Goal: Task Accomplishment & Management: Manage account settings

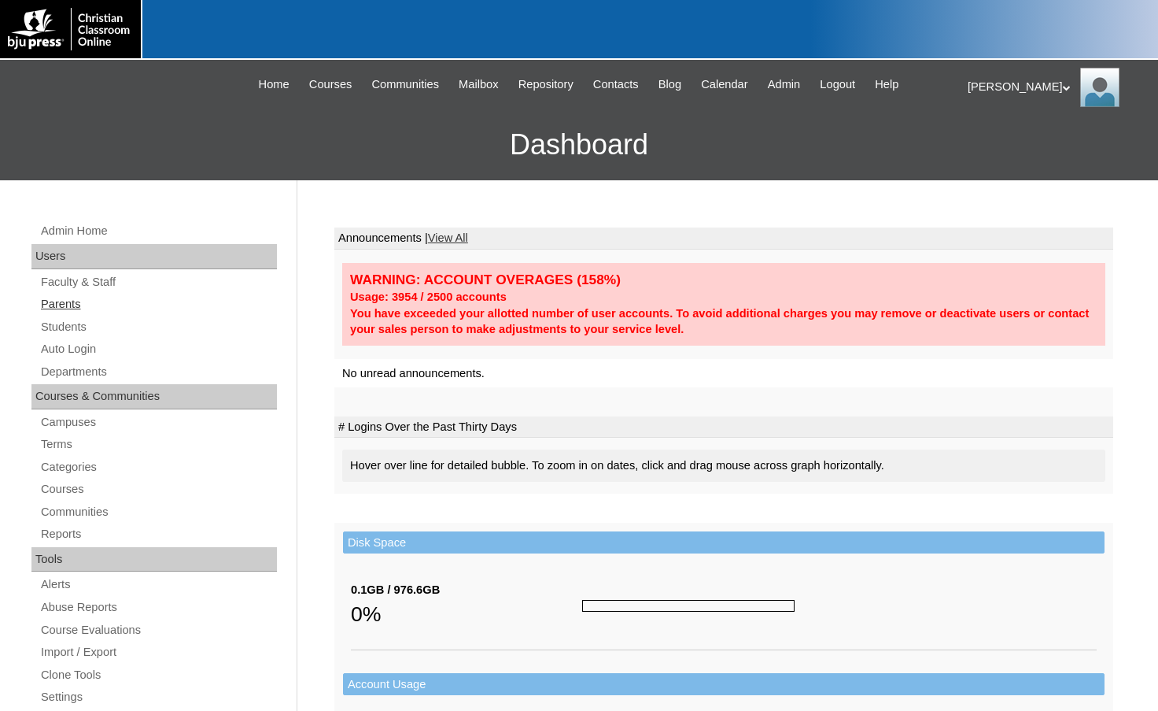
click at [147, 310] on link "Parents" at bounding box center [158, 304] width 238 height 20
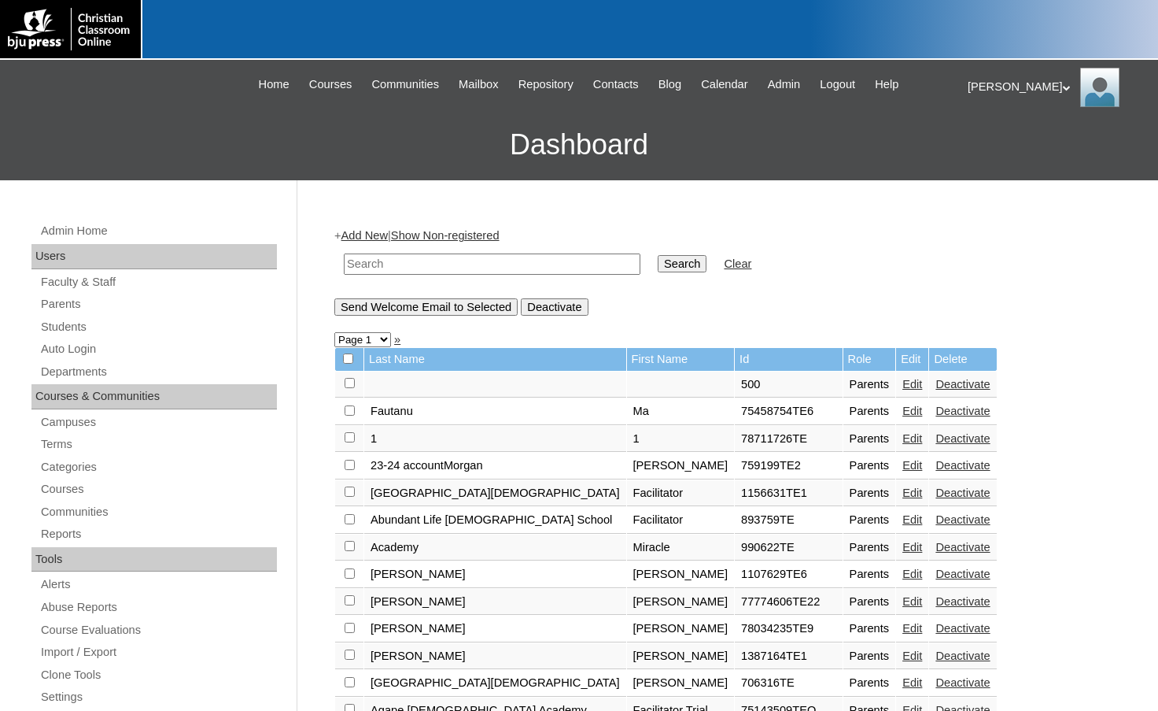
click at [390, 264] on input "text" at bounding box center [492, 263] width 297 height 21
drag, startPoint x: 390, startPoint y: 264, endPoint x: 311, endPoint y: 268, distance: 78.8
type input "698152"
click at [658, 260] on input "Search" at bounding box center [682, 263] width 49 height 17
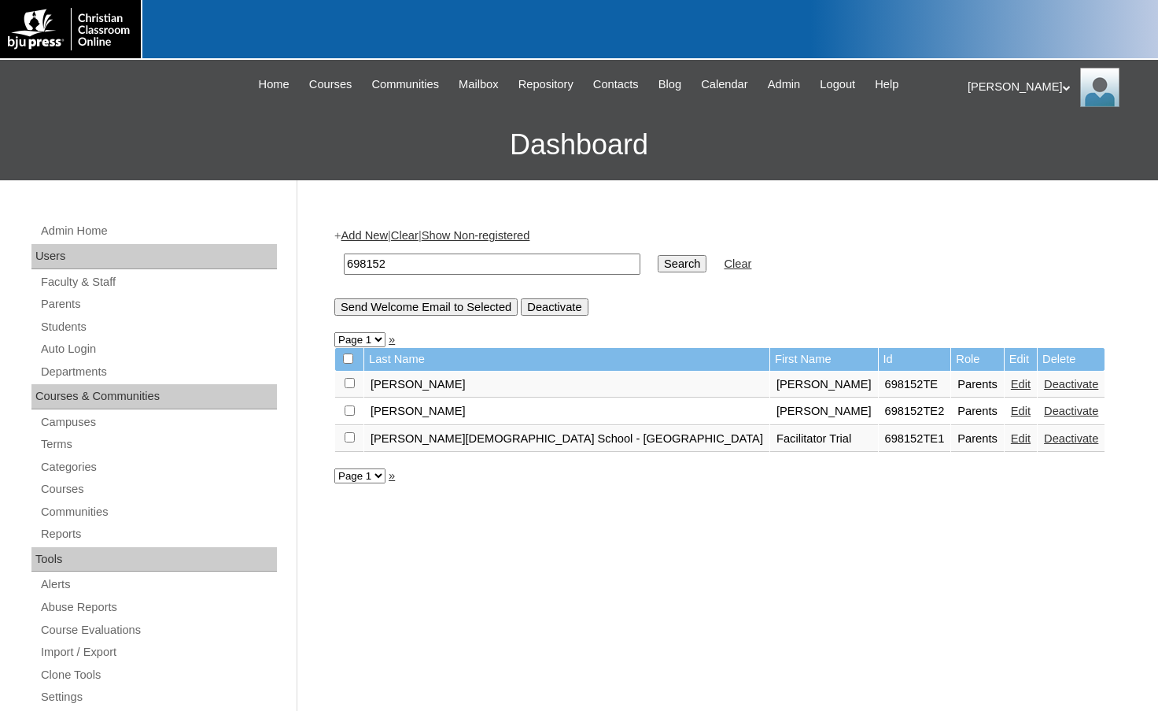
click at [1011, 406] on link "Edit" at bounding box center [1021, 410] width 20 height 13
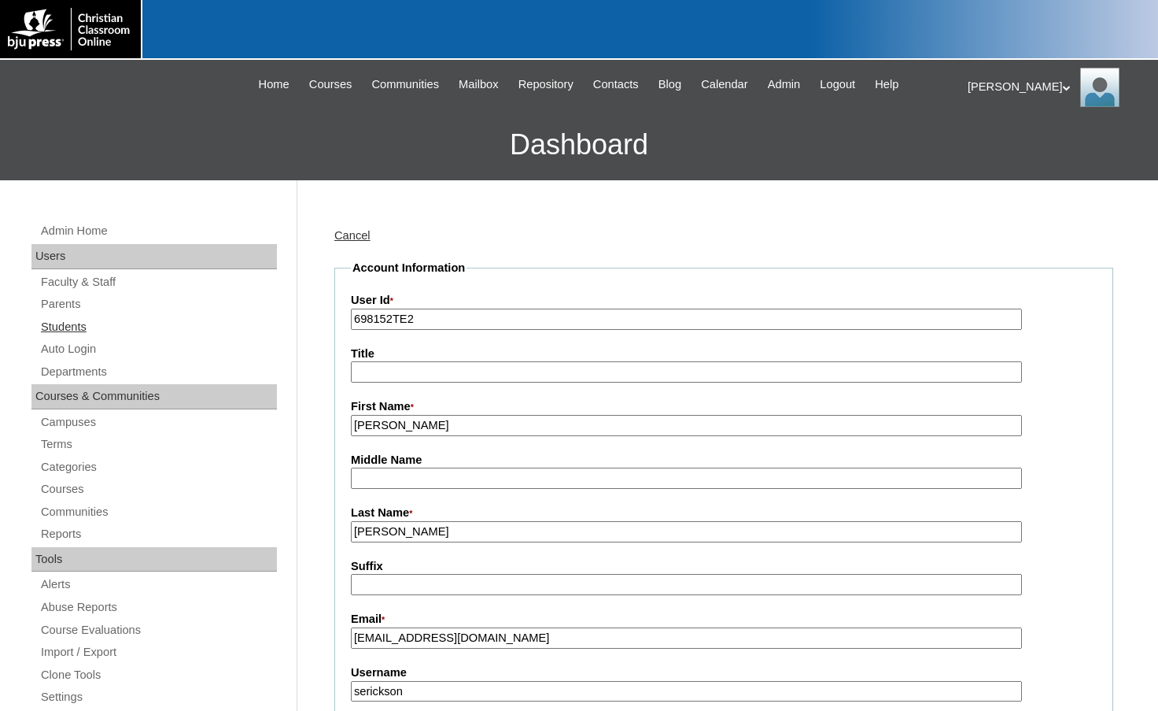
click at [145, 331] on link "Students" at bounding box center [158, 327] width 238 height 20
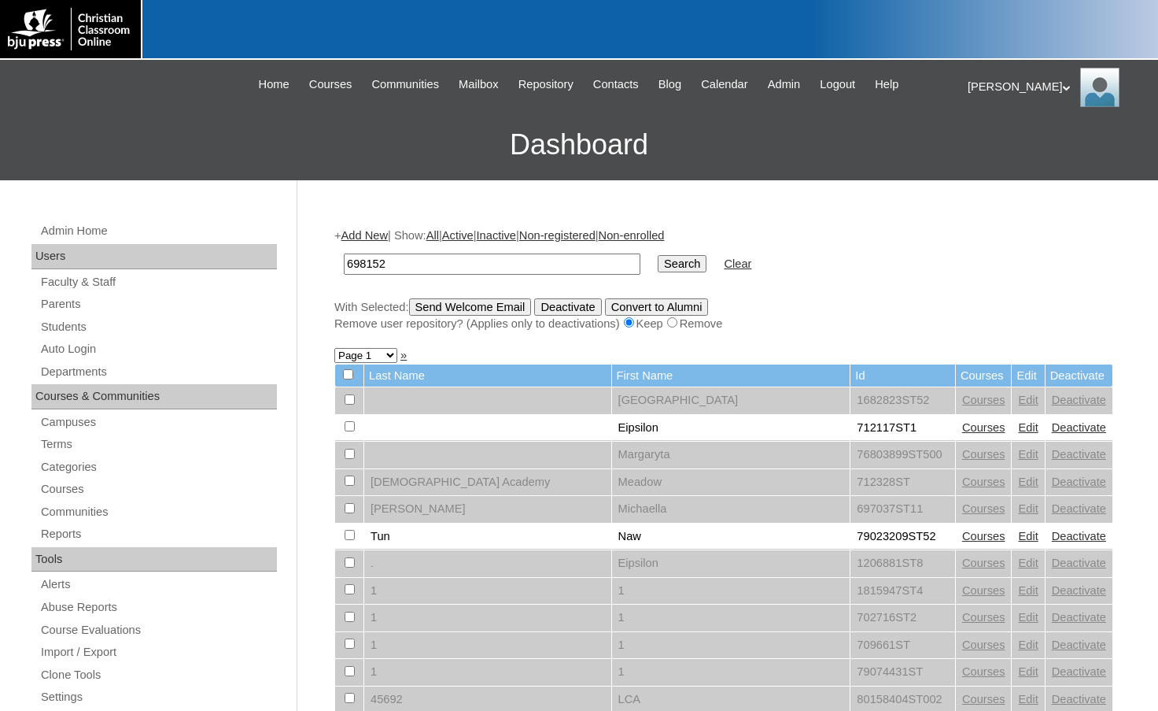
type input "698152"
click at [658, 255] on input "Search" at bounding box center [682, 263] width 49 height 17
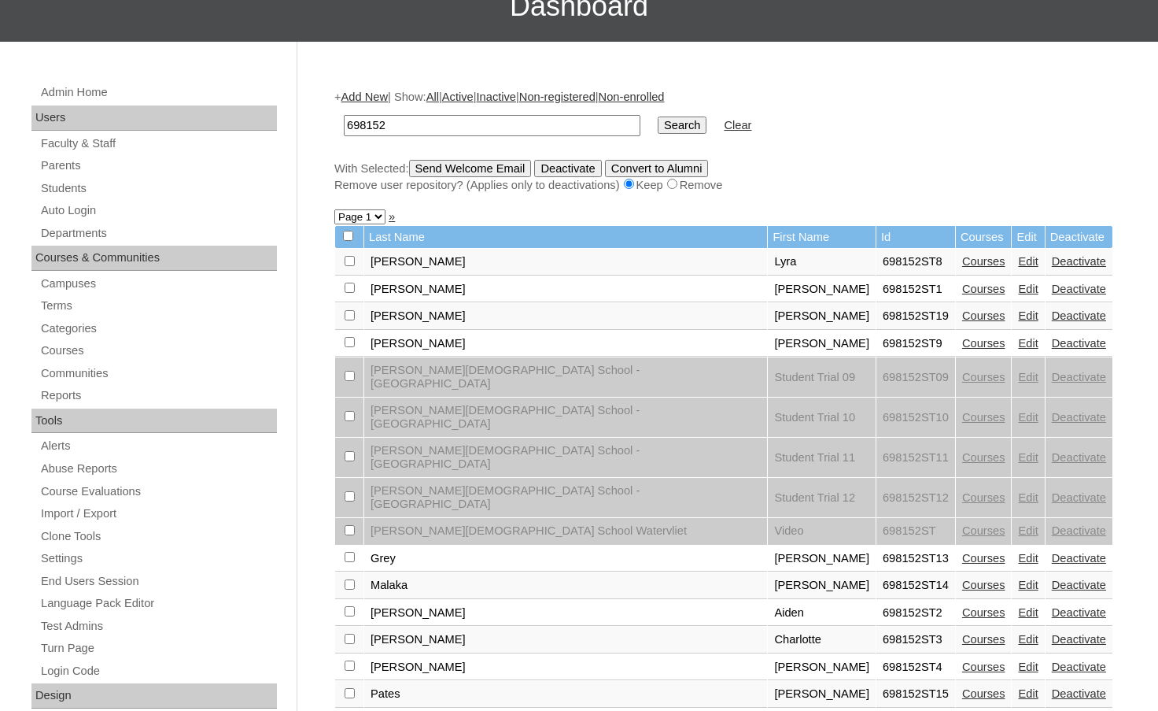
scroll to position [157, 0]
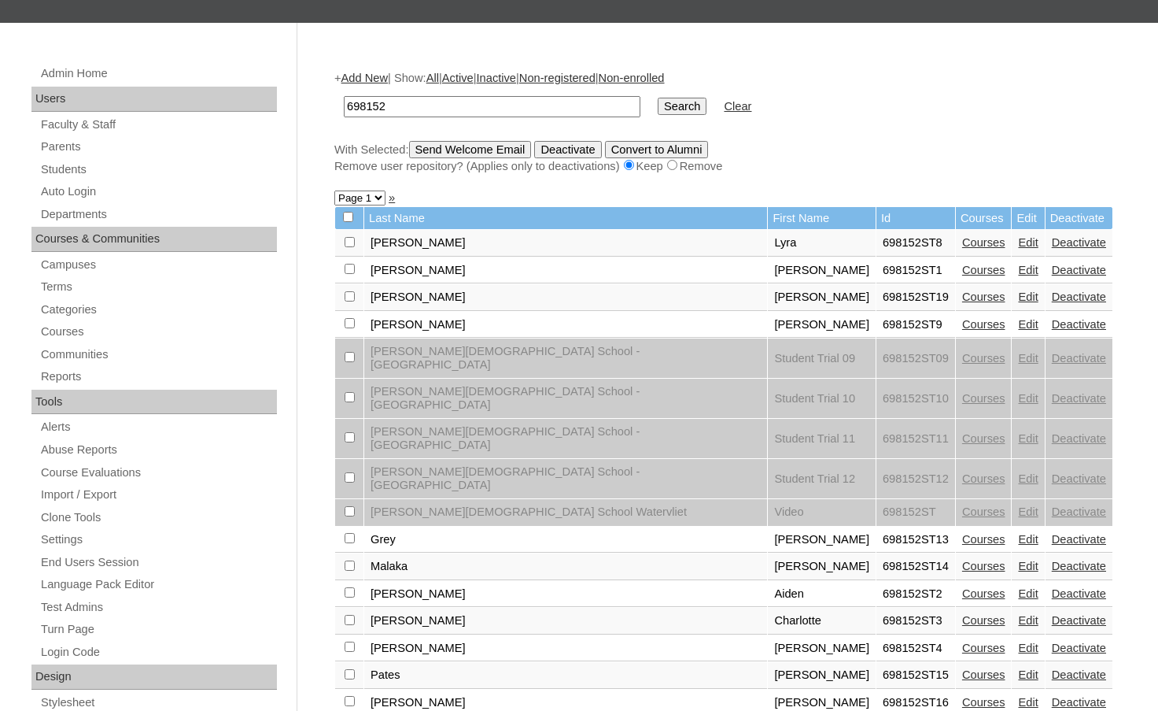
click at [1018, 331] on link "Edit" at bounding box center [1028, 324] width 20 height 13
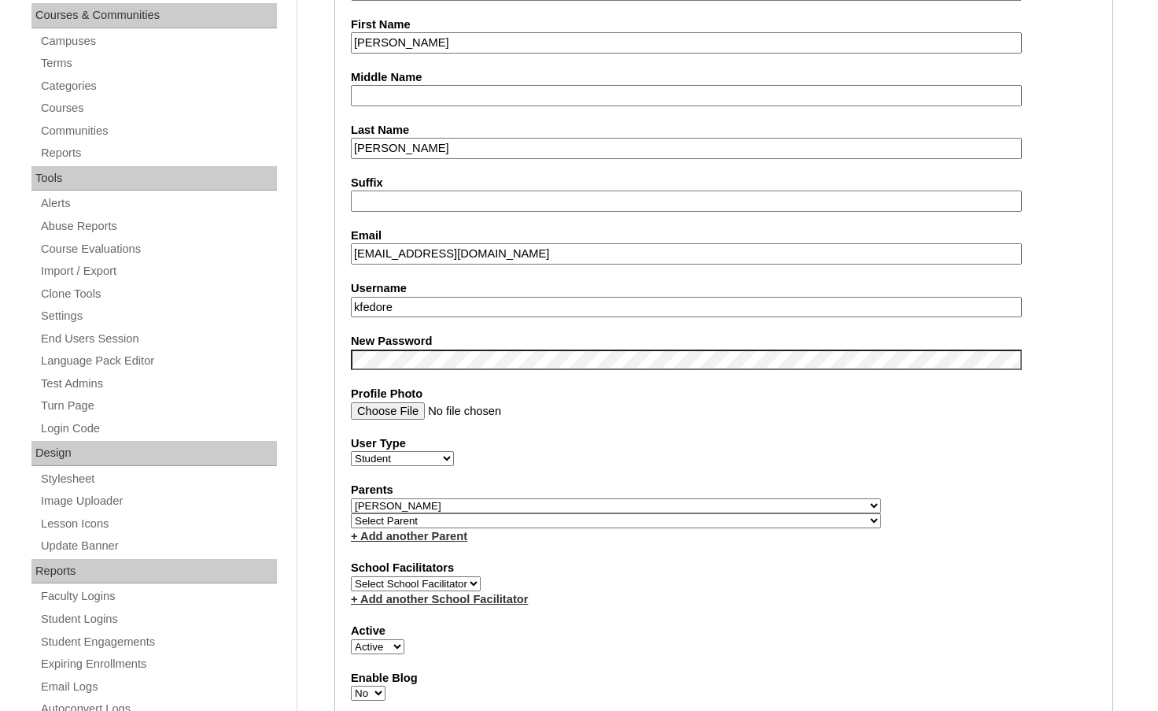
scroll to position [393, 0]
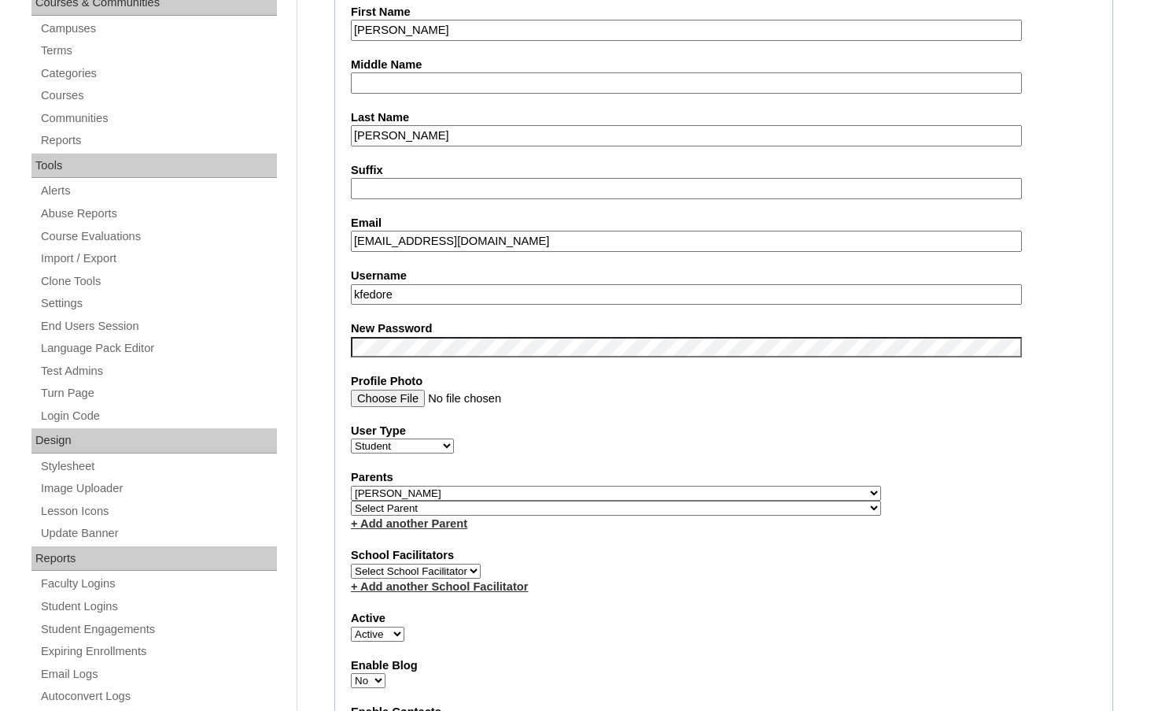
click at [691, 492] on select "Select Parent , [GEOGRAPHIC_DATA], Ma 1, 1 23-24 accountMorgan, [PERSON_NAME] 6…" at bounding box center [616, 493] width 530 height 15
select select
click at [351, 486] on select "Select Parent , Fautanu, Ma 1, 1 23-24 accountMorgan, Jason 6th Street Mennonit…" at bounding box center [616, 493] width 530 height 15
click at [391, 633] on select "Active Inactive" at bounding box center [378, 633] width 54 height 15
select select "0"
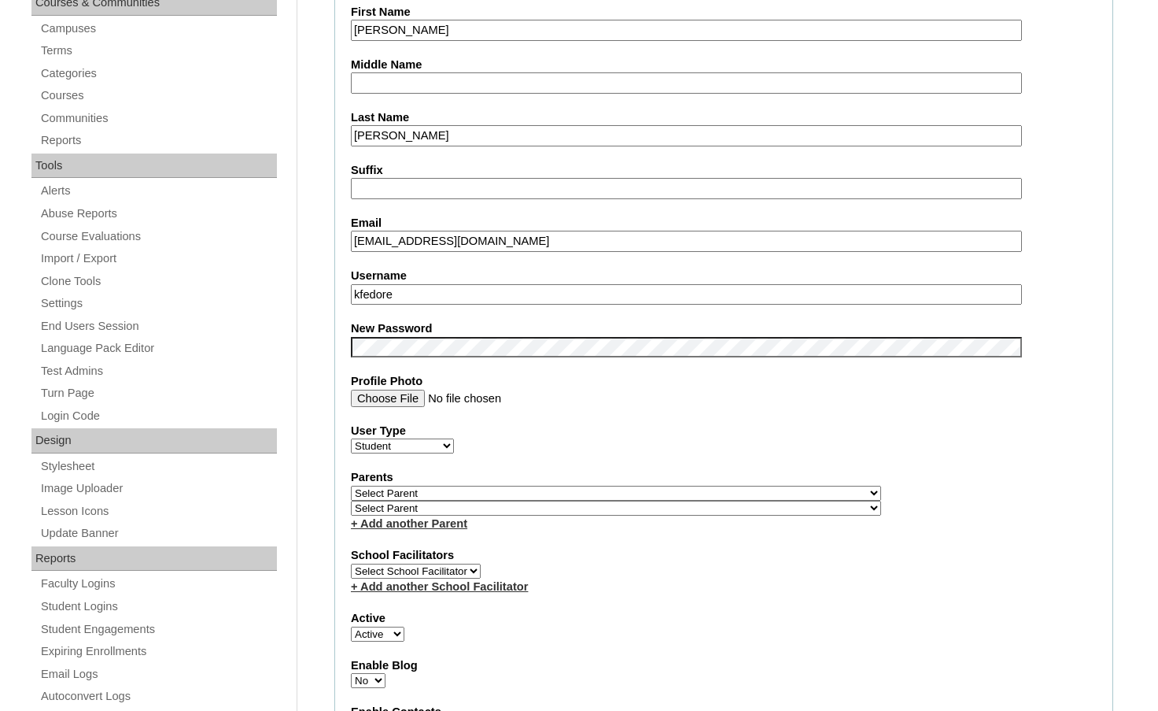
click at [351, 626] on select "Active Inactive" at bounding box center [378, 633] width 54 height 15
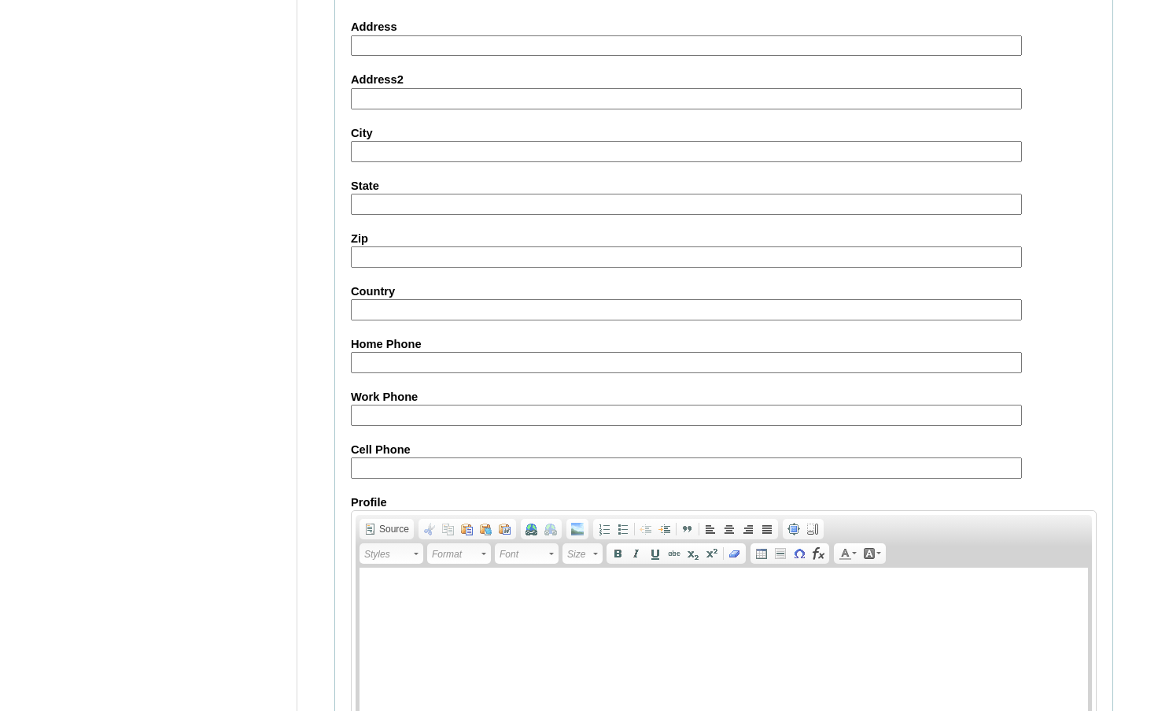
scroll to position [1687, 0]
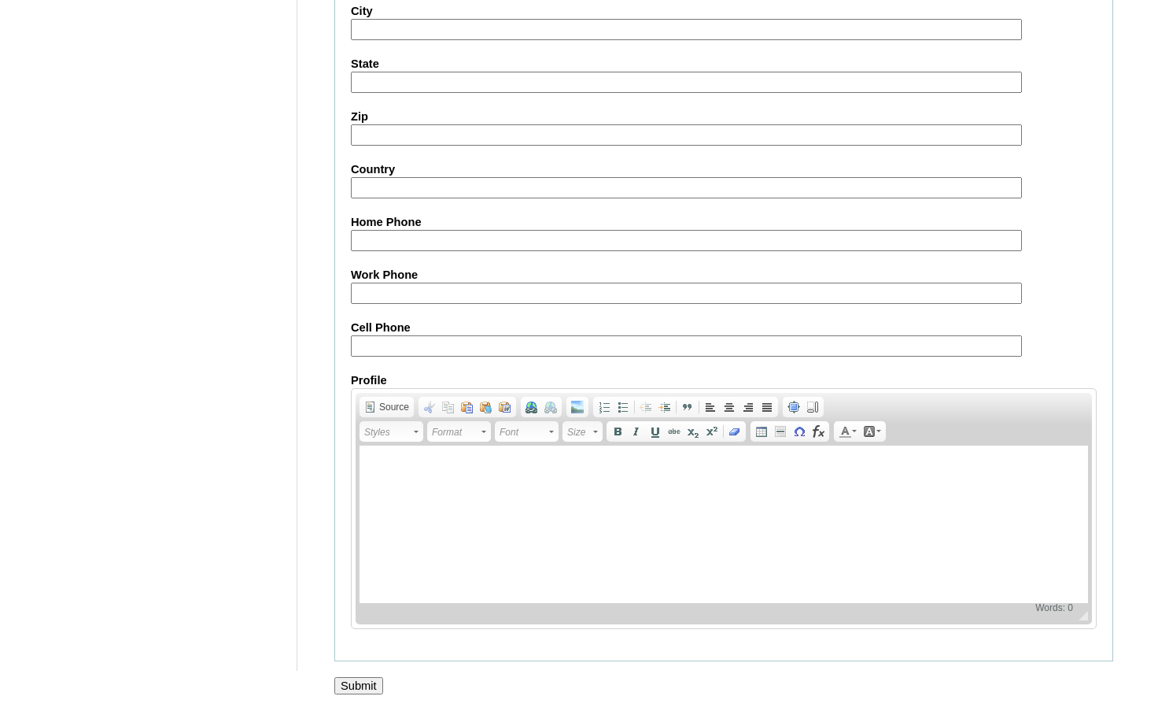
click at [367, 679] on input "Submit" at bounding box center [358, 685] width 49 height 17
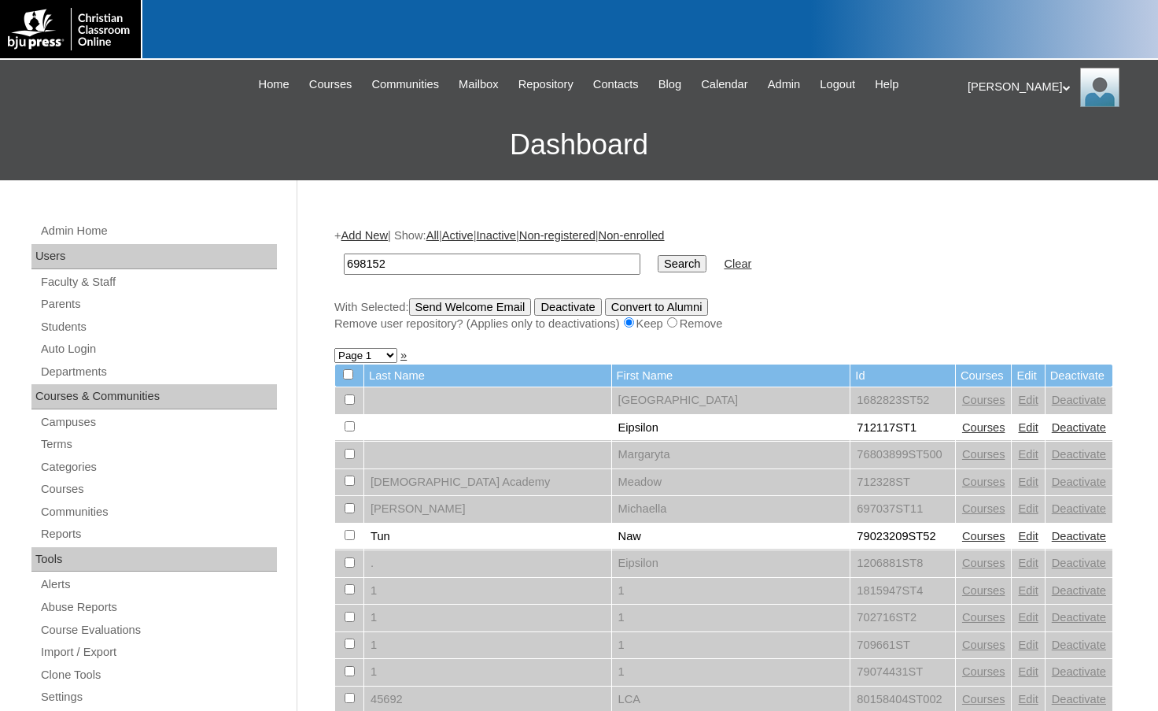
type input "698152"
click at [658, 255] on input "Search" at bounding box center [682, 263] width 49 height 17
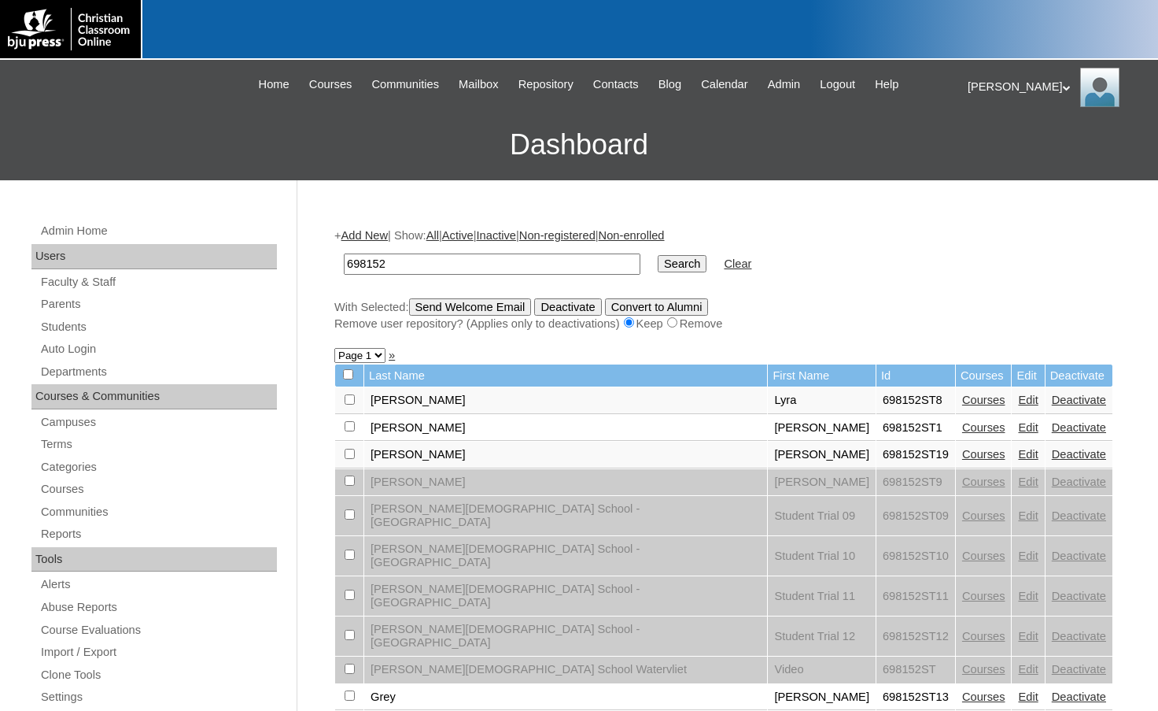
click at [373, 235] on link "Add New" at bounding box center [365, 235] width 46 height 13
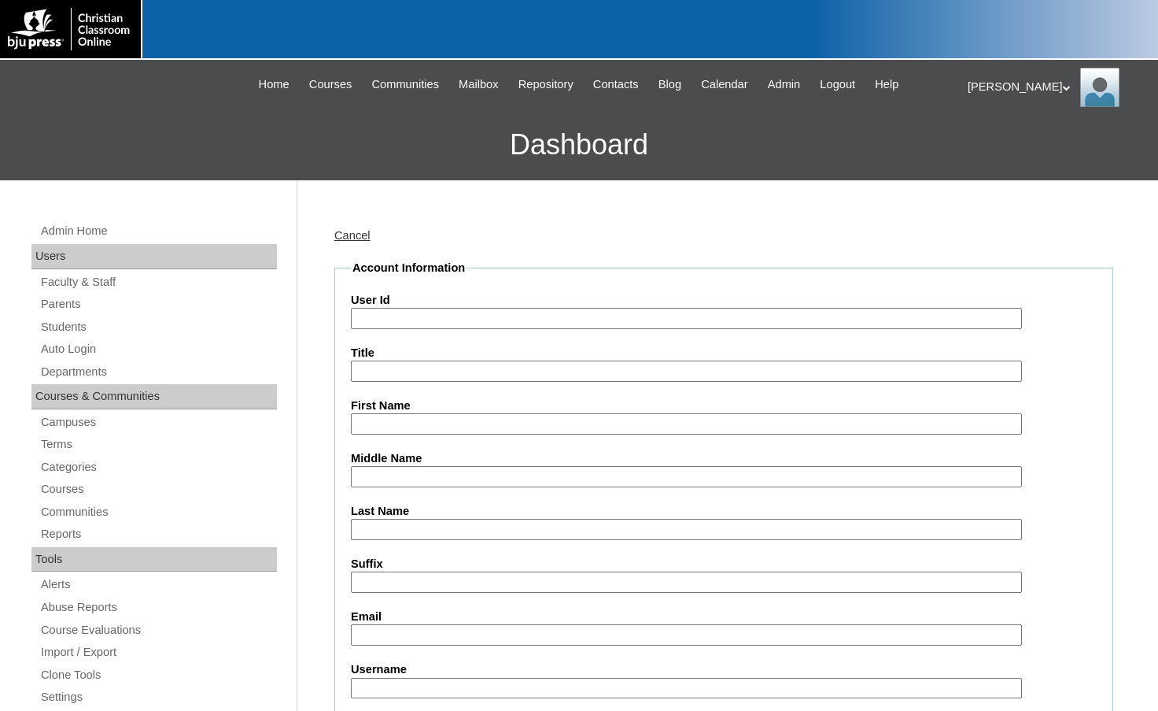
click at [422, 323] on input "User Id" at bounding box center [686, 318] width 671 height 21
paste input "698152"
type input "698152ST19"
type input "Daniel"
type input "Nearpass"
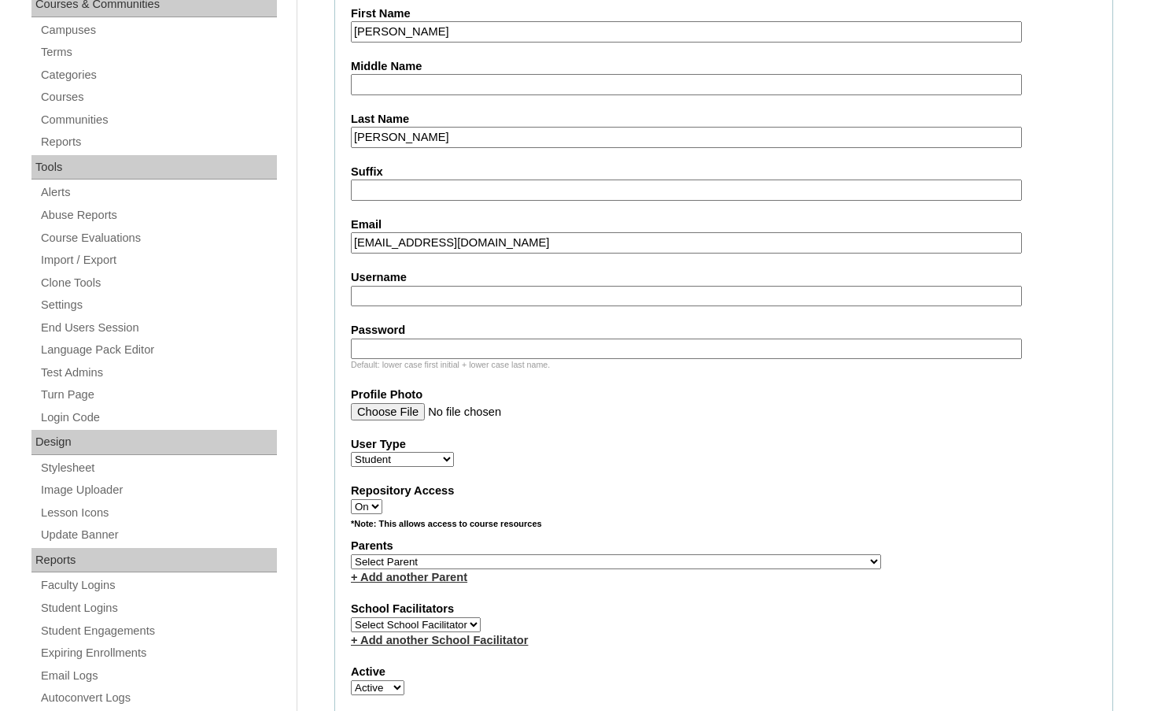
scroll to position [393, 0]
type input "danearpass@gcspatriots.com"
click at [682, 560] on select "Select Parent , Fautanu, Ma 1, 1 23-24 accountMorgan, Jason 6th Street Mennonit…" at bounding box center [616, 559] width 530 height 15
select select "36689"
click at [715, 560] on div "Parents Select Parent , Fautanu, Ma 1, 1 23-24 accountMorgan, Jason 6th Street …" at bounding box center [724, 559] width 746 height 47
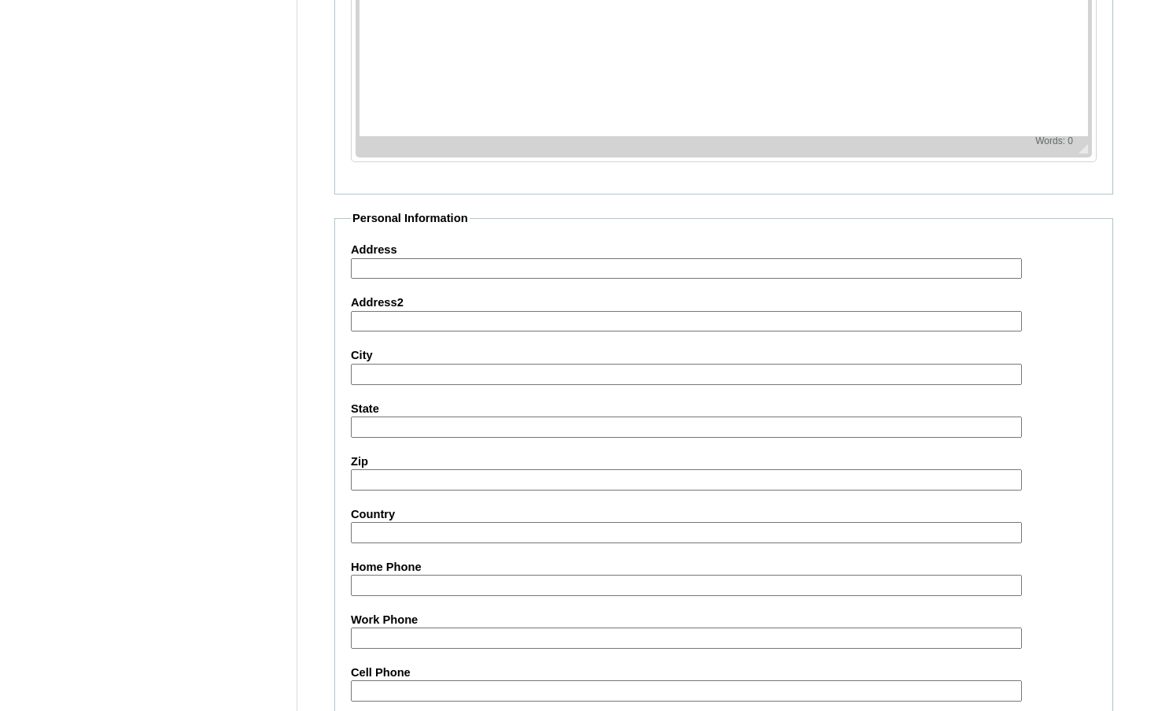
scroll to position [1684, 0]
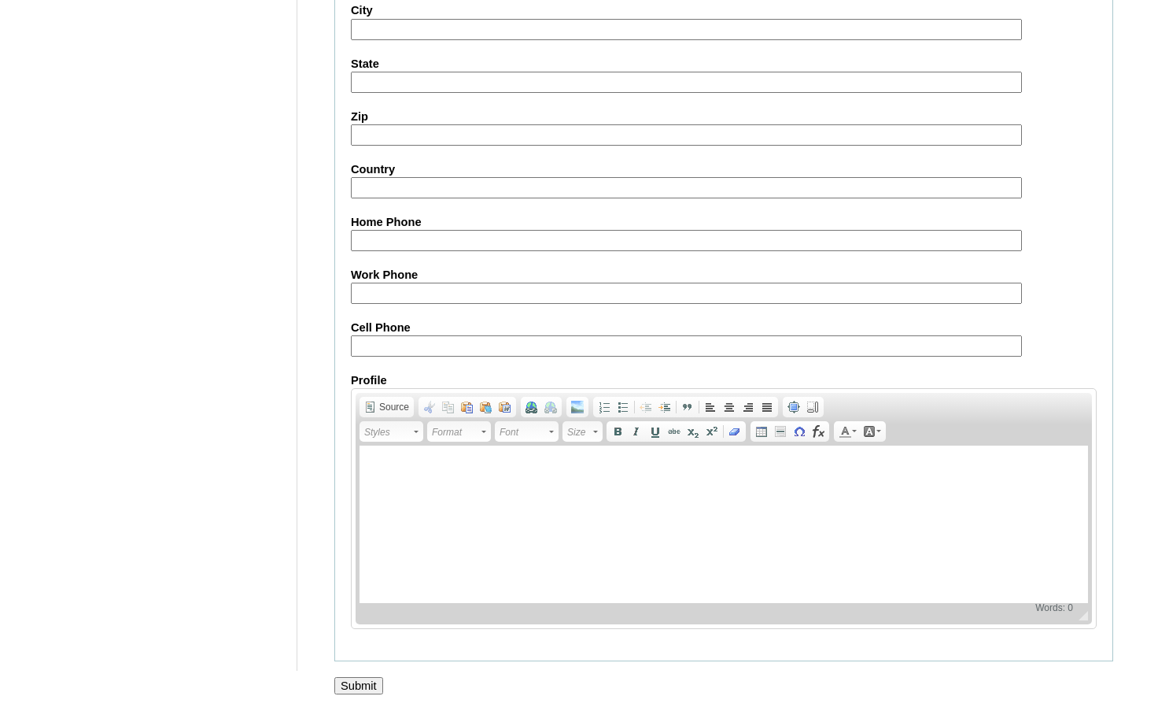
click at [374, 689] on input "Submit" at bounding box center [358, 685] width 49 height 17
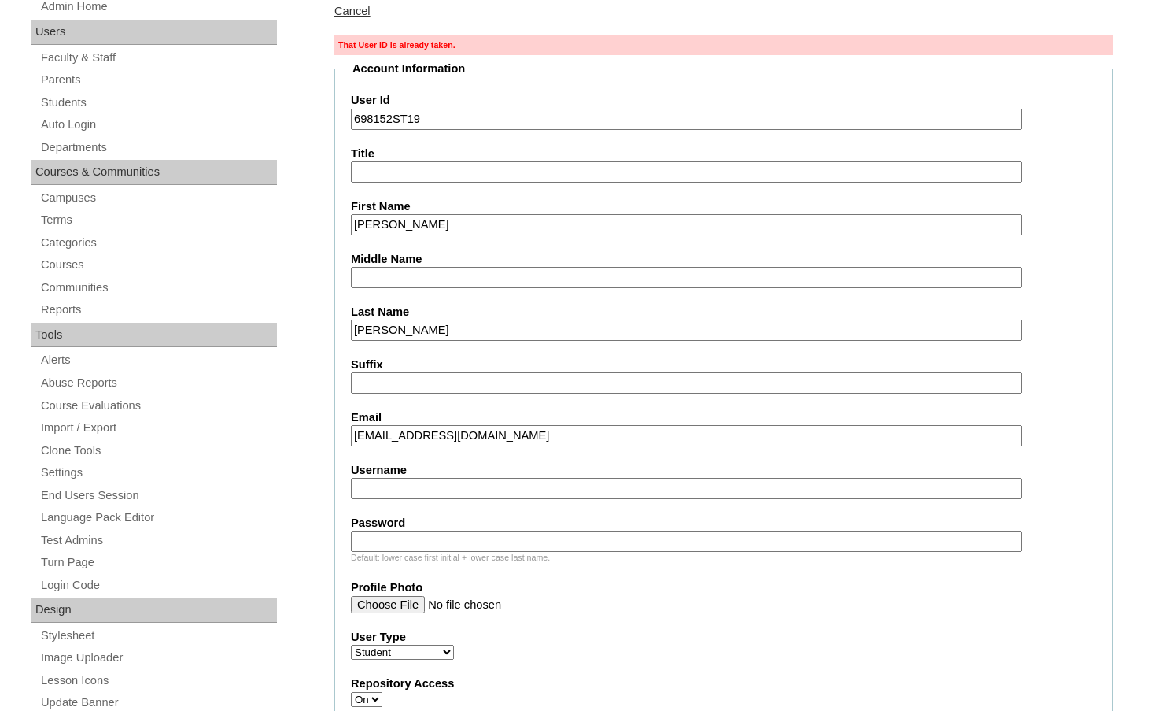
scroll to position [157, 0]
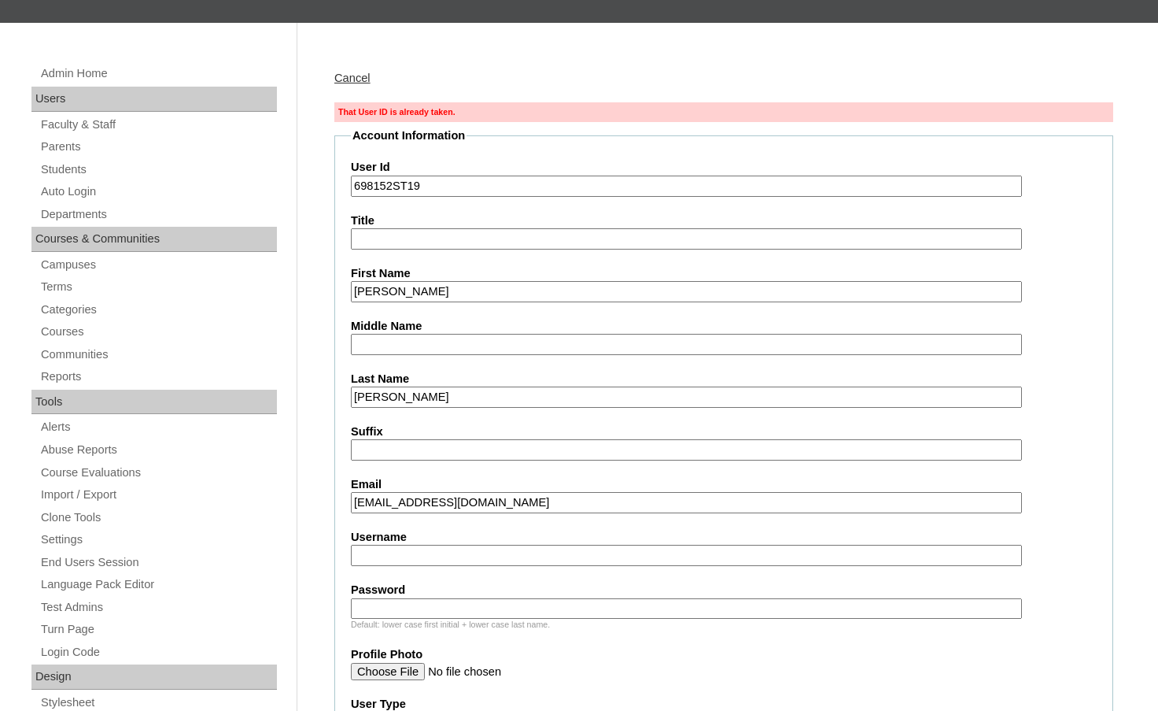
click at [442, 184] on input "698152ST19" at bounding box center [686, 185] width 671 height 21
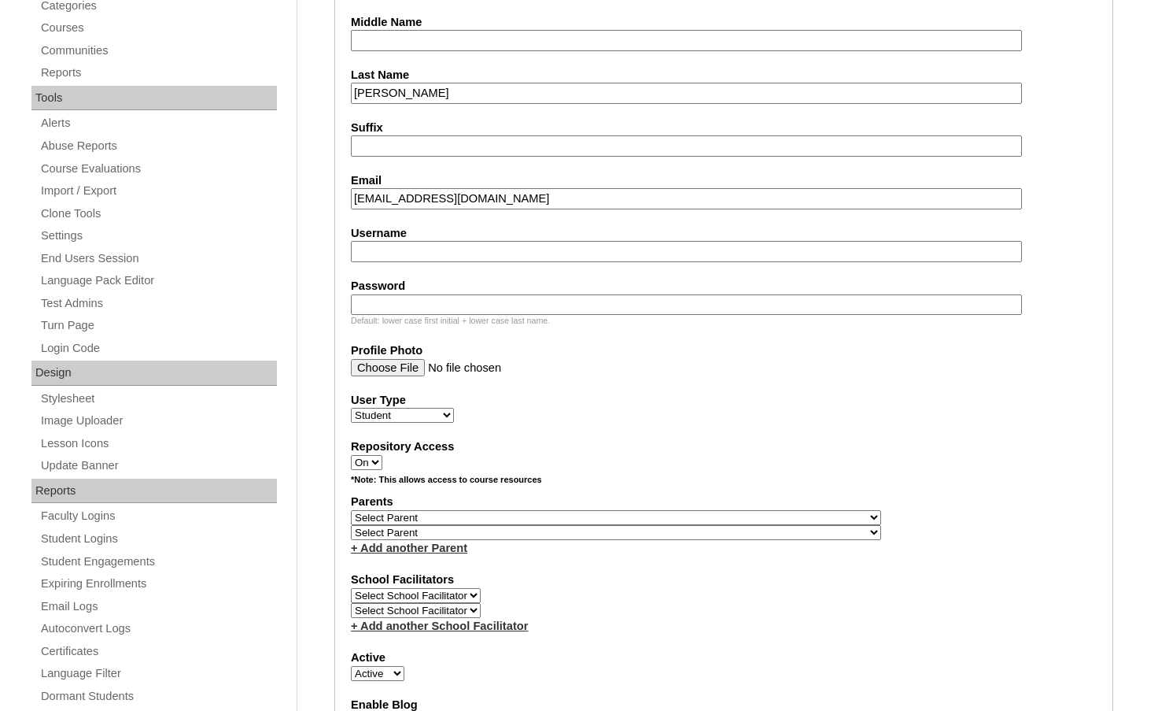
scroll to position [472, 0]
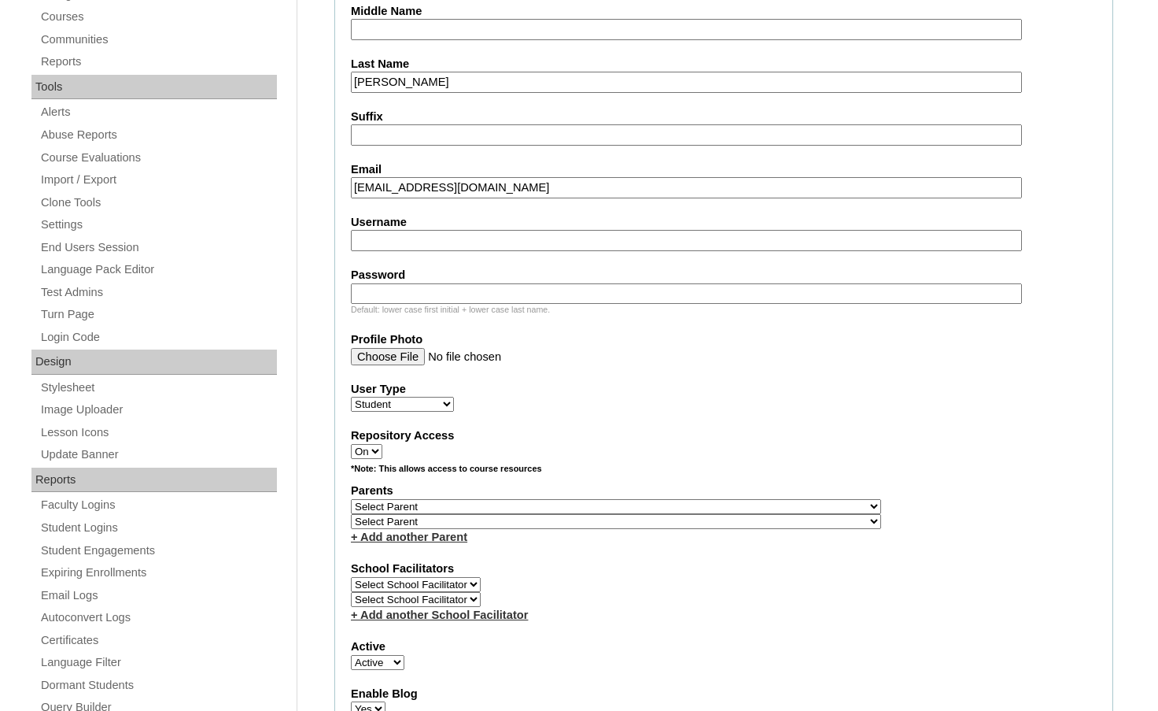
type input "698152ST20"
click at [701, 501] on select "Select Parent , [GEOGRAPHIC_DATA], Ma 1, 1 23-24 accountMorgan, [PERSON_NAME] 6…" at bounding box center [616, 506] width 530 height 15
select select "36689"
click at [724, 501] on div "Parents Select Parent , Fautanu, Ma 1, 1 23-24 accountMorgan, Jason 6th Street …" at bounding box center [724, 513] width 746 height 62
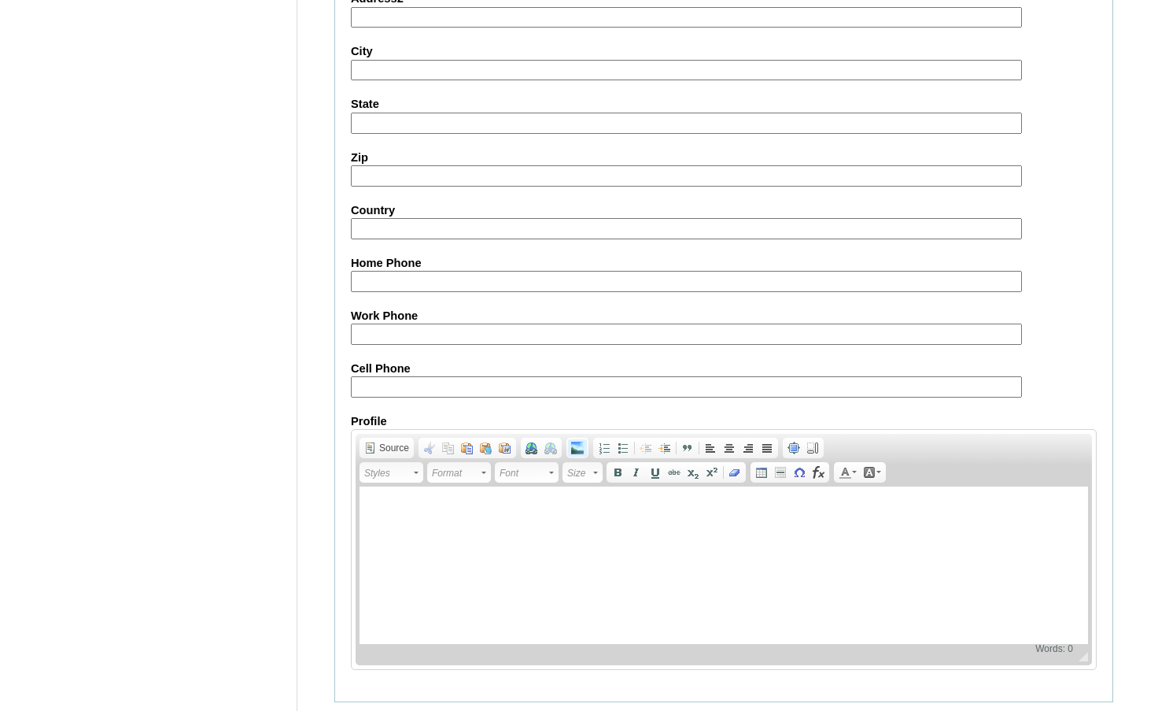
scroll to position [1739, 0]
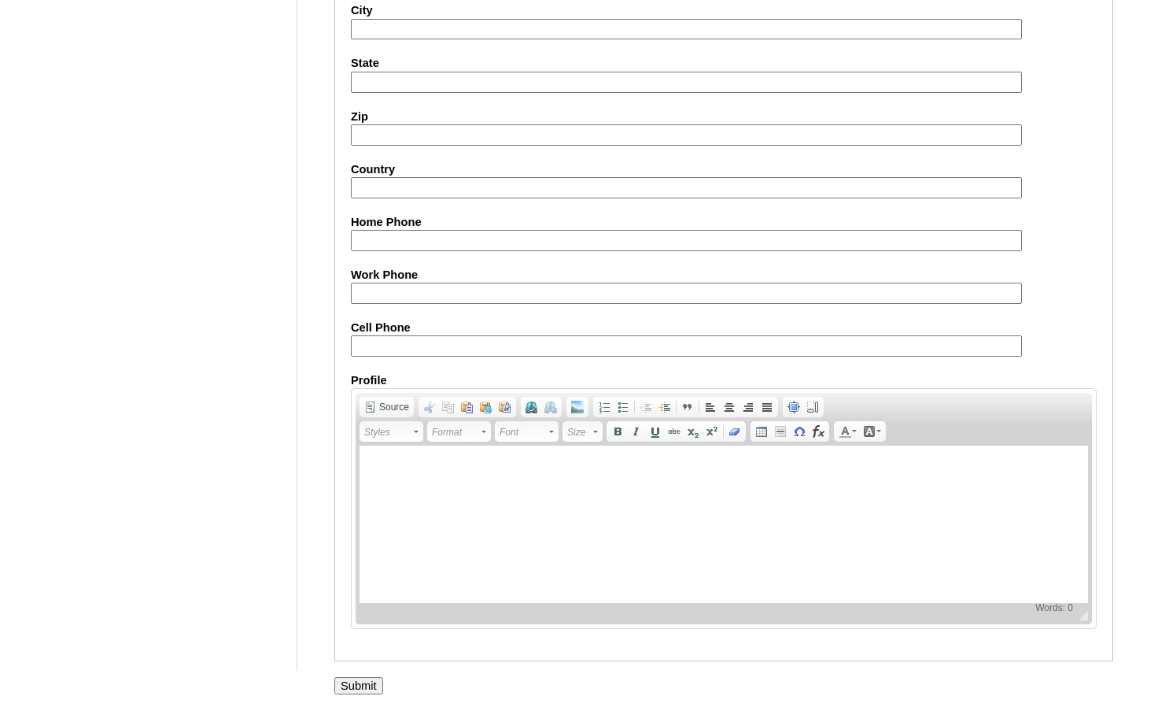
click at [353, 677] on input "Submit" at bounding box center [358, 685] width 49 height 17
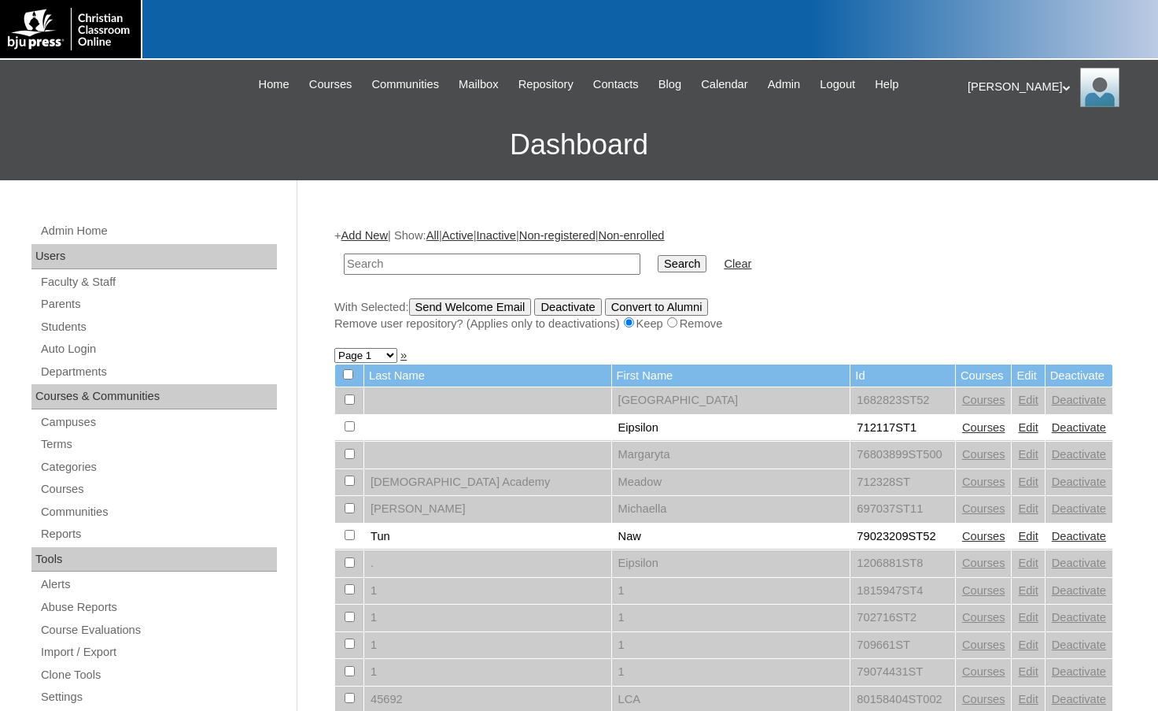
click at [561, 259] on input "text" at bounding box center [492, 263] width 297 height 21
paste input "698152"
type input "698152"
click at [658, 255] on input "Search" at bounding box center [682, 263] width 49 height 17
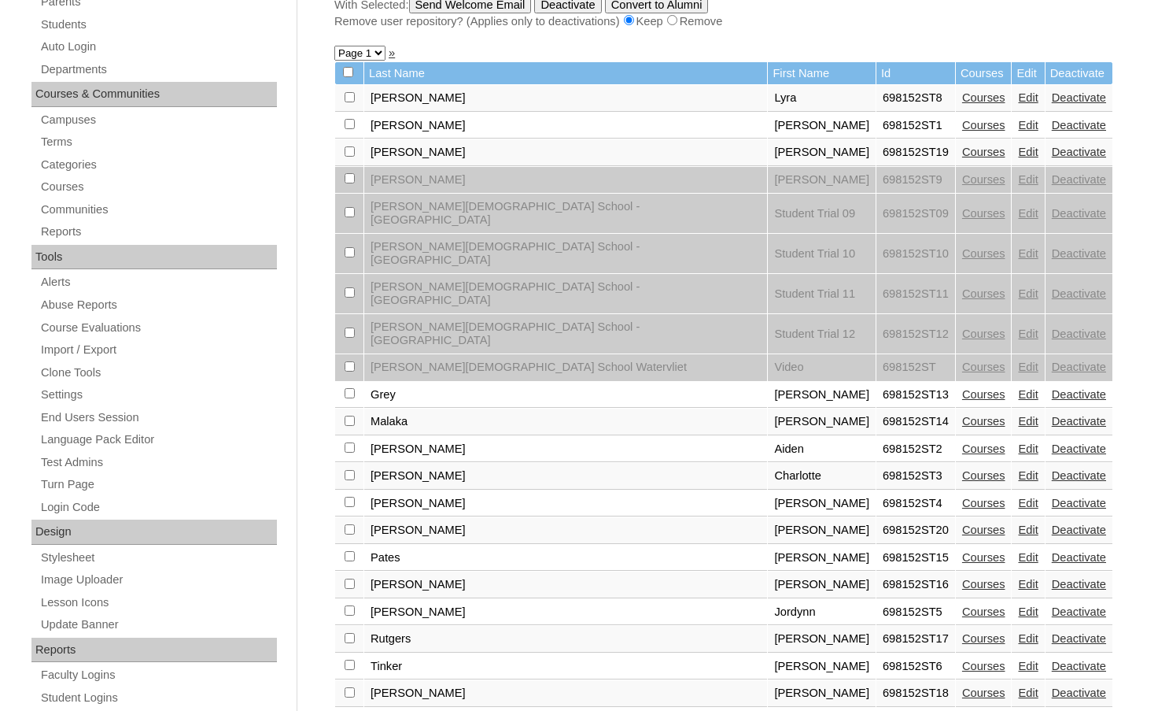
scroll to position [315, 0]
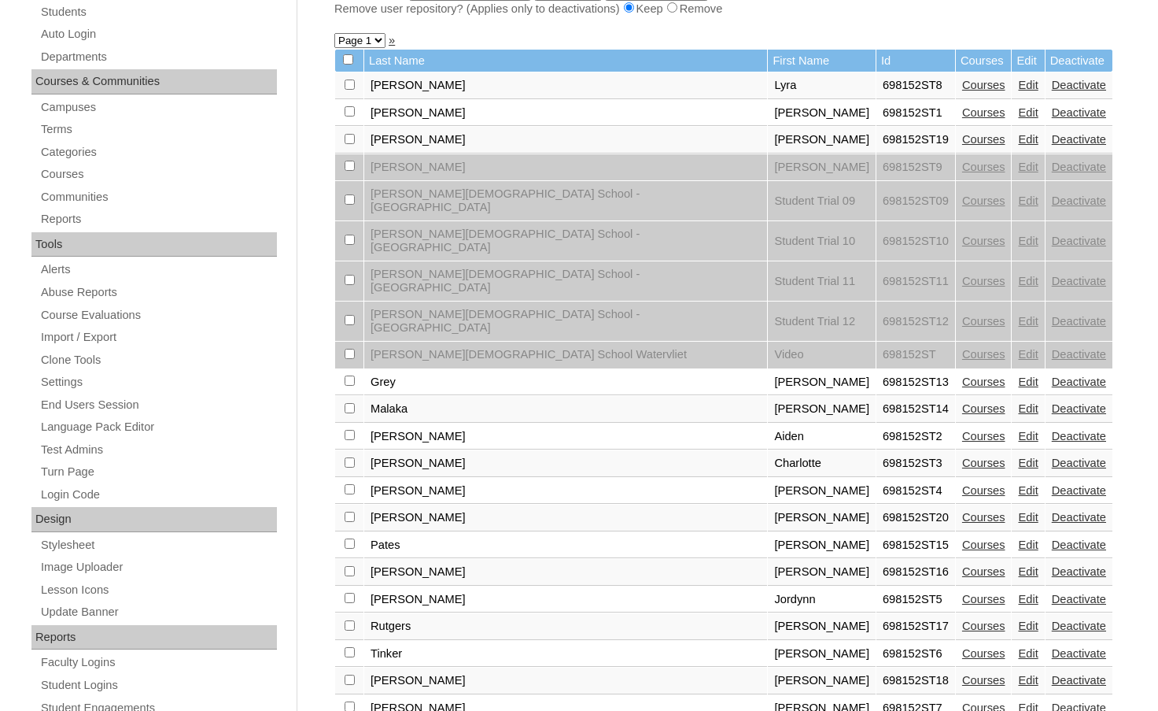
click at [349, 511] on input "checkbox" at bounding box center [350, 516] width 10 height 10
checkbox input "true"
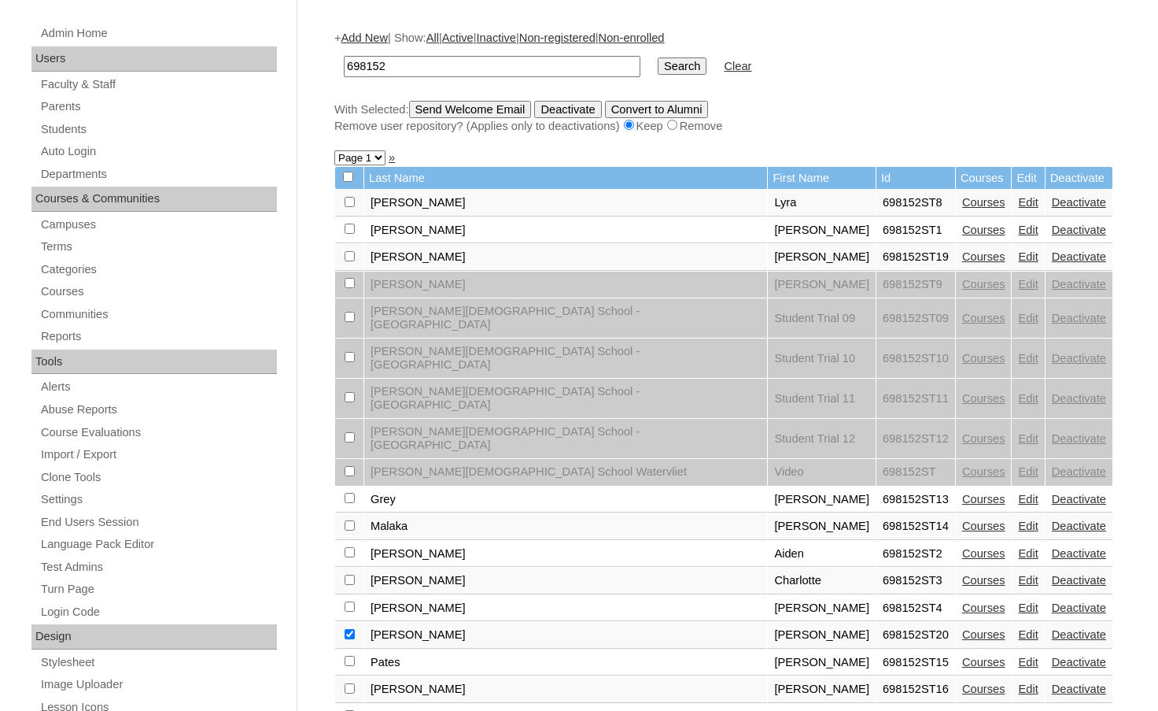
scroll to position [79, 0]
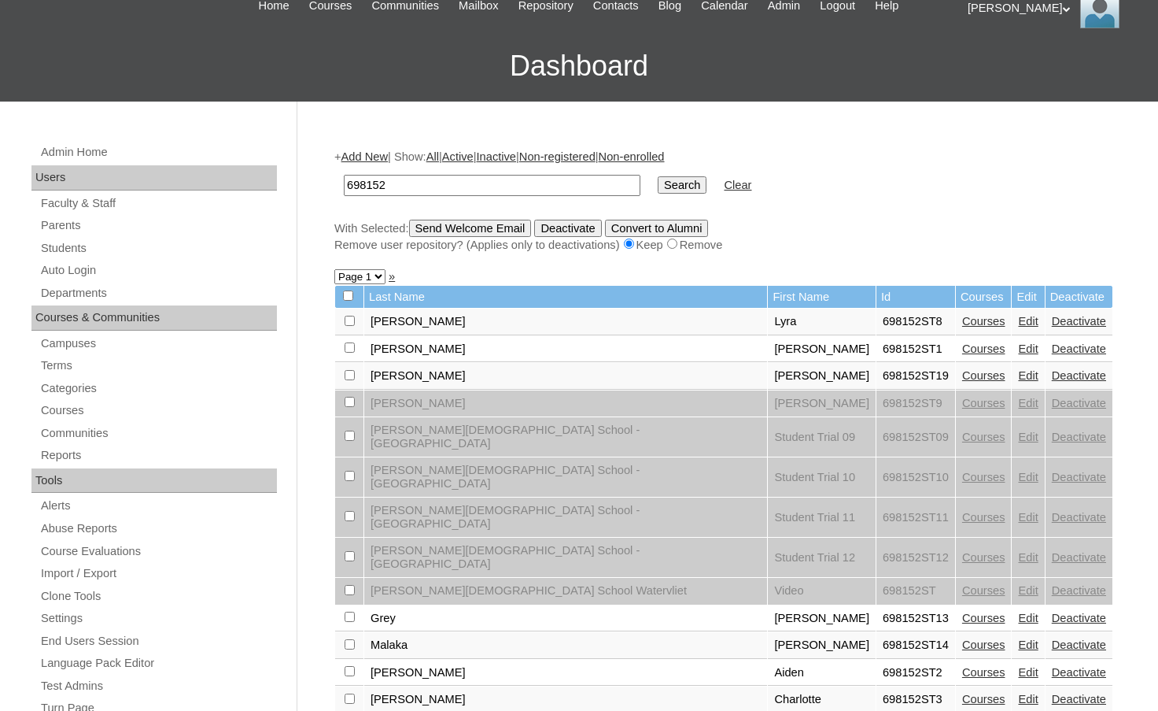
click at [504, 227] on input "Send Welcome Email" at bounding box center [470, 228] width 123 height 17
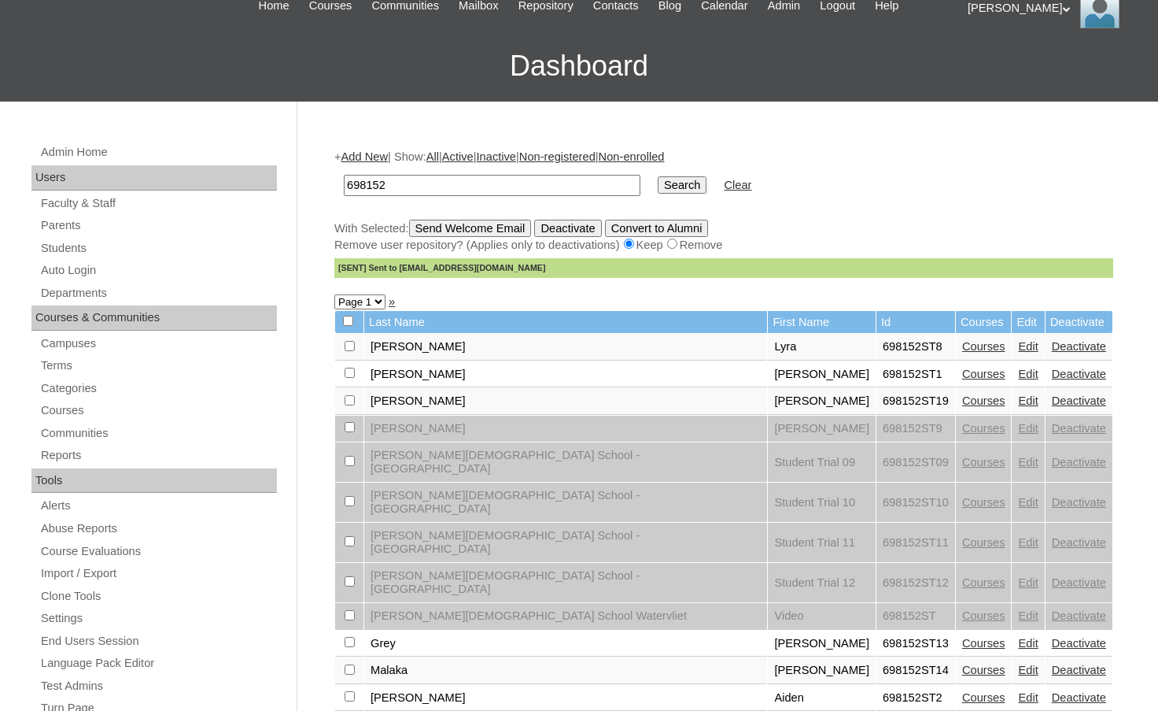
drag, startPoint x: 484, startPoint y: 178, endPoint x: 308, endPoint y: 181, distance: 175.5
click at [308, 181] on div "Admin Home Users Faculty & Staff Parents Students Auto Login Departments Course…" at bounding box center [579, 644] width 1158 height 1085
paste input "708125"
type input "708125"
click at [658, 188] on input "Search" at bounding box center [682, 184] width 49 height 17
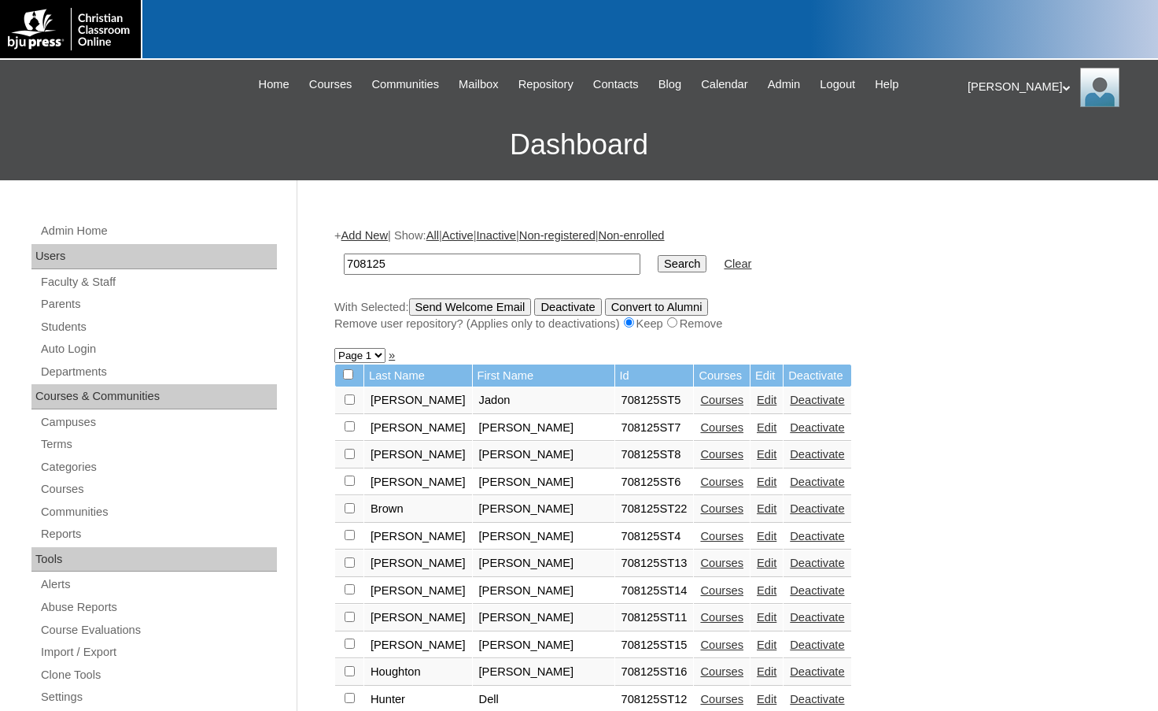
click at [700, 403] on link "Courses" at bounding box center [721, 399] width 43 height 13
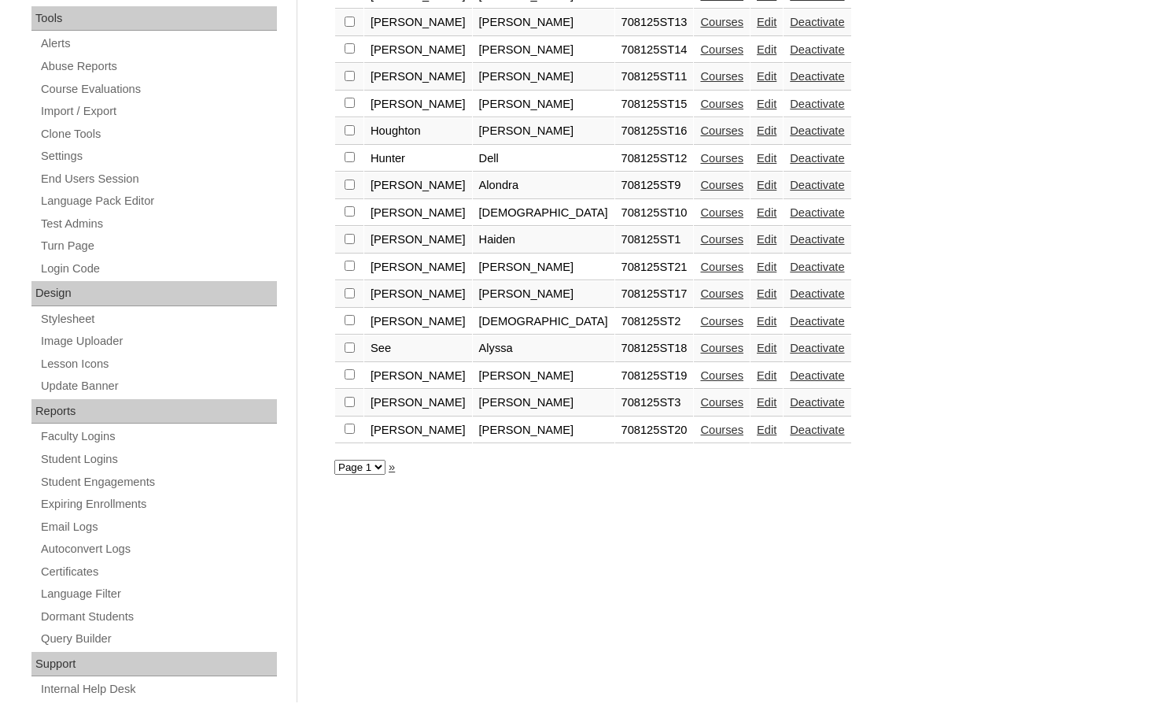
scroll to position [551, 0]
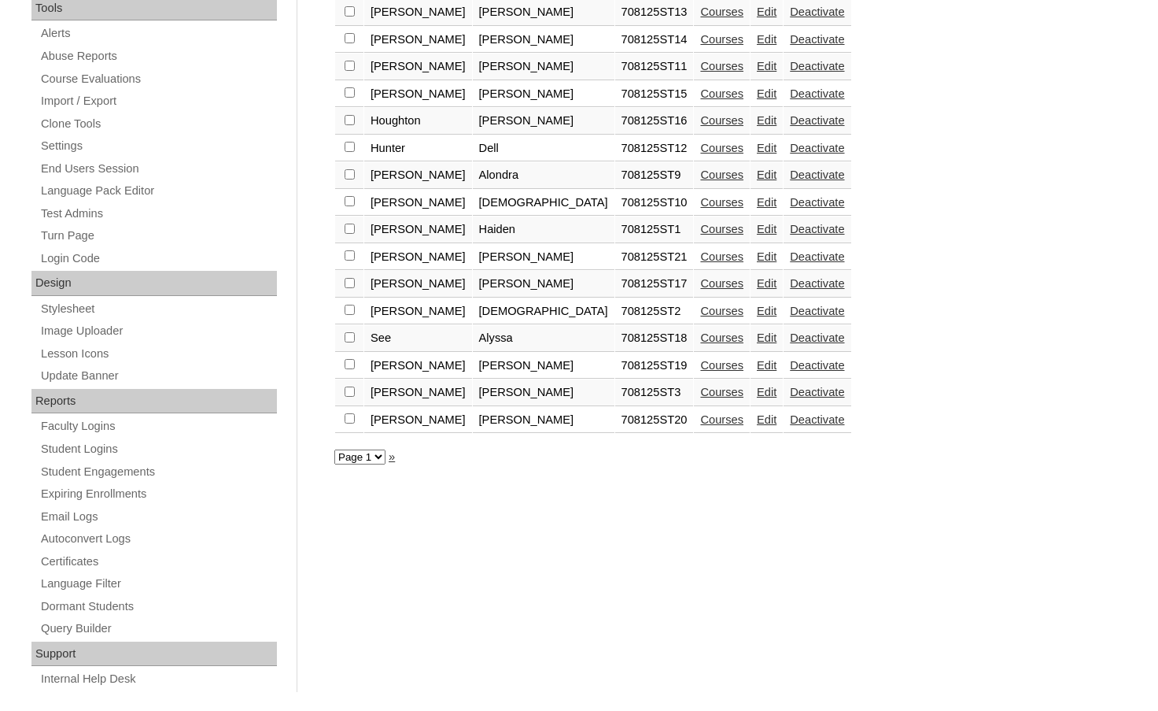
click at [700, 422] on link "Courses" at bounding box center [721, 419] width 43 height 13
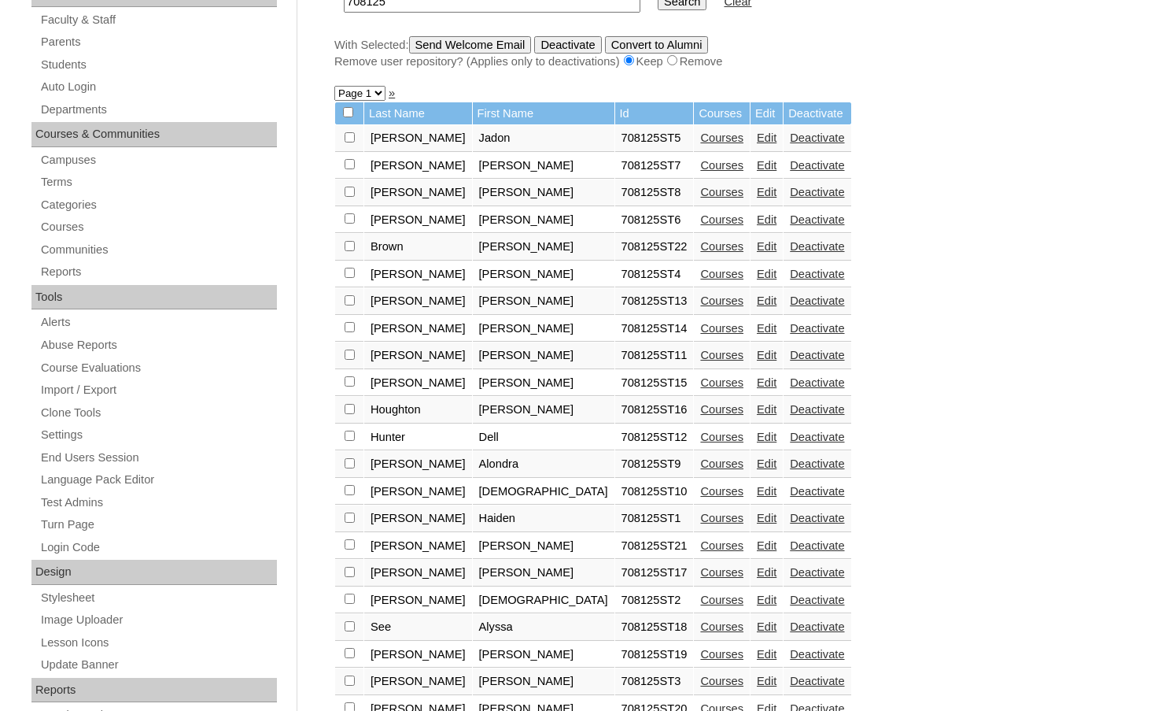
scroll to position [315, 0]
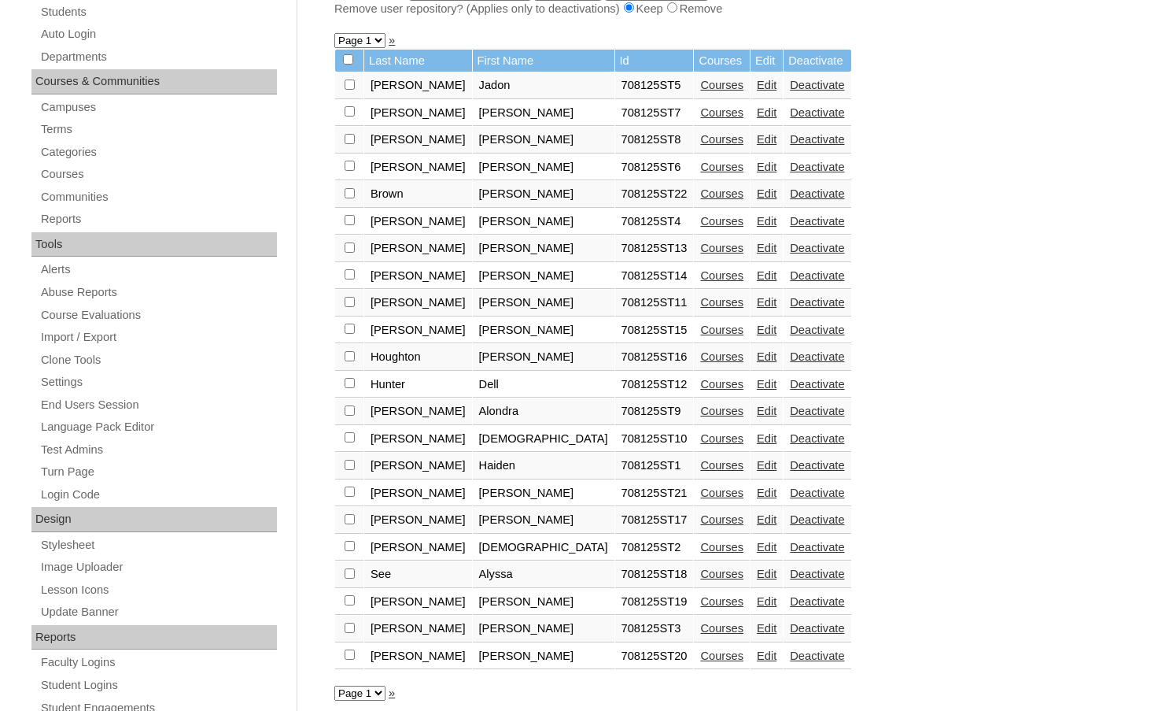
click at [700, 600] on link "Courses" at bounding box center [721, 601] width 43 height 13
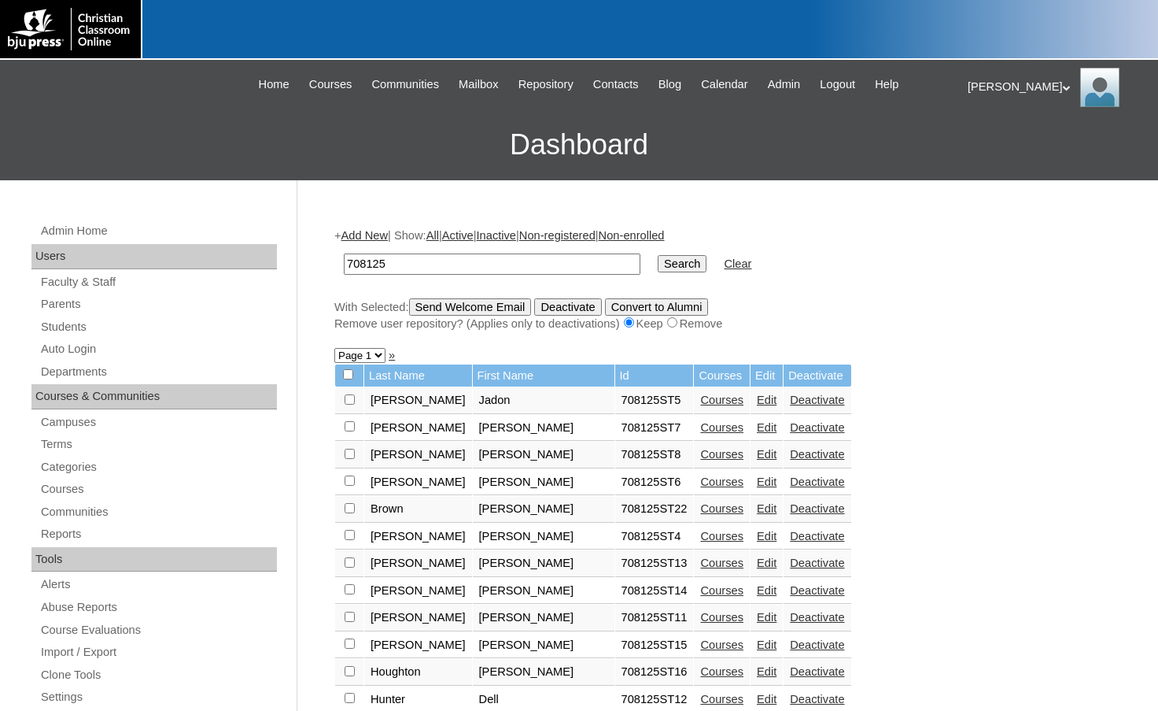
drag, startPoint x: 412, startPoint y: 260, endPoint x: 280, endPoint y: 258, distance: 131.4
click at [280, 258] on div "Admin Home Users Faculty & Staff Parents Students Auto Login Departments Course…" at bounding box center [579, 722] width 1158 height 1085
click at [658, 255] on input "Search" at bounding box center [682, 263] width 49 height 17
click at [700, 397] on link "Courses" at bounding box center [721, 399] width 43 height 13
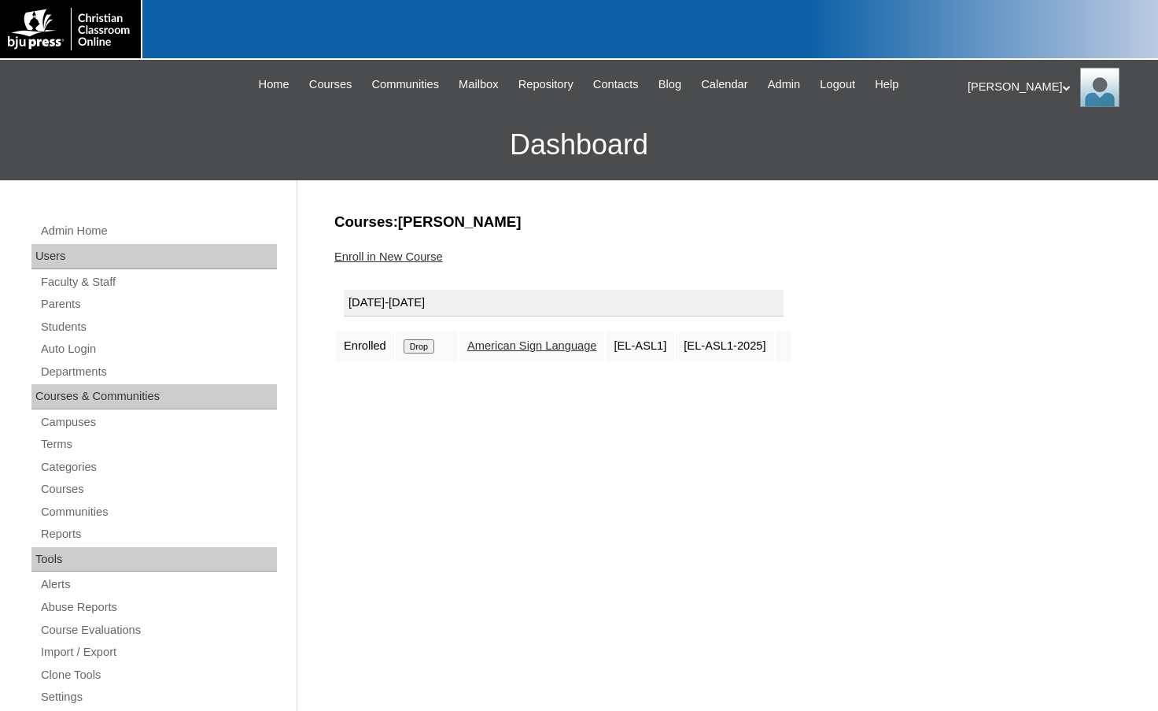
click at [427, 344] on input "Drop" at bounding box center [419, 346] width 31 height 14
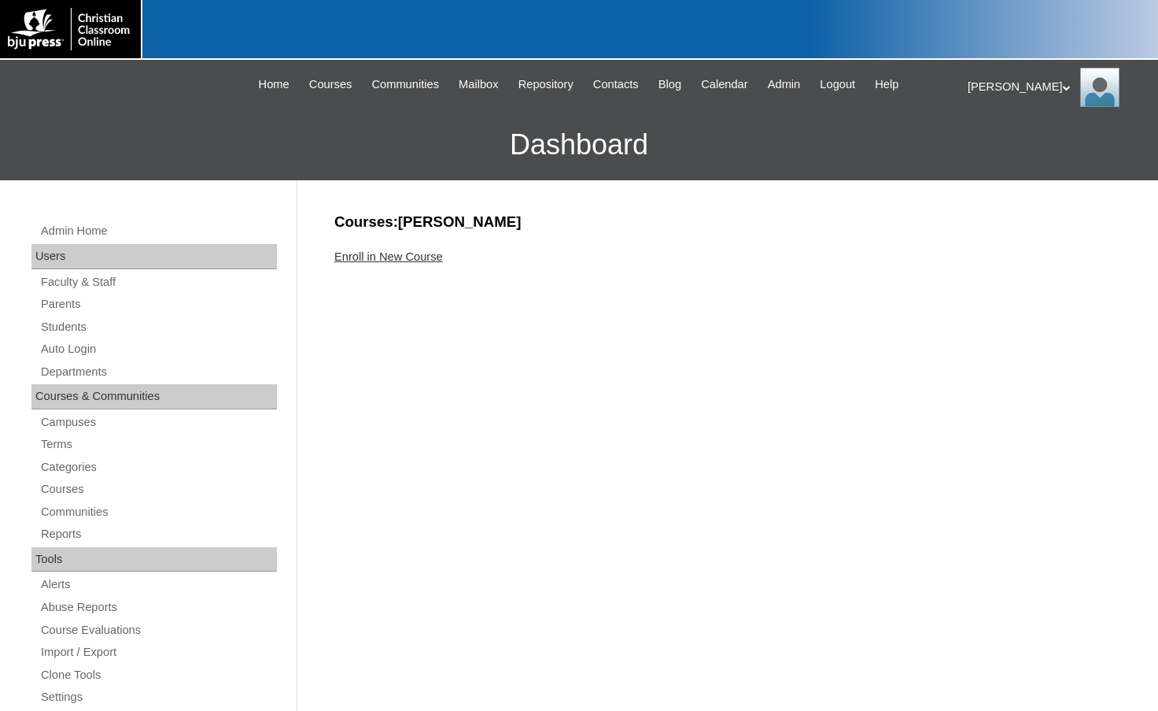
click at [423, 255] on link "Enroll in New Course" at bounding box center [388, 256] width 109 height 13
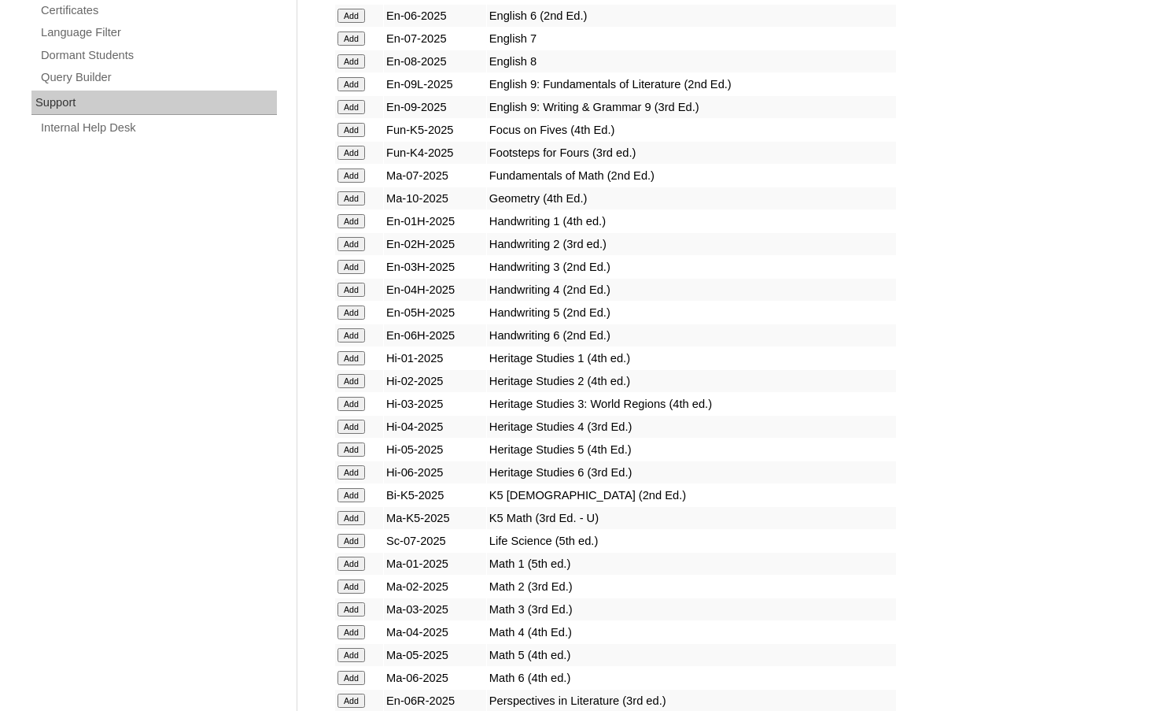
scroll to position [1574, 0]
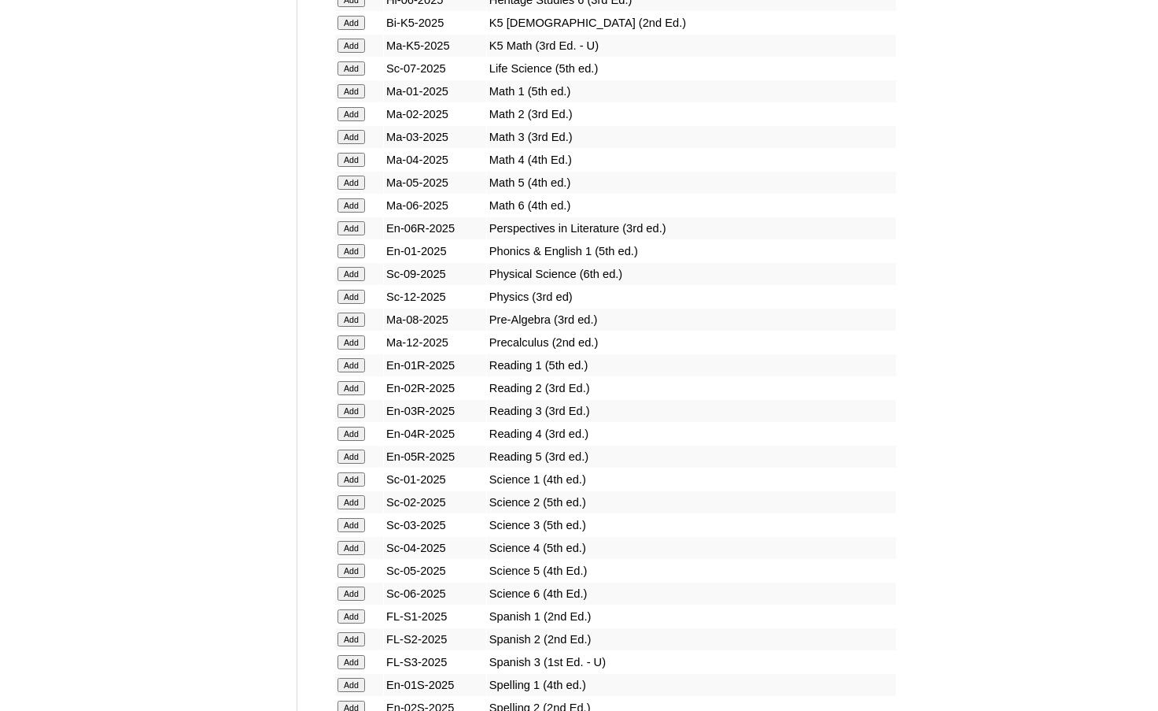
click at [356, 636] on input "Add" at bounding box center [352, 639] width 28 height 14
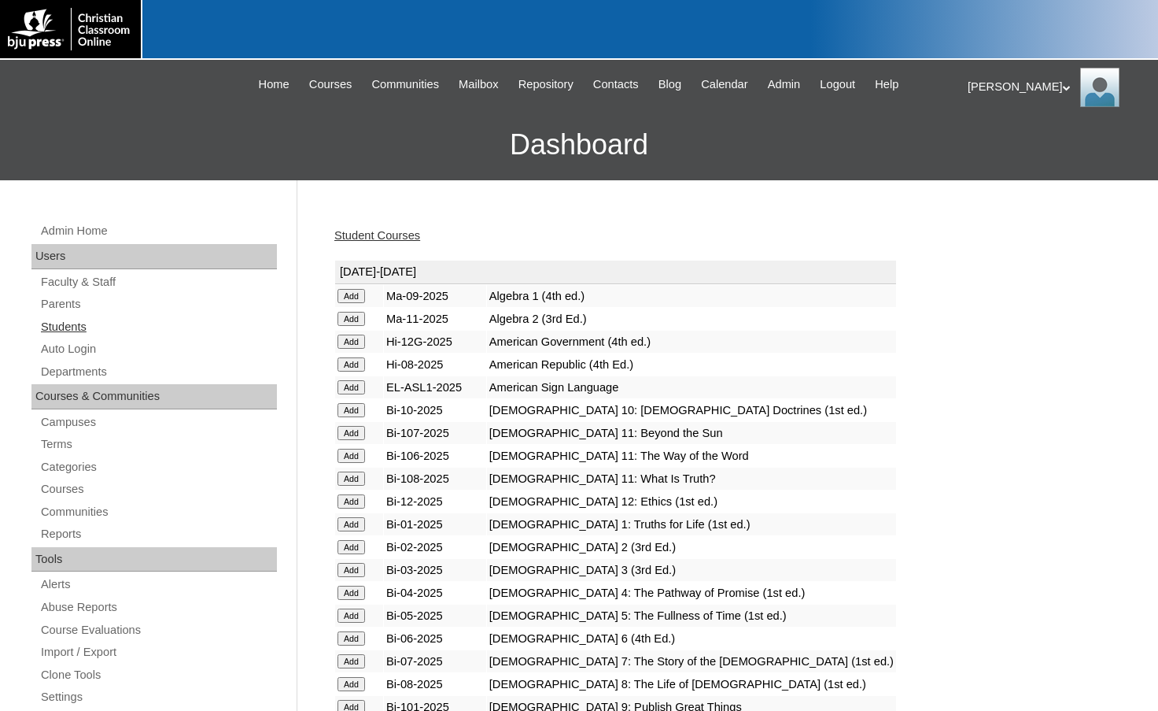
click at [103, 332] on link "Students" at bounding box center [158, 327] width 238 height 20
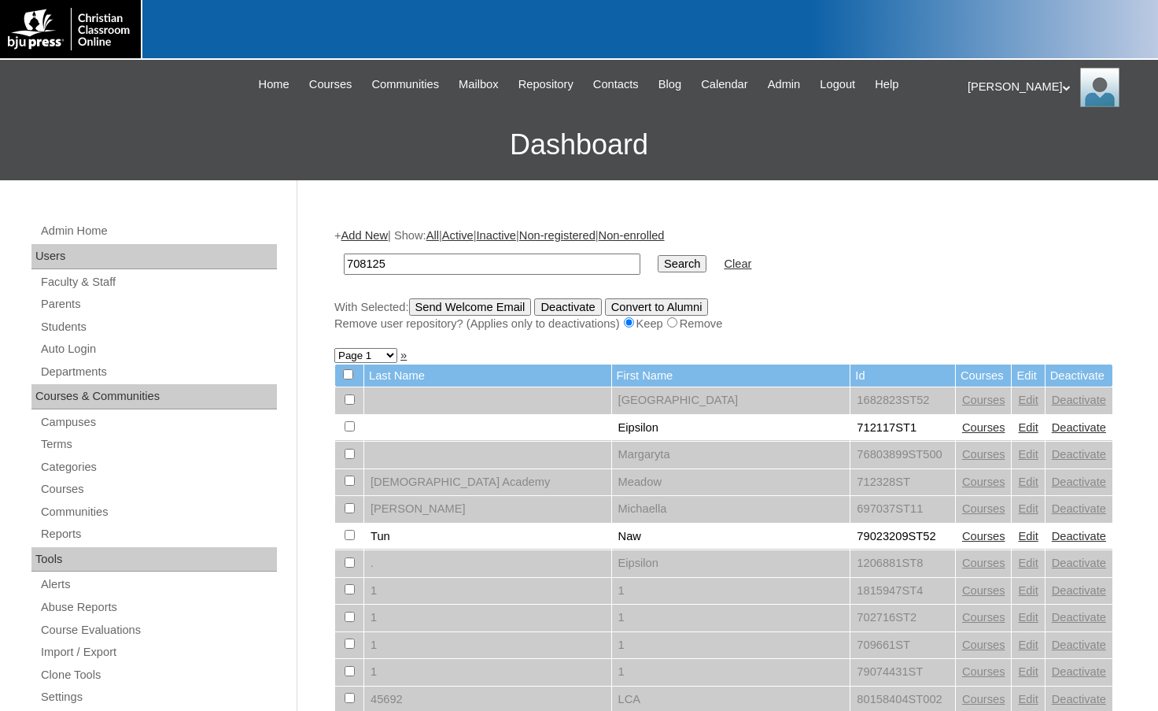
type input "708125"
click at [658, 255] on input "Search" at bounding box center [682, 263] width 49 height 17
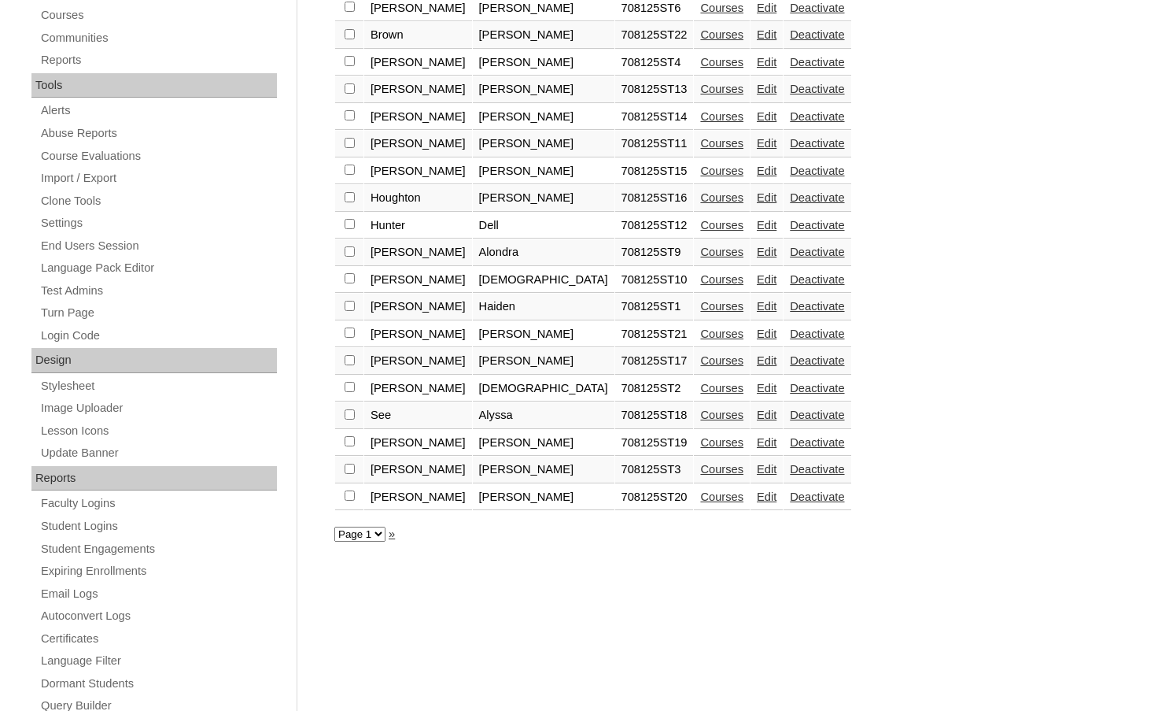
scroll to position [571, 0]
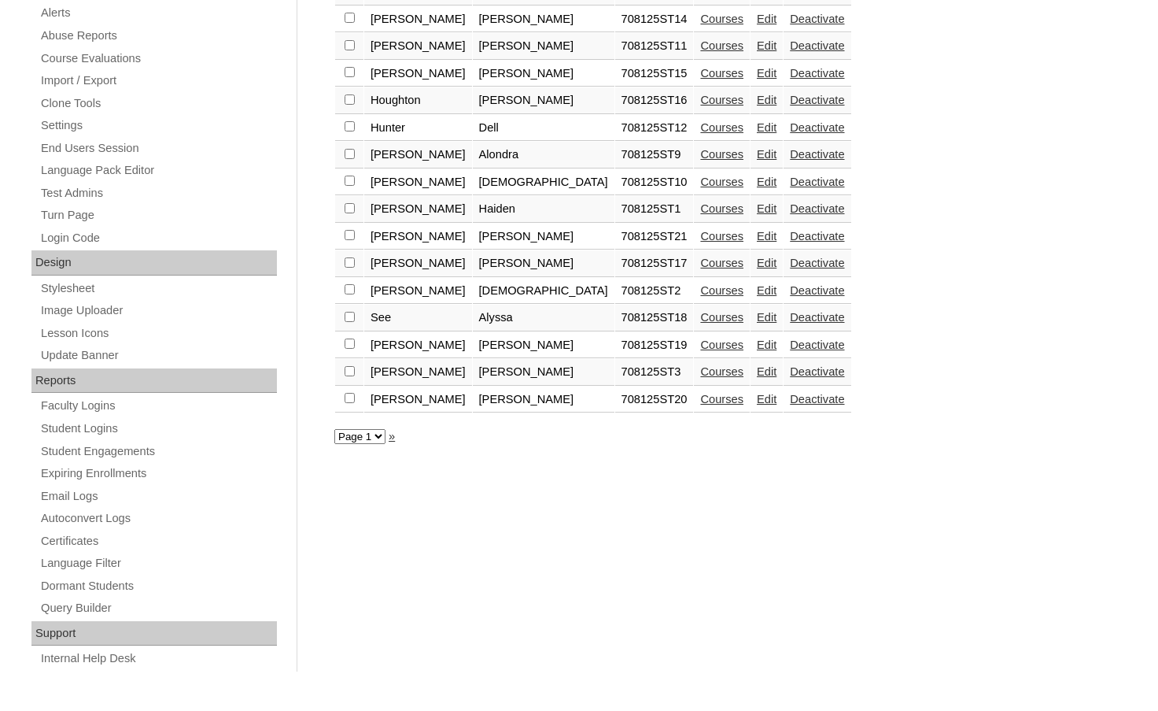
click at [700, 405] on link "Courses" at bounding box center [721, 399] width 43 height 13
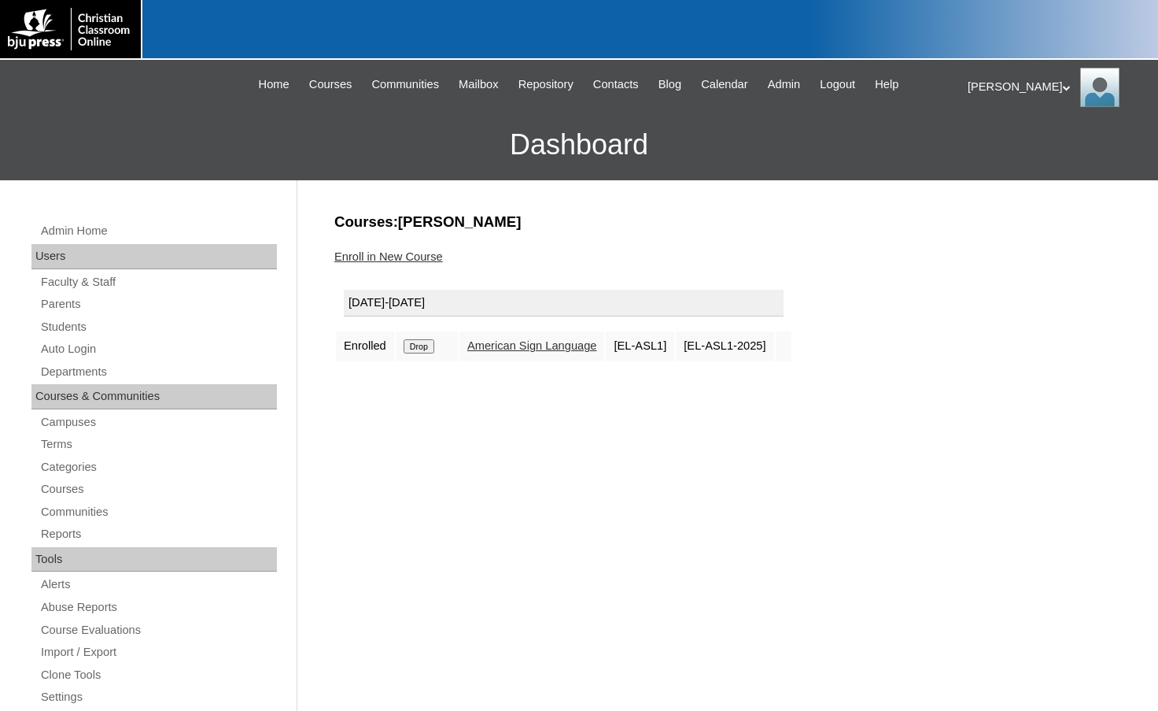
click at [427, 340] on input "Drop" at bounding box center [419, 346] width 31 height 14
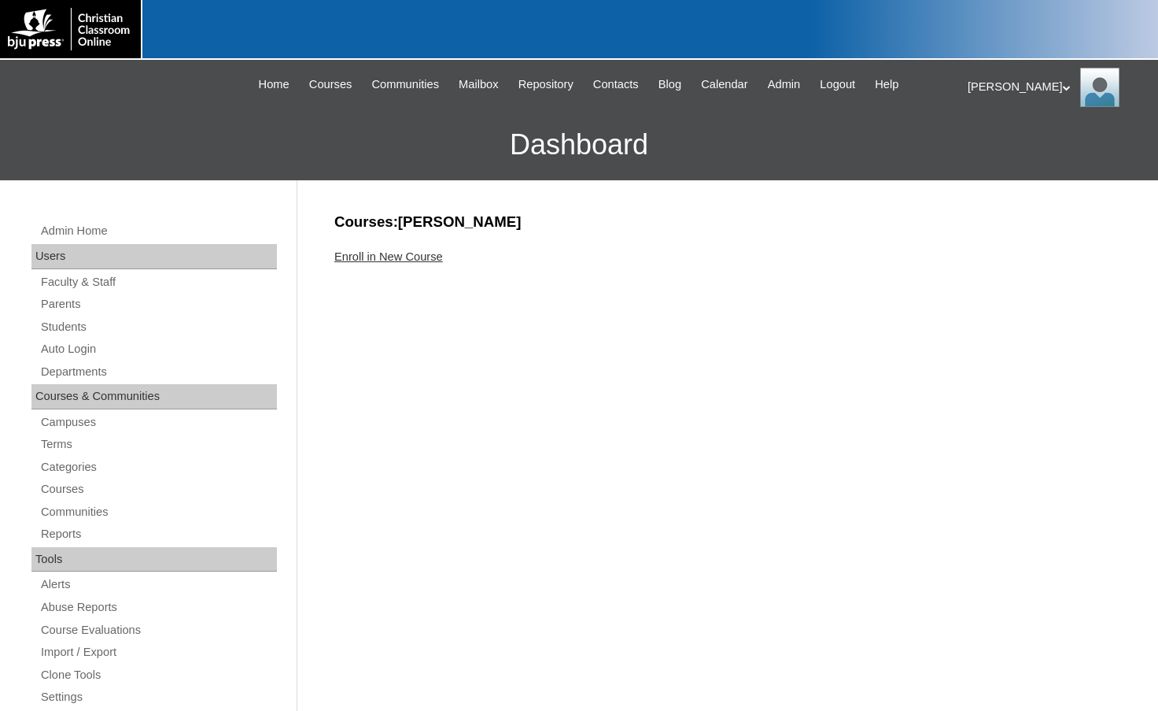
click at [396, 259] on link "Enroll in New Course" at bounding box center [388, 256] width 109 height 13
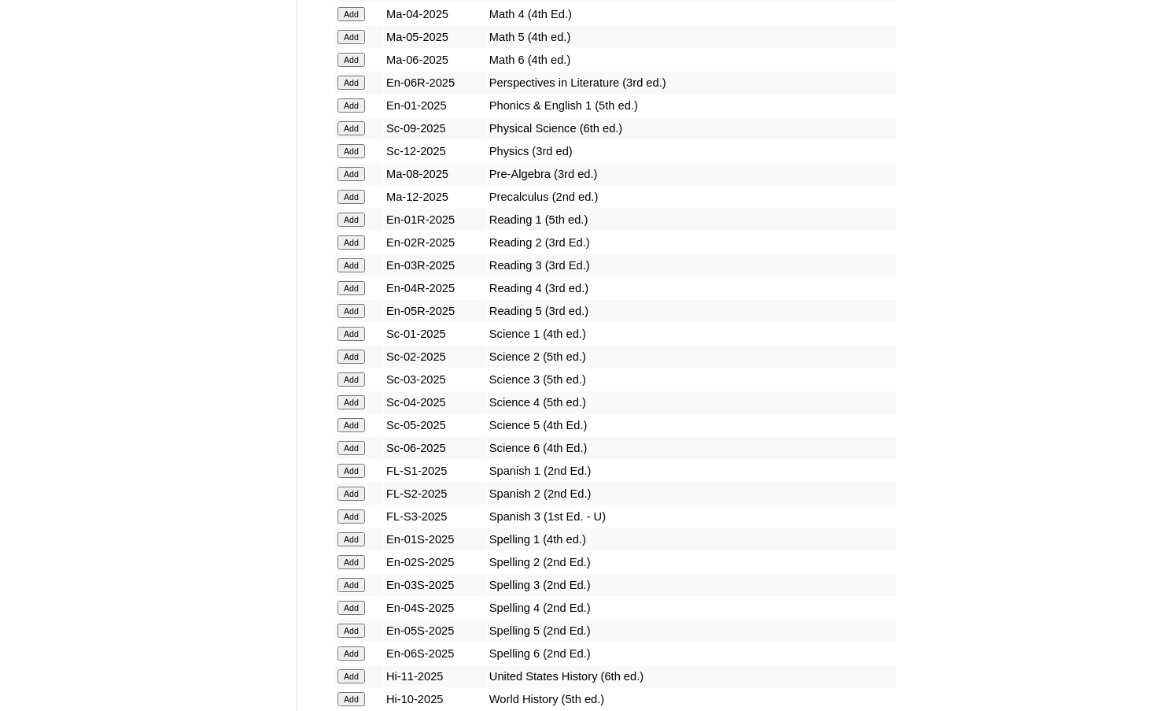
scroll to position [1810, 0]
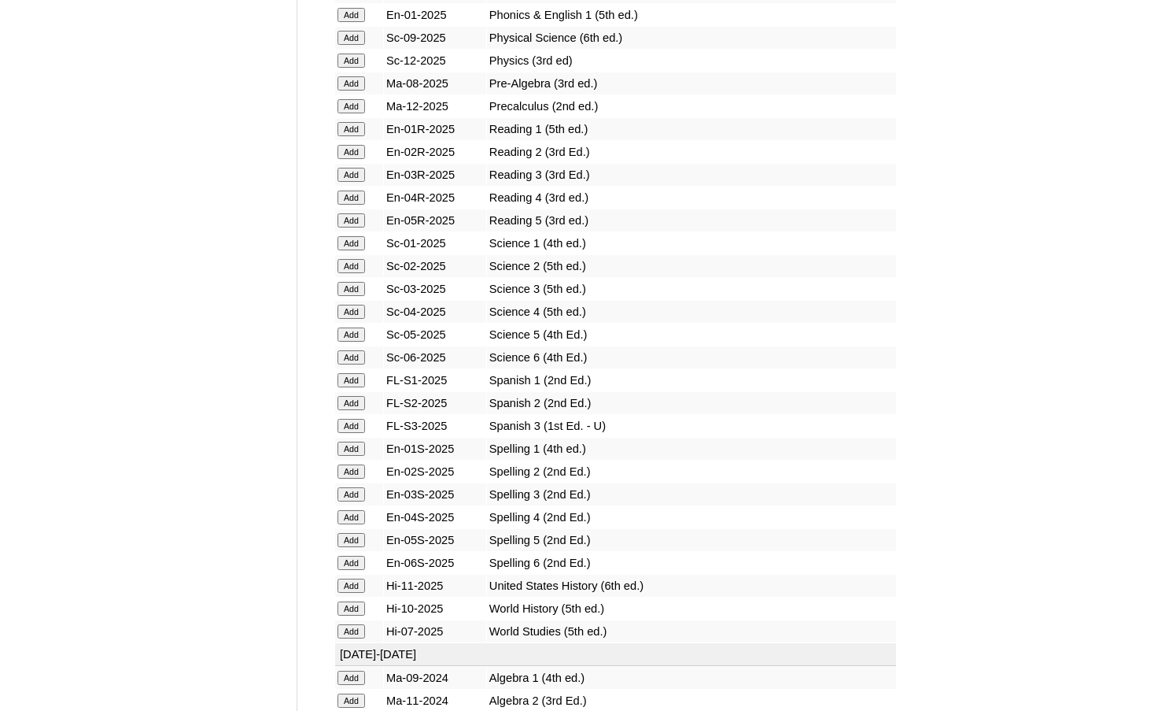
click at [365, 404] on input "Add" at bounding box center [352, 403] width 28 height 14
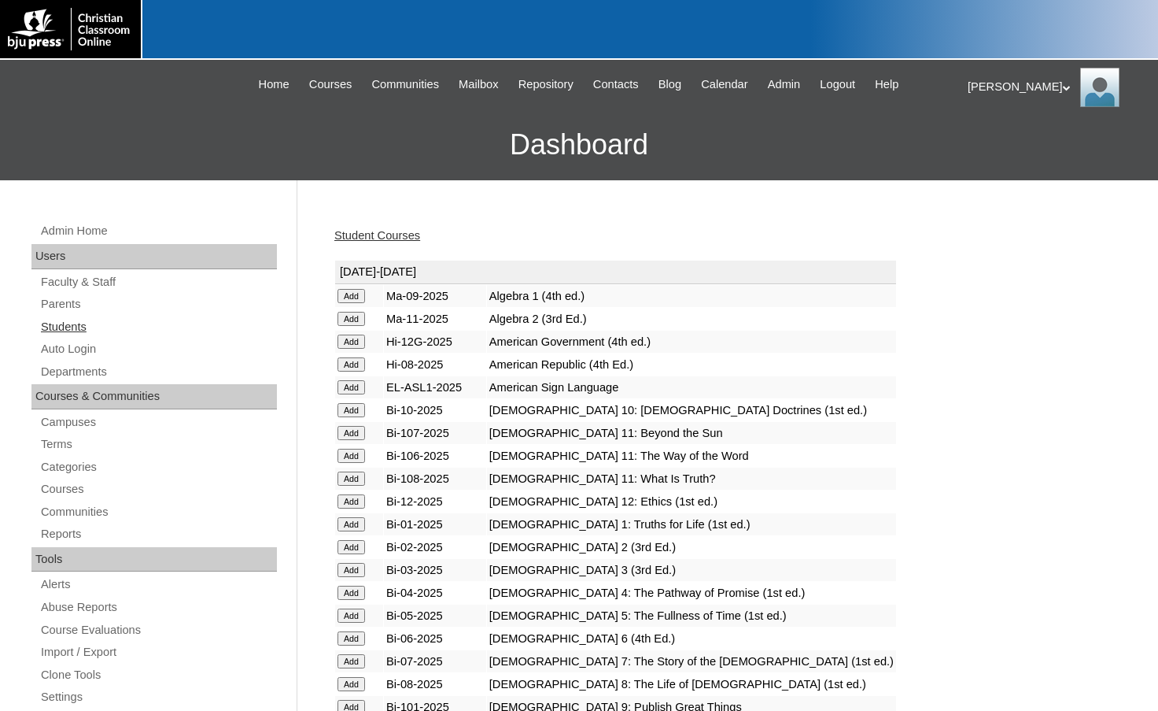
click at [116, 331] on link "Students" at bounding box center [158, 327] width 238 height 20
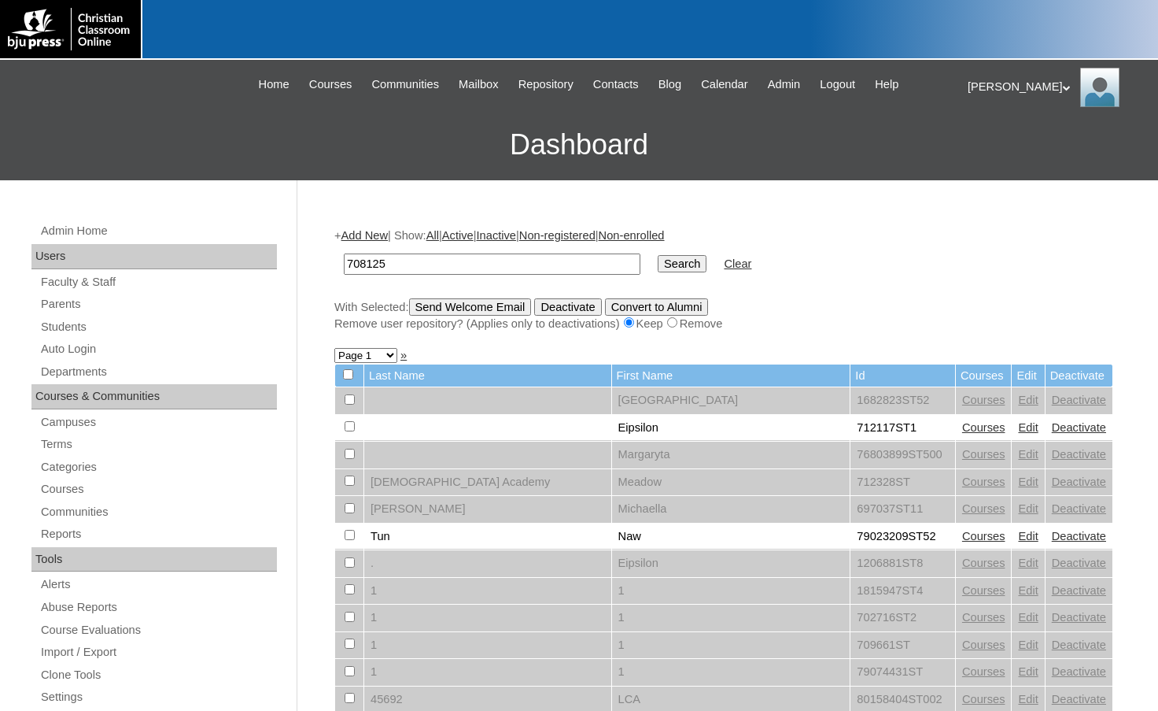
type input "708125"
click at [658, 255] on input "Search" at bounding box center [682, 263] width 49 height 17
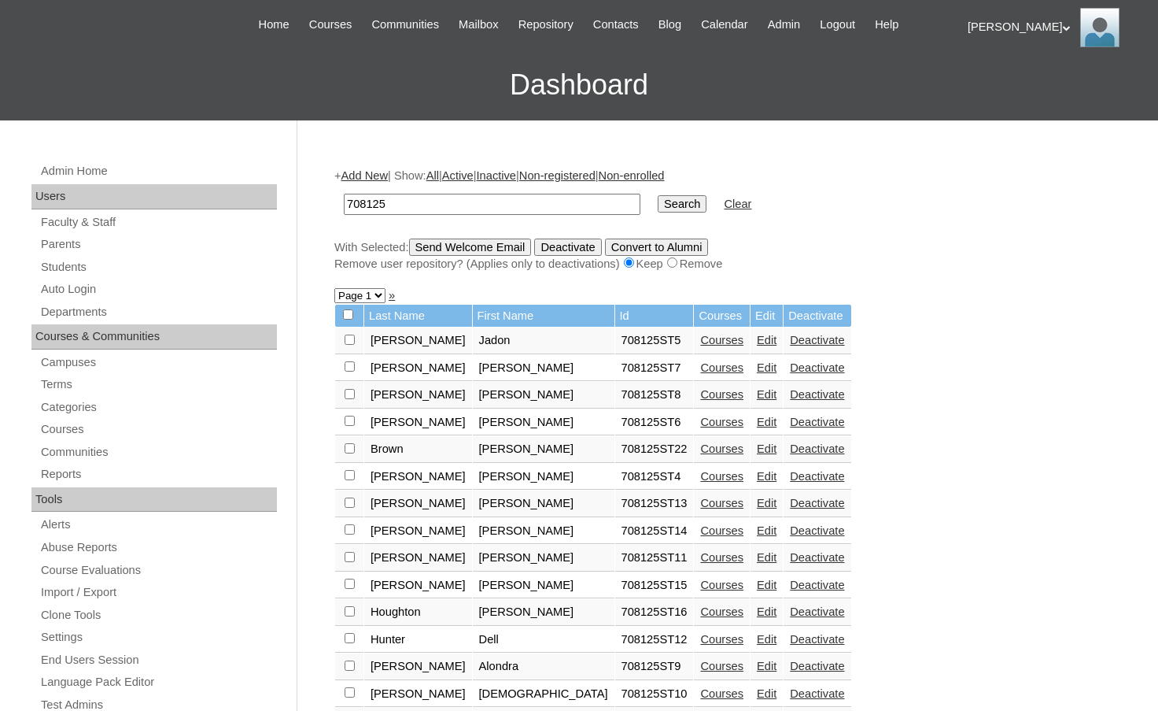
scroll to position [315, 0]
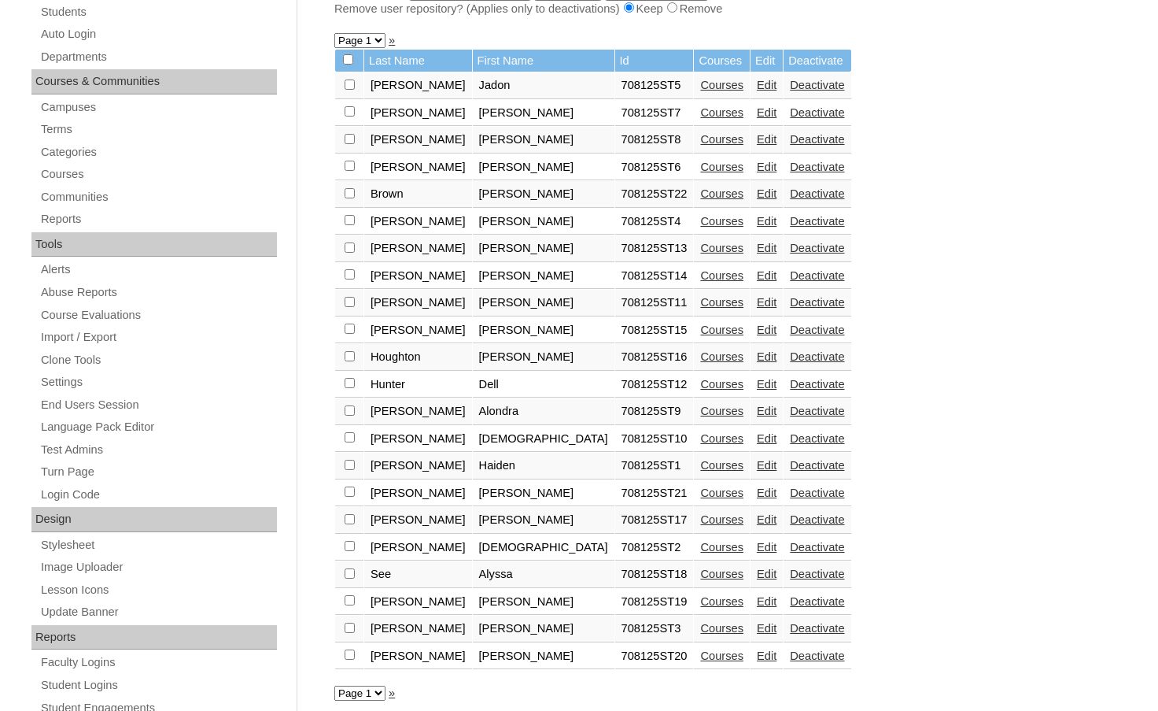
click at [700, 601] on link "Courses" at bounding box center [721, 601] width 43 height 13
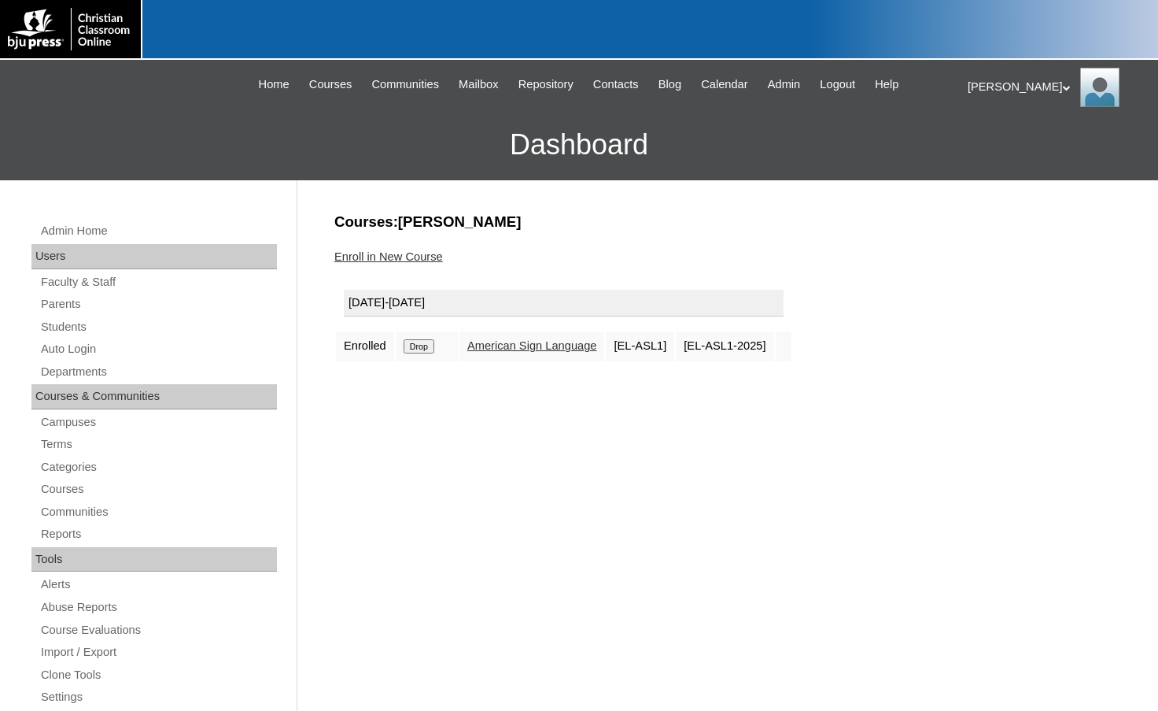
click at [421, 347] on input "Drop" at bounding box center [419, 346] width 31 height 14
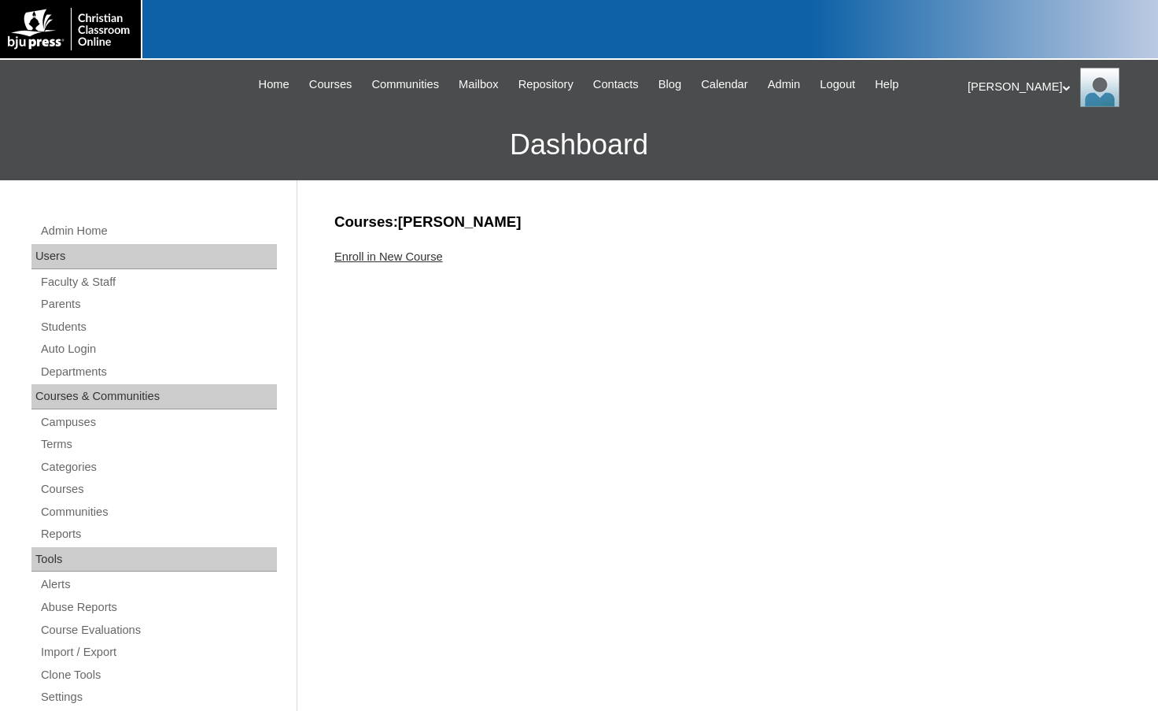
click at [437, 260] on link "Enroll in New Course" at bounding box center [388, 256] width 109 height 13
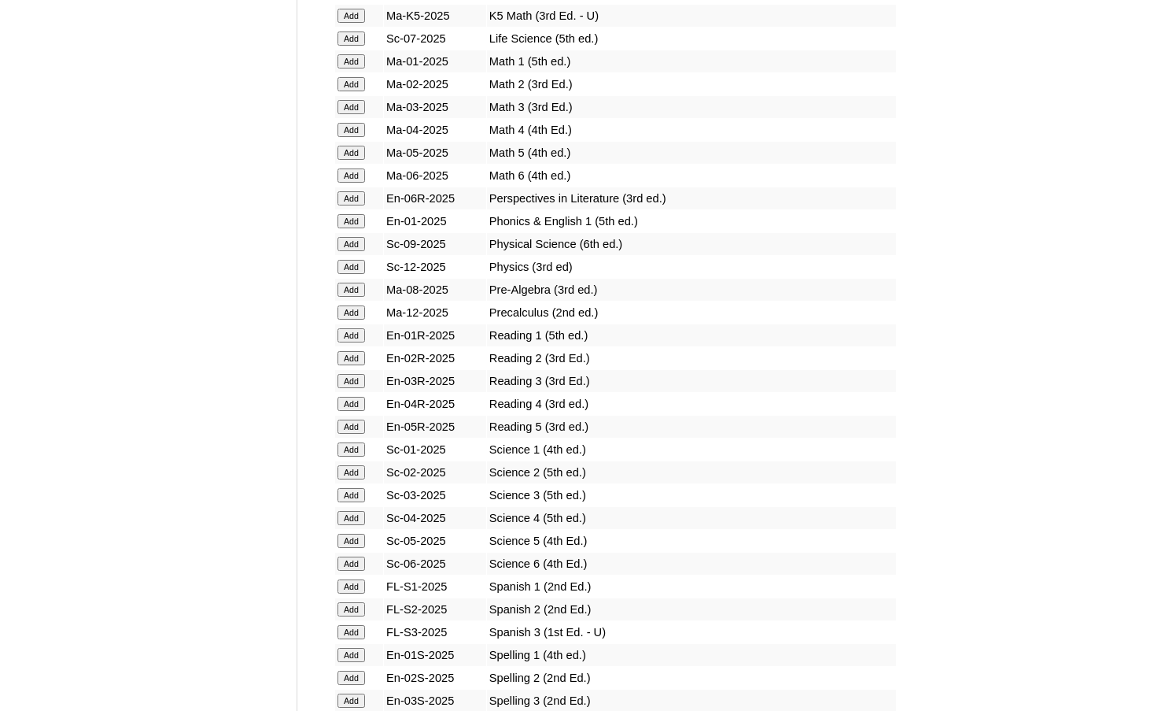
scroll to position [1653, 0]
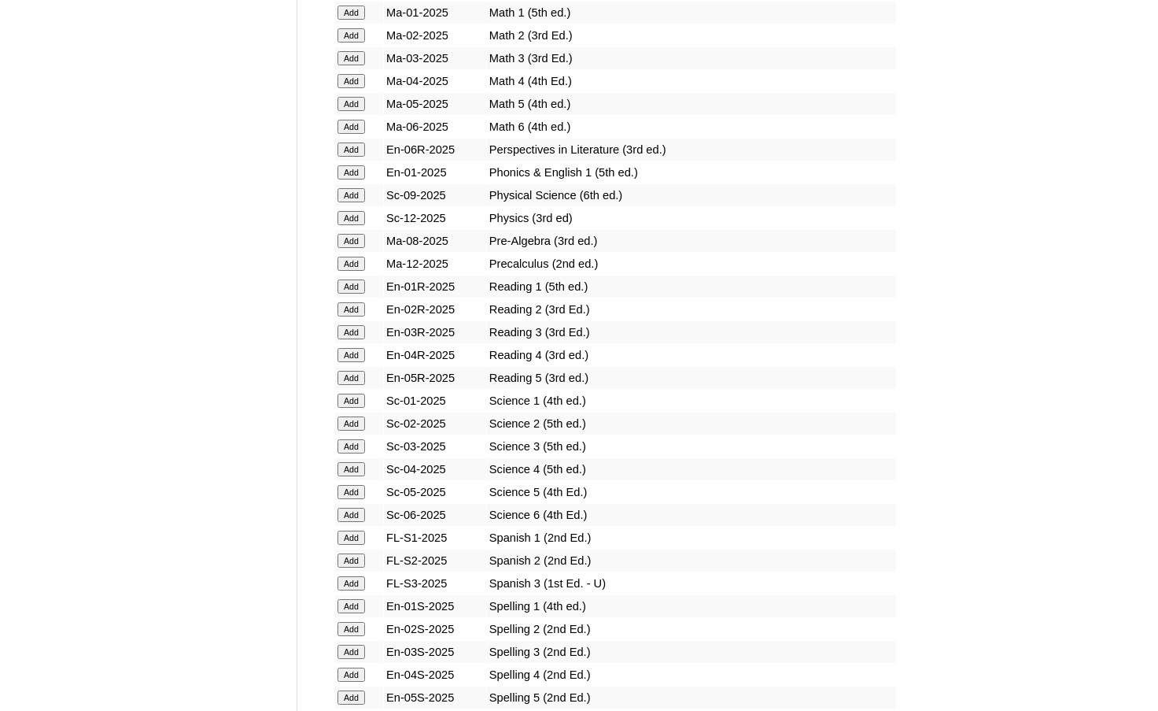
click at [360, 560] on input "Add" at bounding box center [352, 560] width 28 height 14
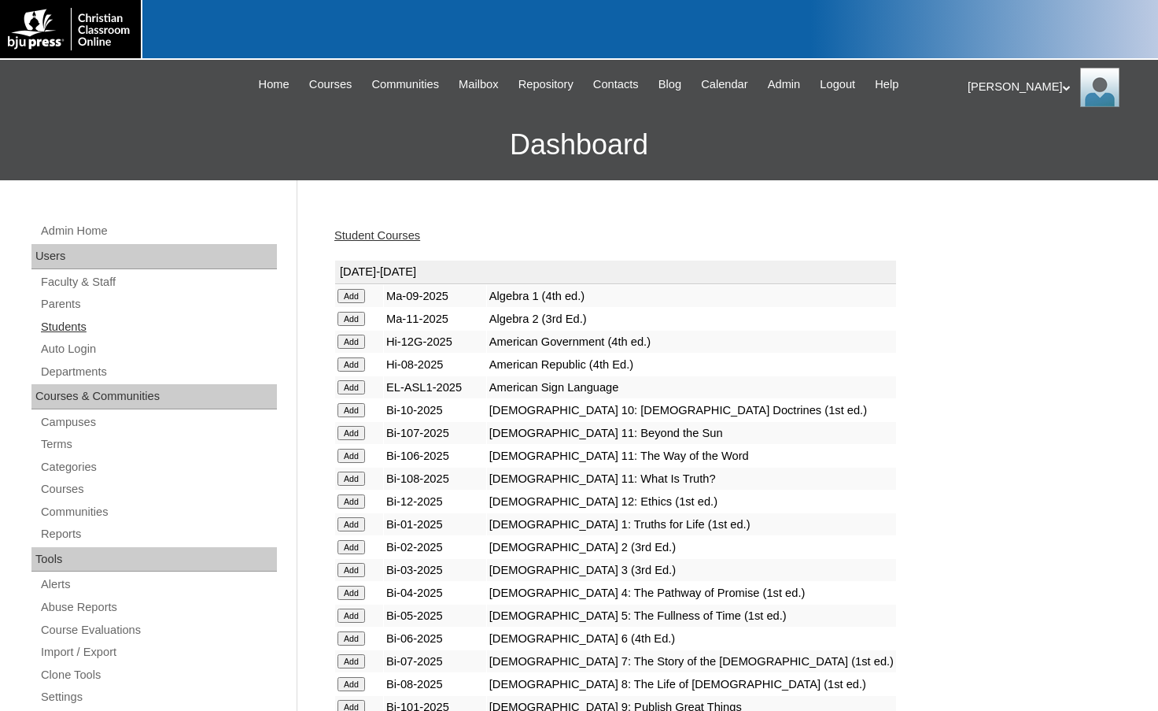
click at [92, 329] on link "Students" at bounding box center [158, 327] width 238 height 20
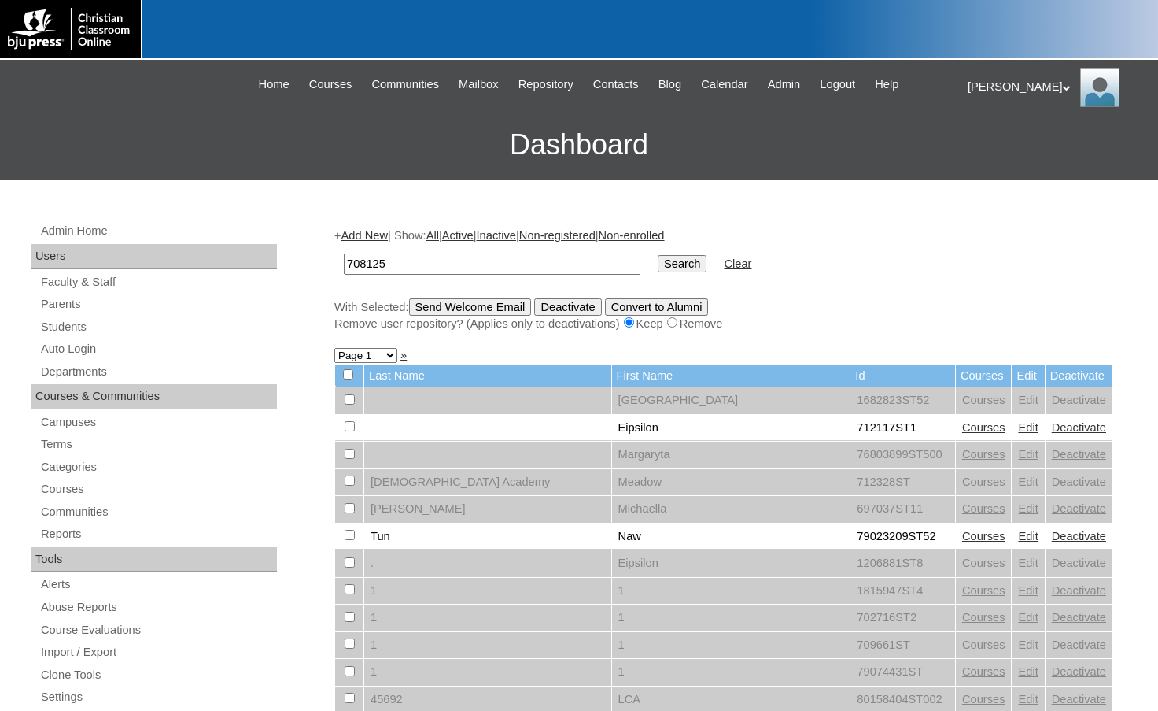
type input "708125"
click at [658, 255] on input "Search" at bounding box center [682, 263] width 49 height 17
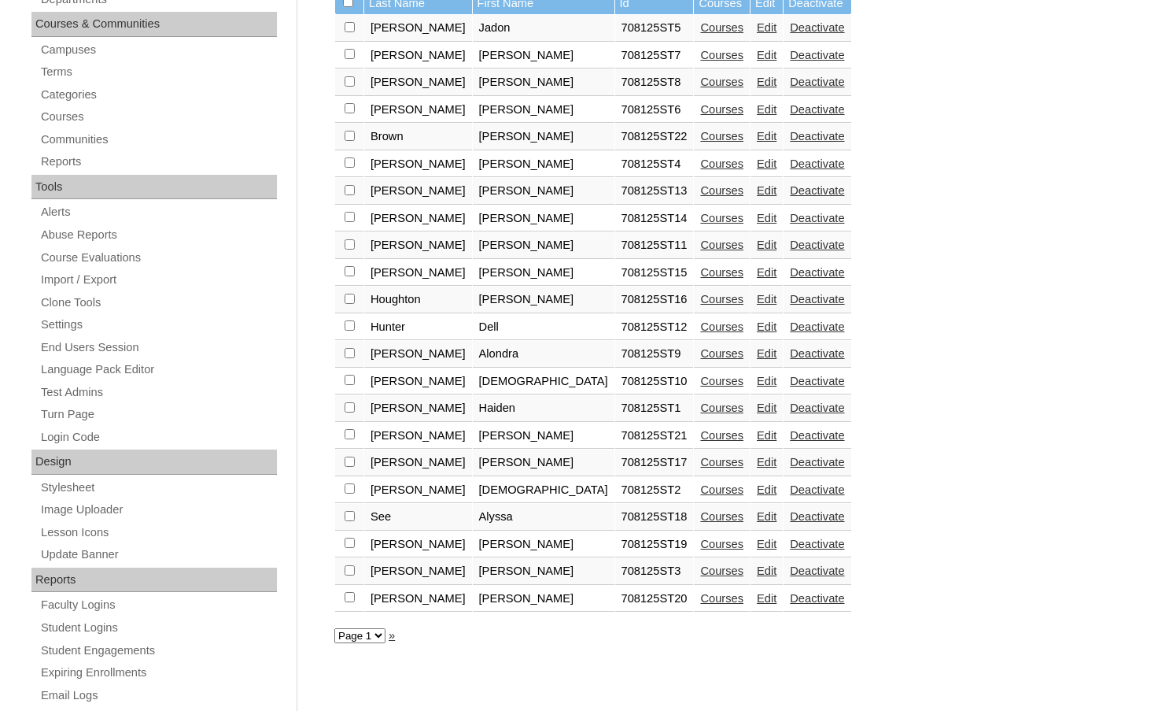
scroll to position [393, 0]
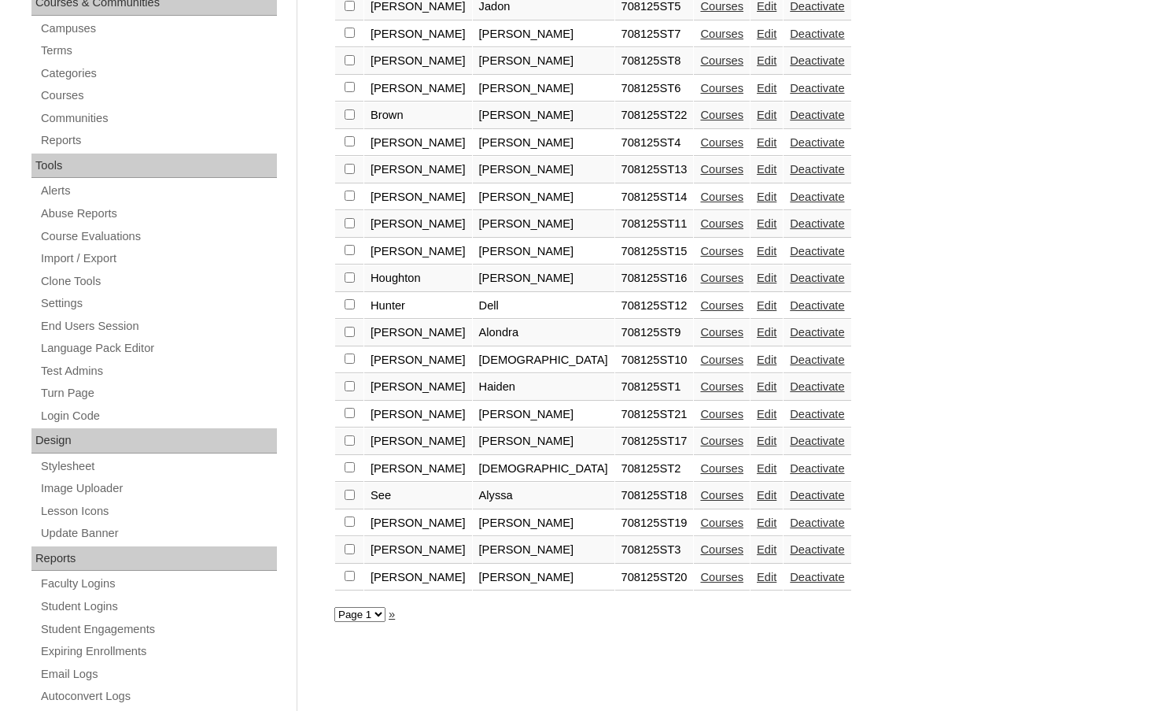
click at [700, 575] on link "Courses" at bounding box center [721, 577] width 43 height 13
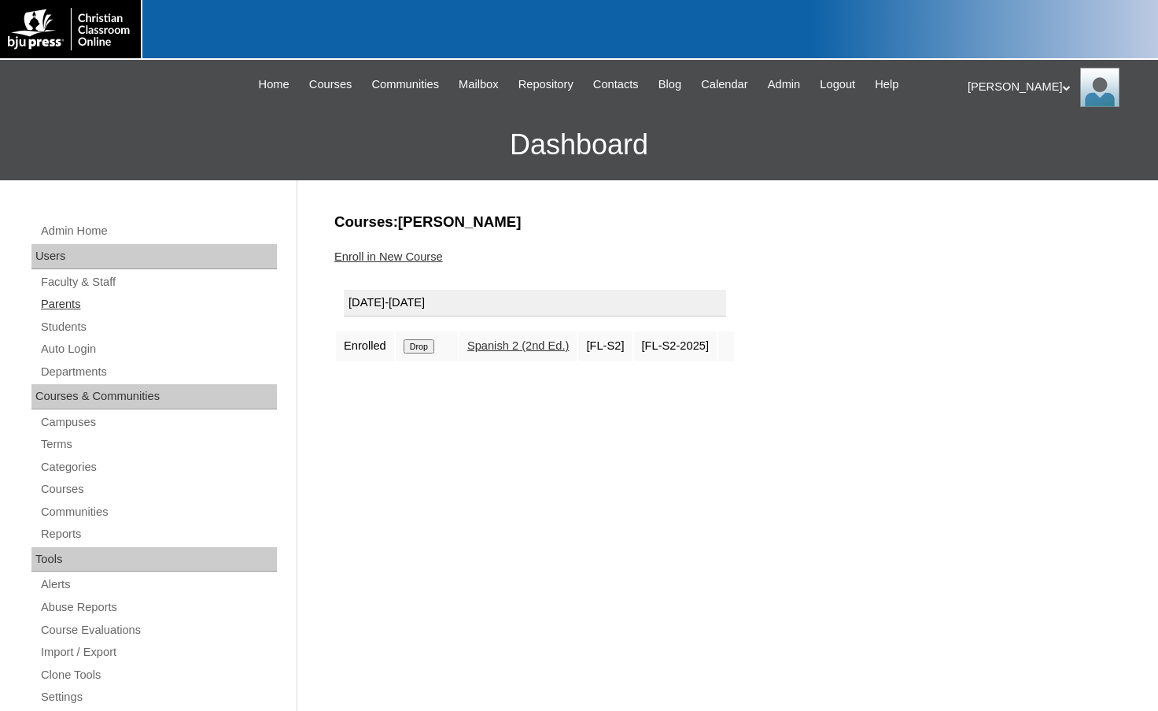
drag, startPoint x: 70, startPoint y: 303, endPoint x: 116, endPoint y: 300, distance: 46.5
click at [70, 303] on link "Parents" at bounding box center [158, 304] width 238 height 20
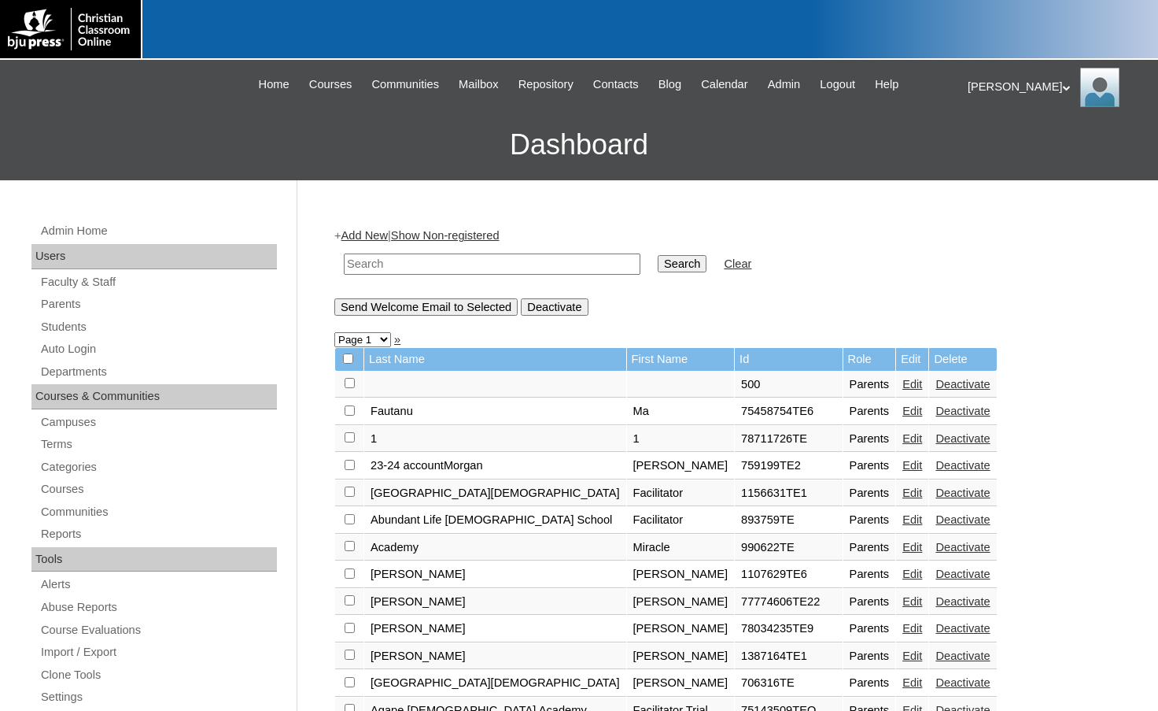
drag, startPoint x: 562, startPoint y: 268, endPoint x: 665, endPoint y: 259, distance: 103.4
click at [562, 268] on input "text" at bounding box center [492, 263] width 297 height 21
paste input "838488"
type input "838488"
click at [658, 260] on input "Search" at bounding box center [682, 263] width 49 height 17
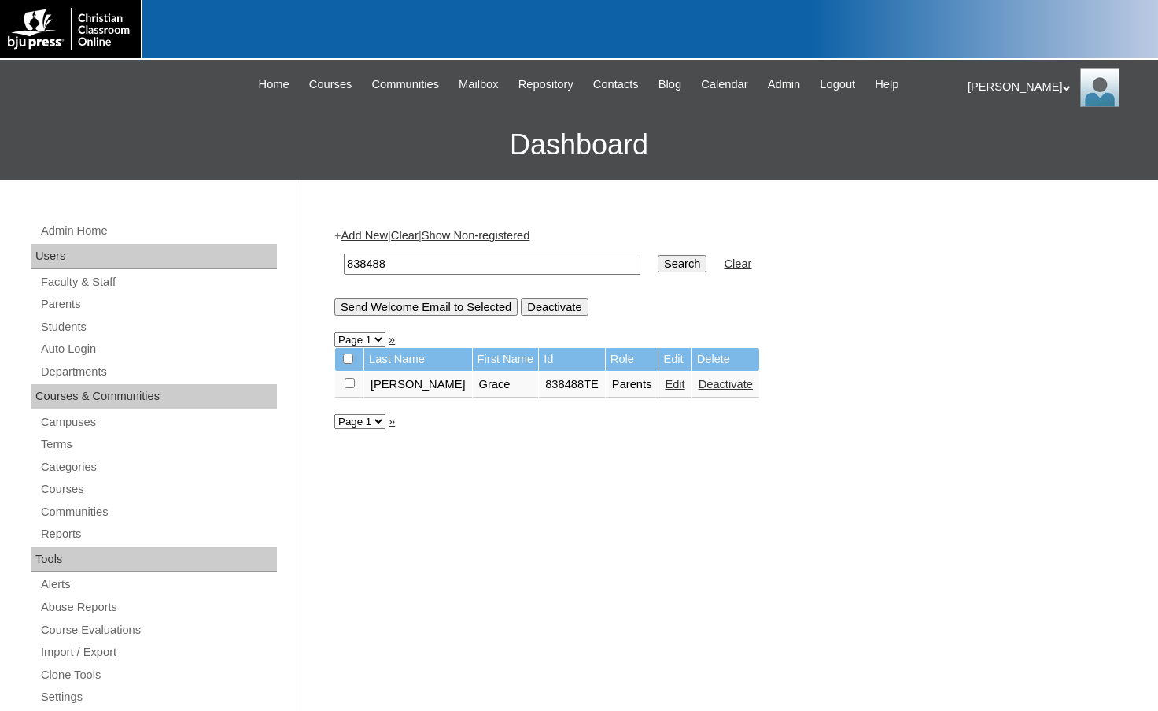
click at [351, 360] on input "checkbox" at bounding box center [348, 358] width 10 height 10
checkbox input "true"
click at [548, 306] on input "Deactivate" at bounding box center [554, 306] width 67 height 17
click at [68, 330] on link "Students" at bounding box center [158, 327] width 238 height 20
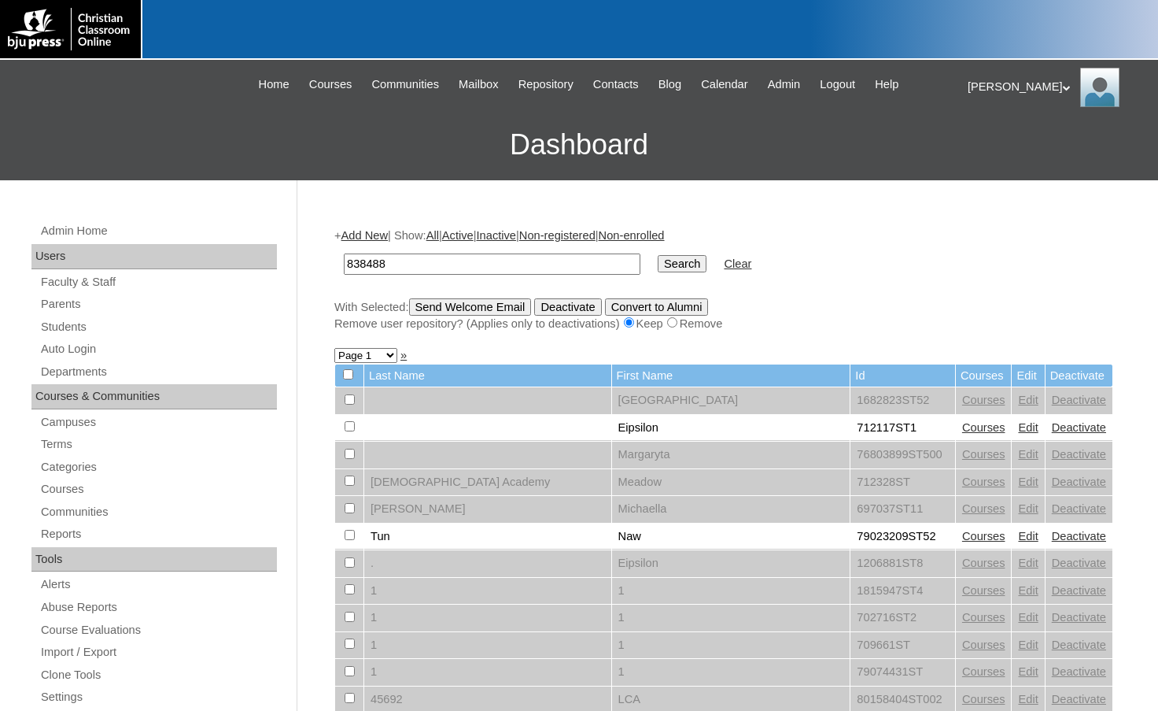
type input "838488"
click at [658, 266] on input "Search" at bounding box center [682, 263] width 49 height 17
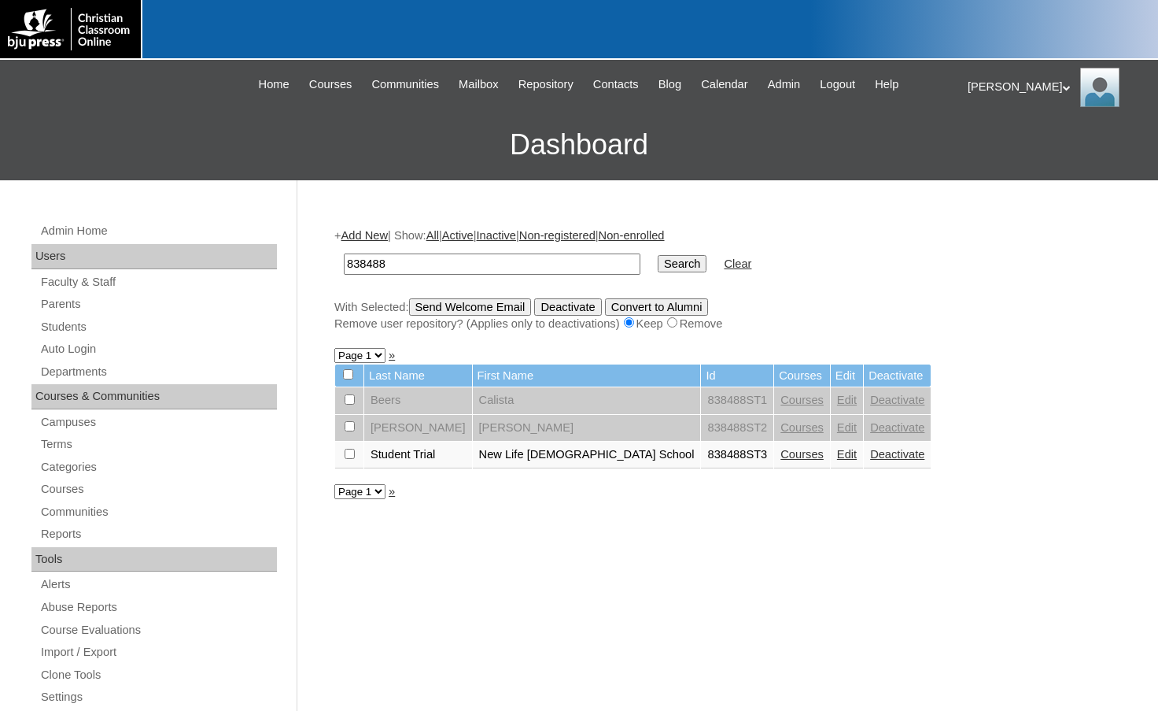
click at [870, 456] on link "Deactivate" at bounding box center [897, 454] width 54 height 13
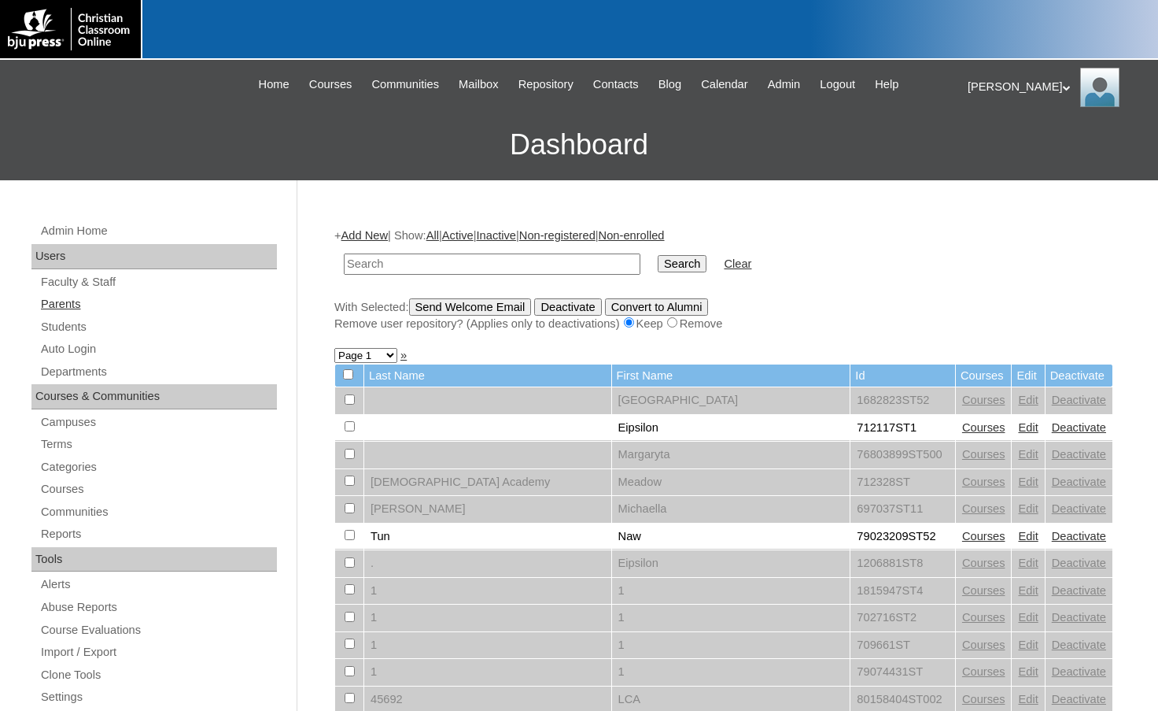
click at [78, 308] on link "Parents" at bounding box center [158, 304] width 238 height 20
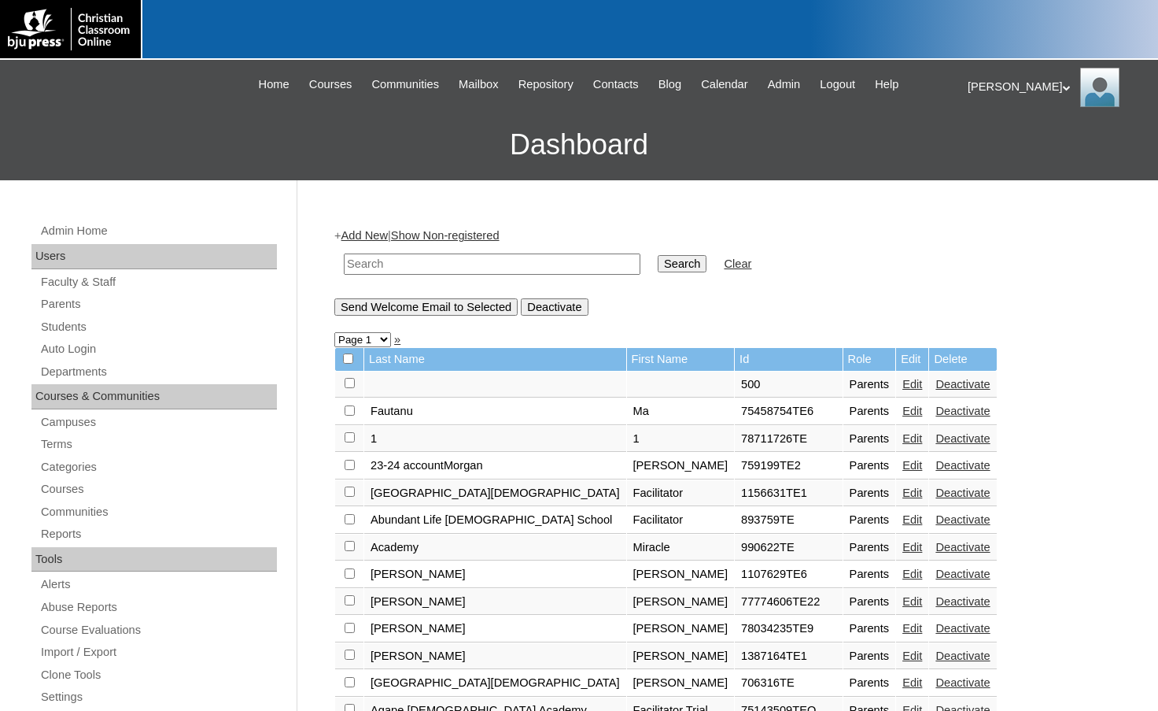
click at [393, 268] on input "text" at bounding box center [492, 263] width 297 height 21
drag, startPoint x: 393, startPoint y: 268, endPoint x: 279, endPoint y: 260, distance: 114.4
type input "775091"
click at [658, 256] on input "Search" at bounding box center [682, 263] width 49 height 17
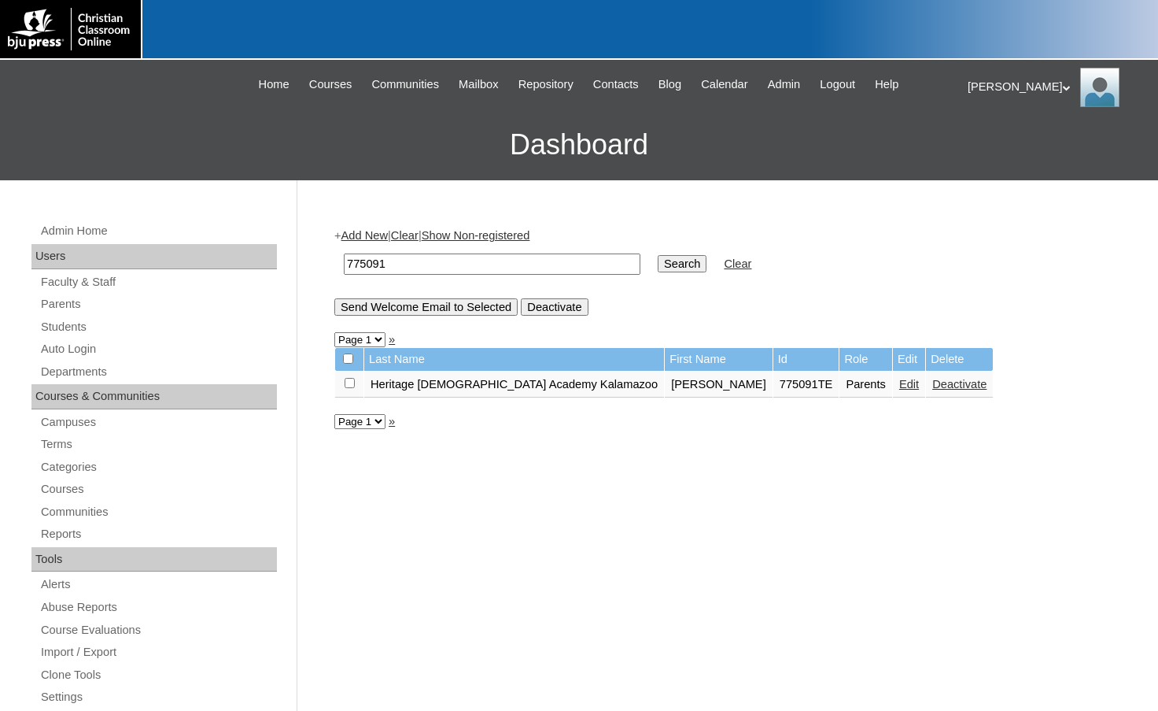
click at [899, 384] on link "Edit" at bounding box center [909, 384] width 20 height 13
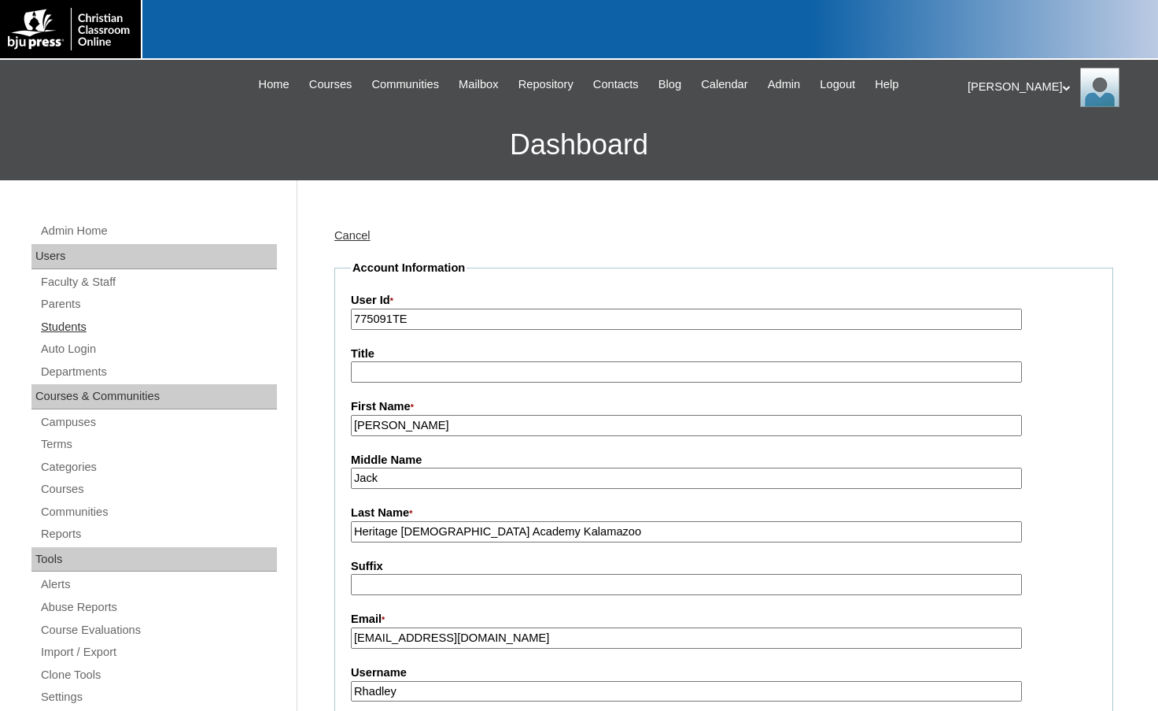
click at [100, 330] on link "Students" at bounding box center [158, 327] width 238 height 20
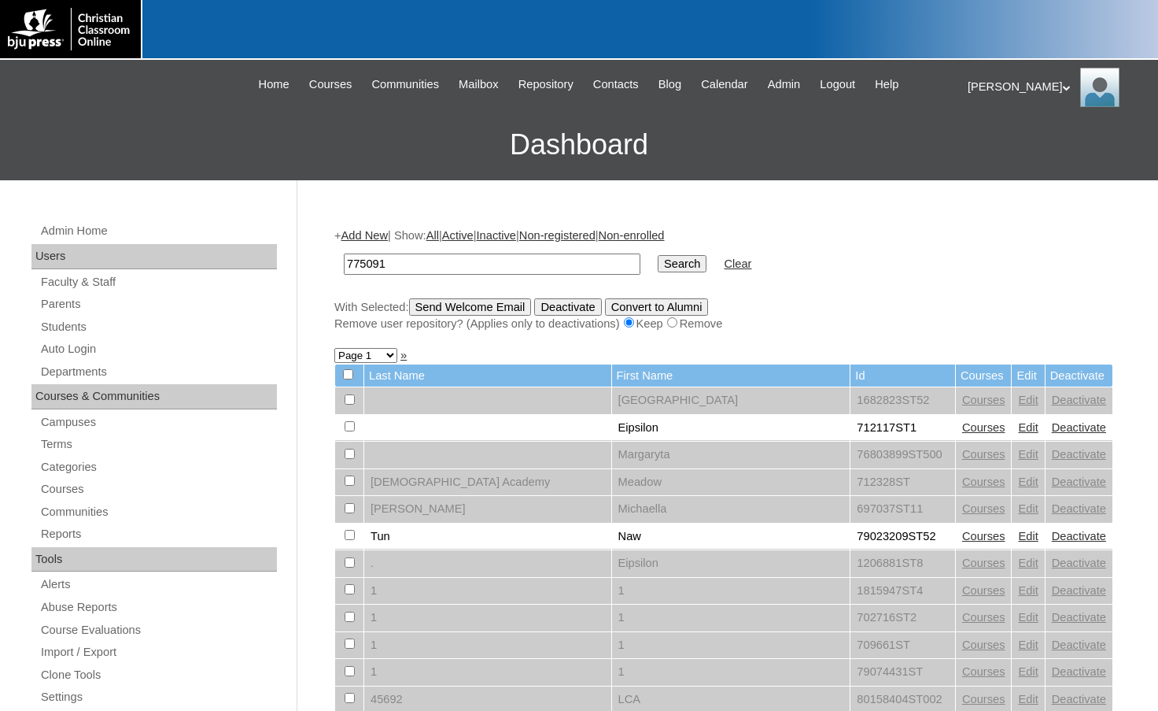
type input "775091"
click at [658, 255] on input "Search" at bounding box center [682, 263] width 49 height 17
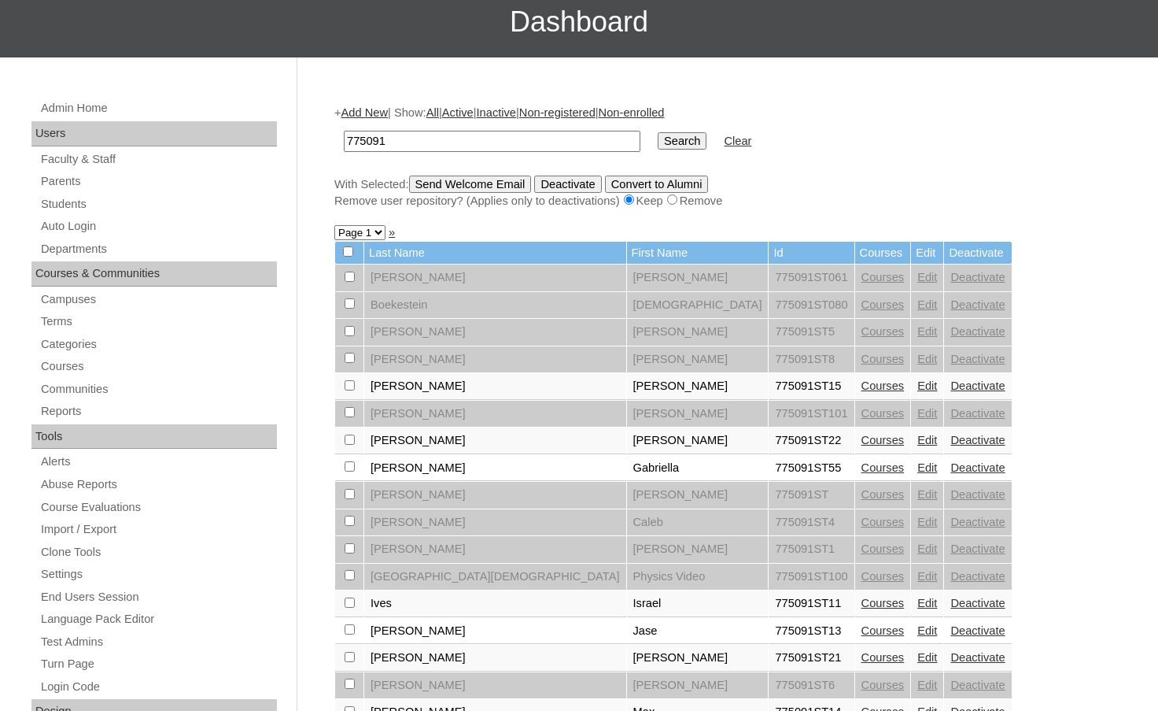
scroll to position [99, 0]
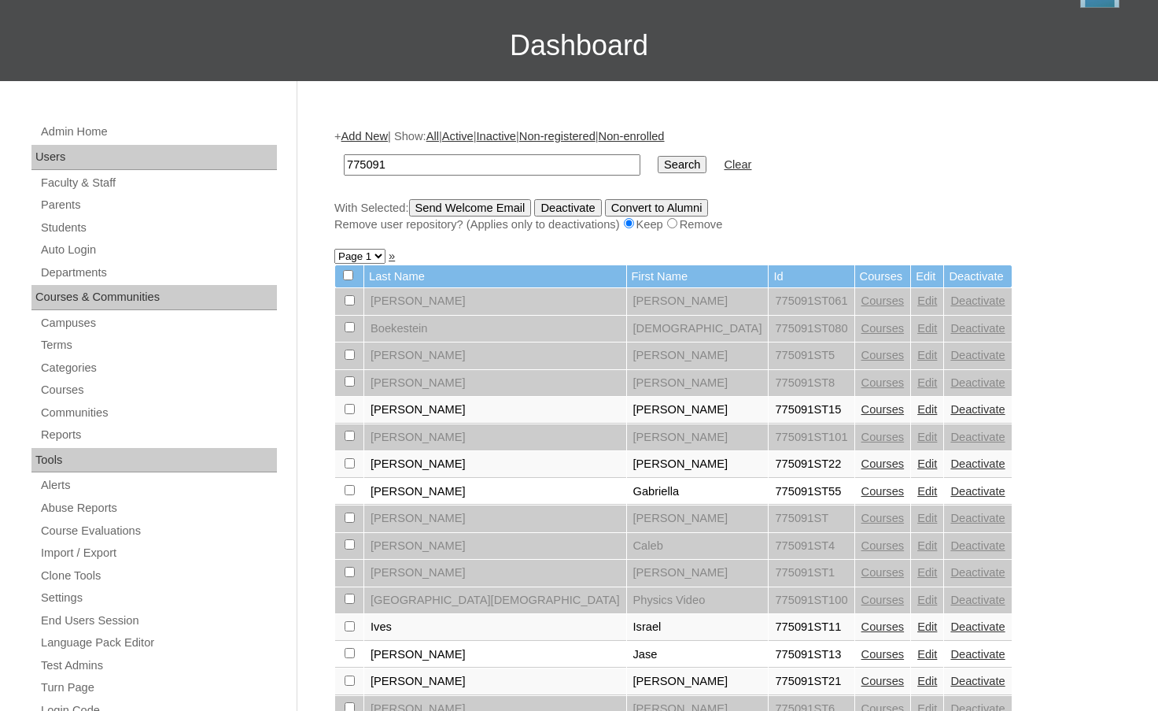
click at [388, 141] on link "Add New" at bounding box center [365, 136] width 46 height 13
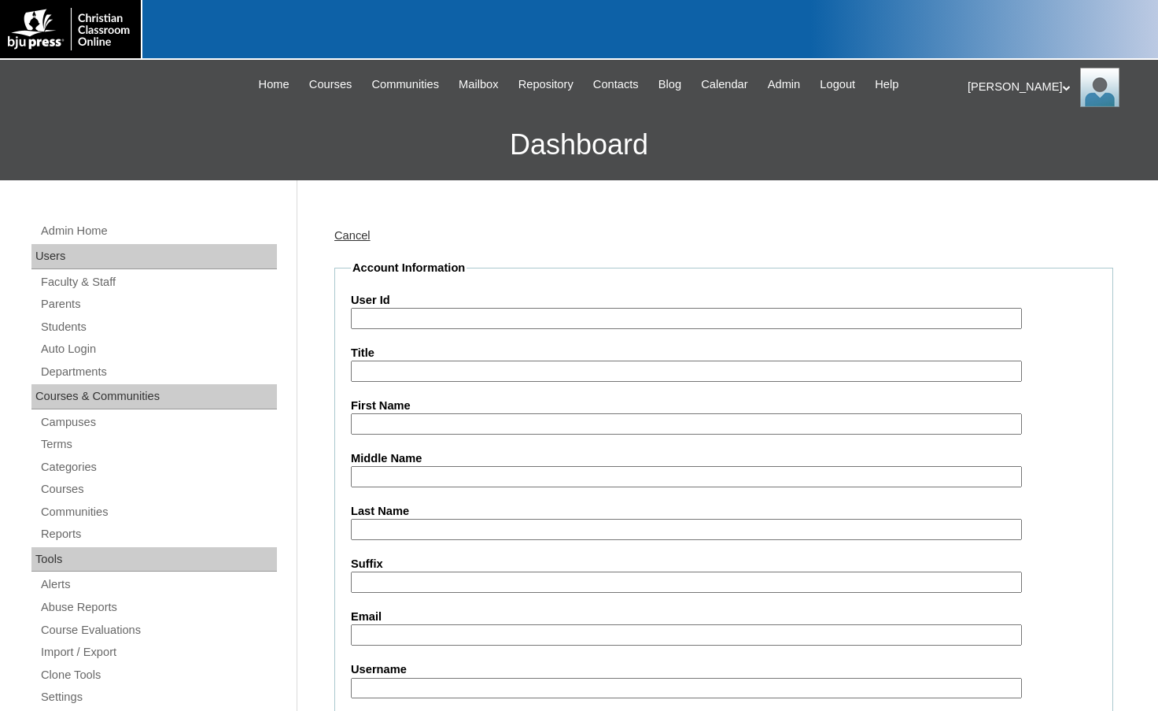
click at [448, 313] on input "User Id" at bounding box center [686, 318] width 671 height 21
paste input "775091"
type input "775091ST16"
type input "Addison"
type input "Tuinstra"
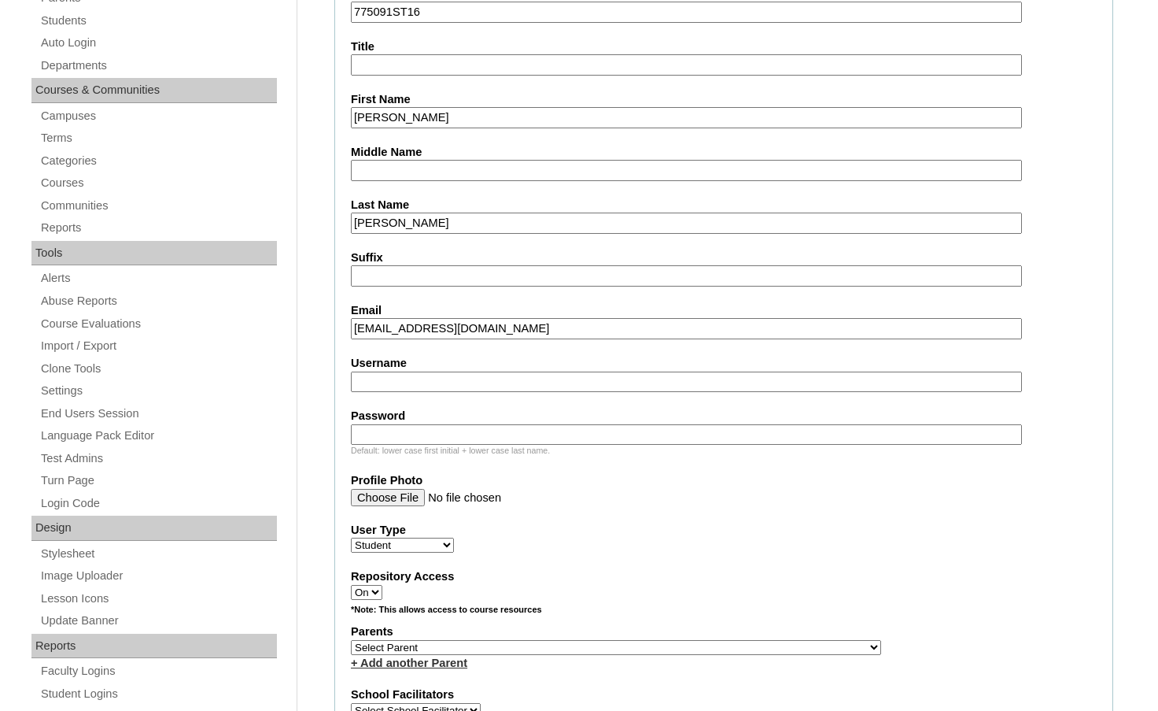
scroll to position [315, 0]
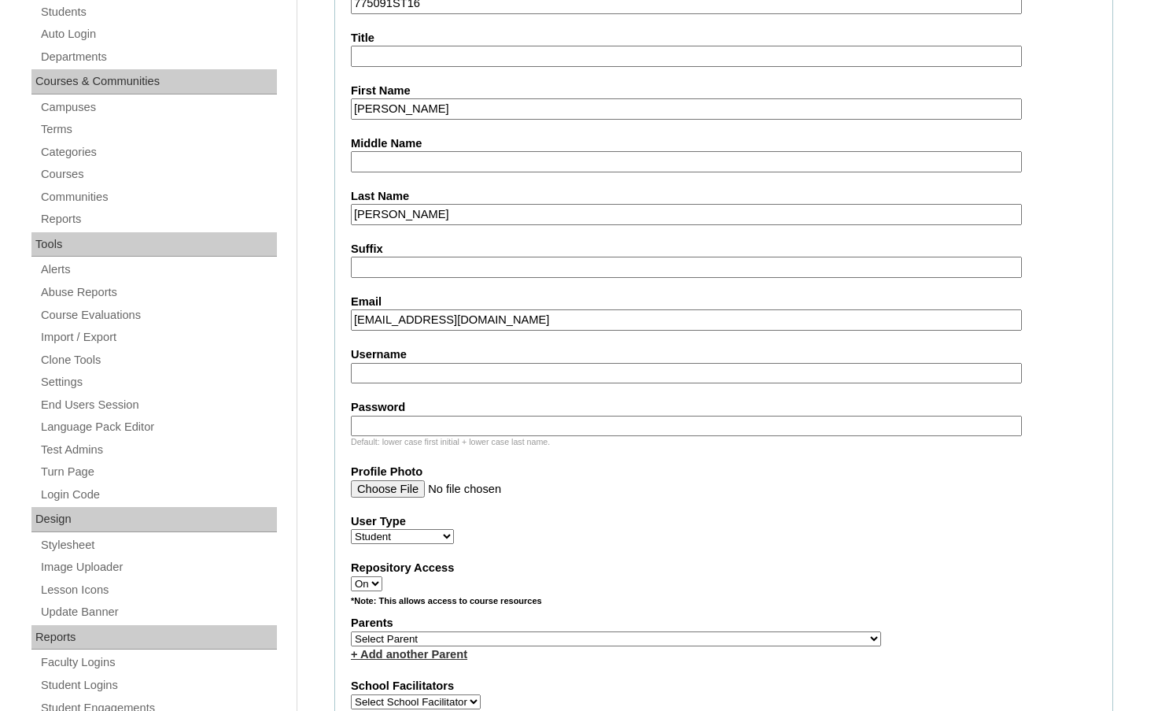
type input "atuinstra@hcaeagles.org"
click at [701, 637] on select "Select Parent , Fautanu, Ma 1, 1 23-24 accountMorgan, Jason 6th Street Mennonit…" at bounding box center [616, 638] width 530 height 15
click at [700, 638] on select "Select Parent , Fautanu, Ma 1, 1 23-24 accountMorgan, Jason 6th Street Mennonit…" at bounding box center [616, 638] width 530 height 15
select select "27259"
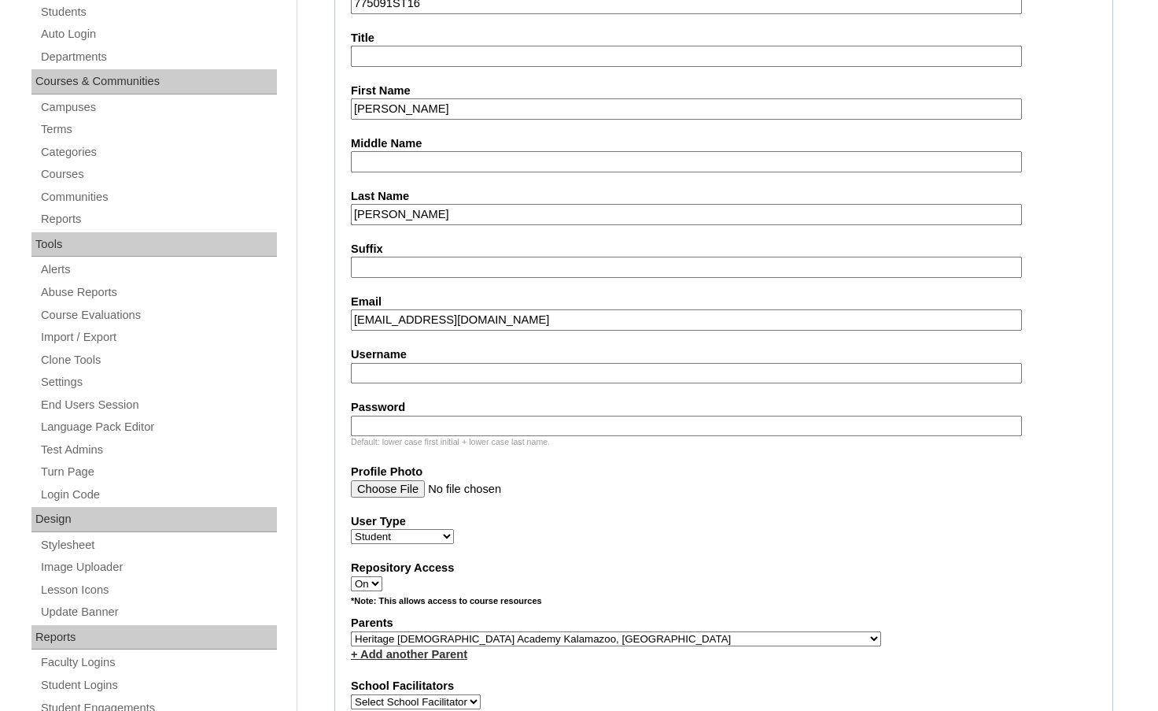
click at [718, 638] on div "Parents Select Parent , Fautanu, Ma 1, 1 23-24 accountMorgan, Jason 6th Street …" at bounding box center [724, 638] width 746 height 47
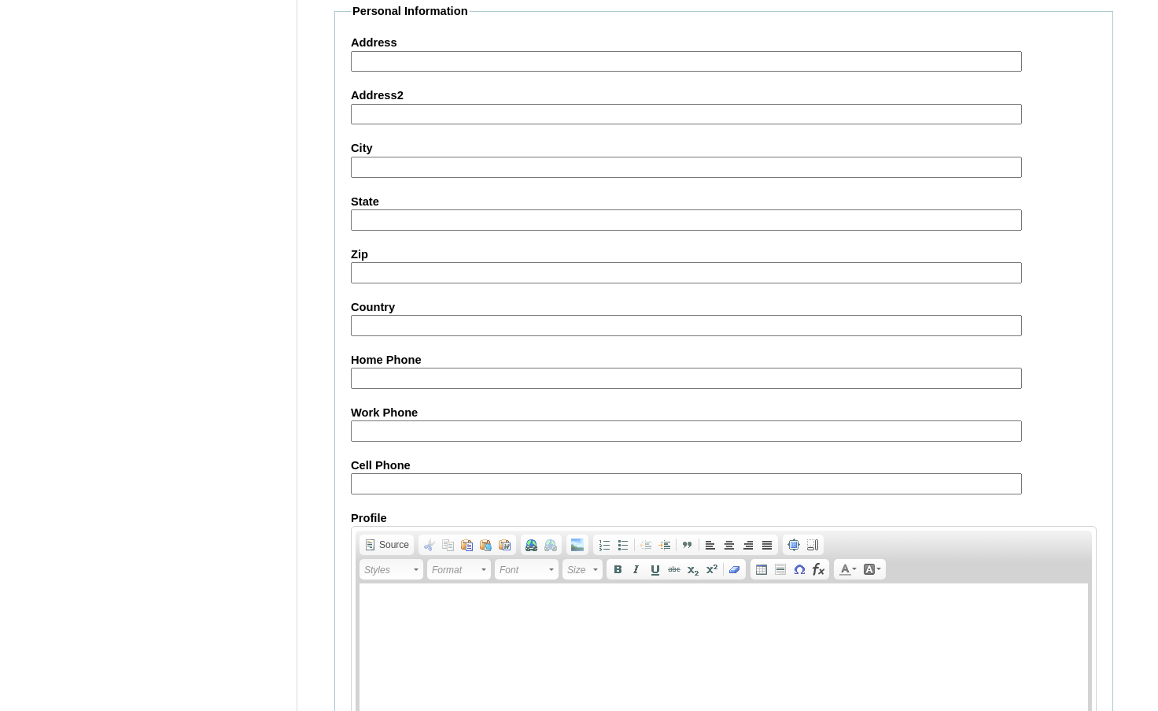
scroll to position [1684, 0]
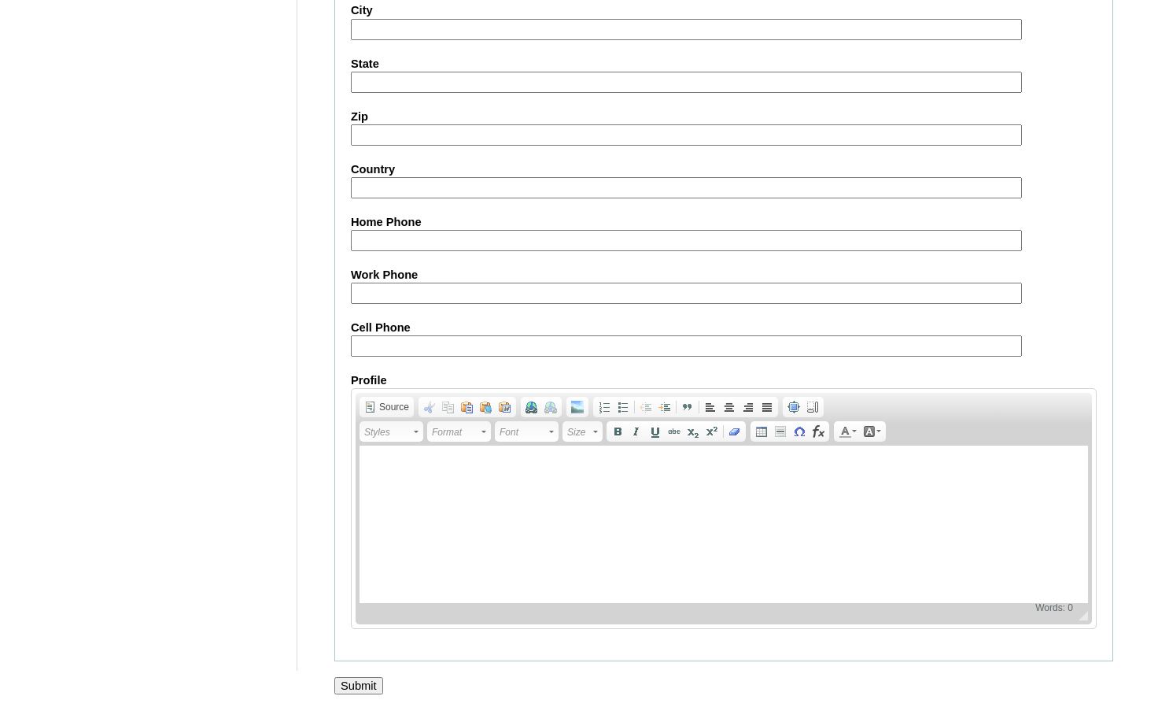
click at [363, 681] on input "Submit" at bounding box center [358, 685] width 49 height 17
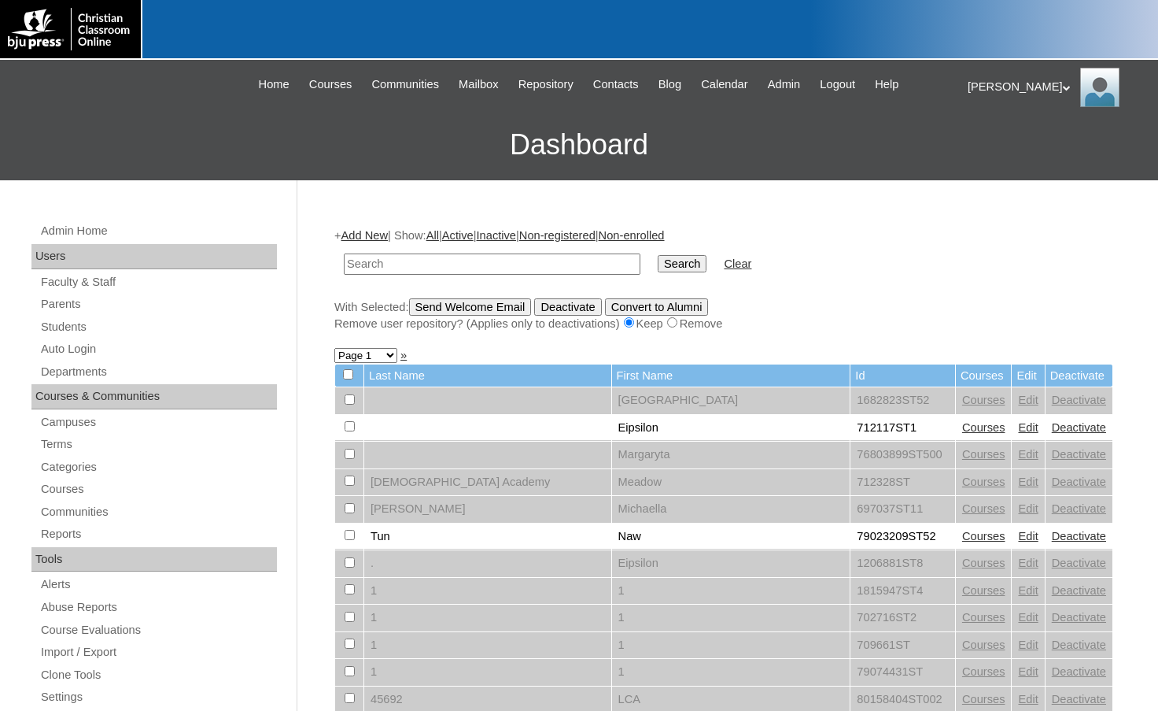
click at [366, 271] on input "text" at bounding box center [492, 263] width 297 height 21
paste input "707463"
type input "707463"
click at [658, 255] on input "Search" at bounding box center [682, 263] width 49 height 17
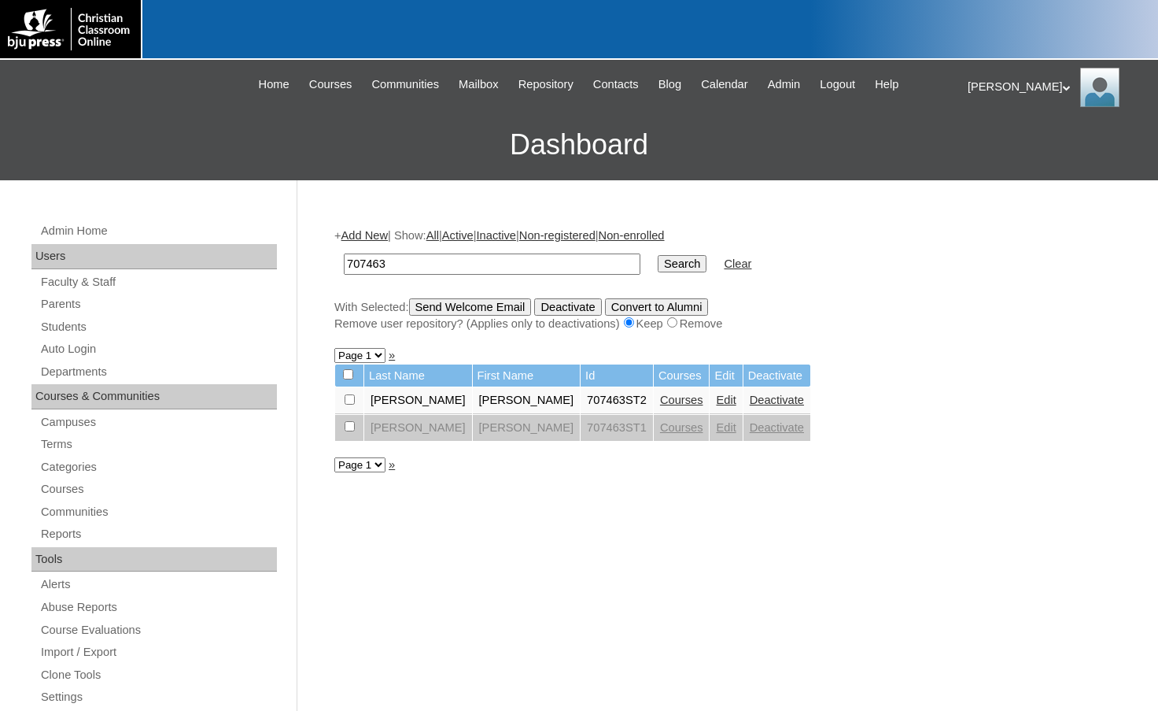
click at [660, 404] on link "Courses" at bounding box center [681, 399] width 43 height 13
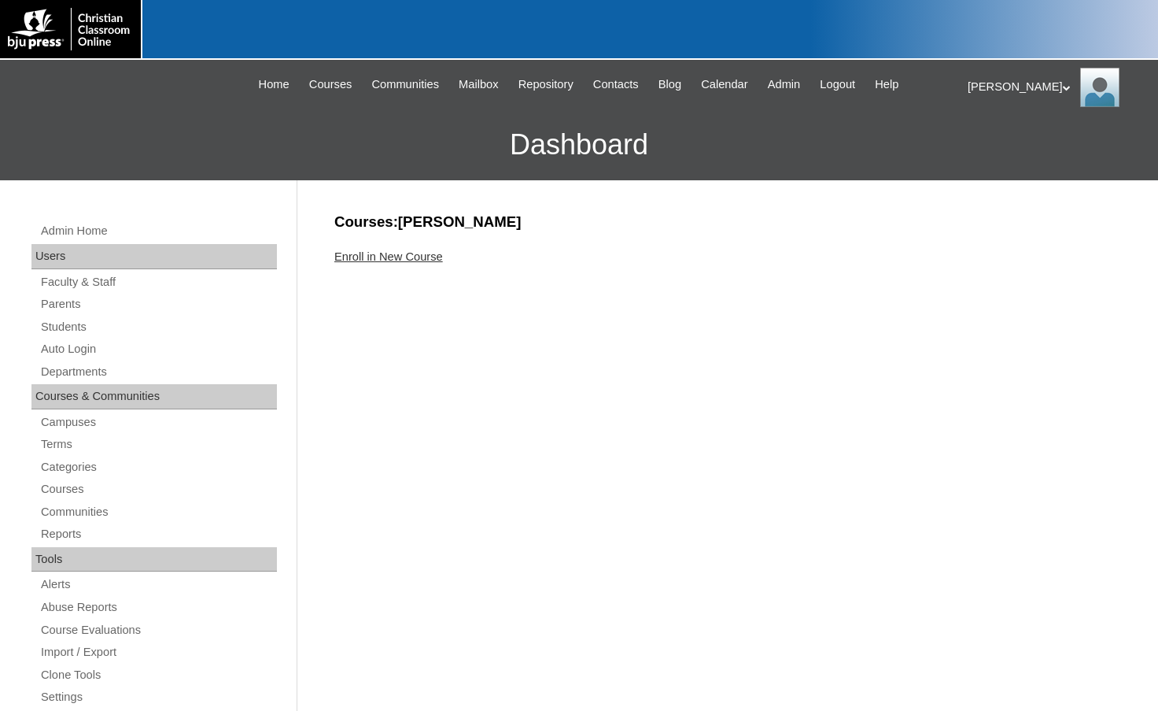
click at [423, 252] on link "Enroll in New Course" at bounding box center [388, 256] width 109 height 13
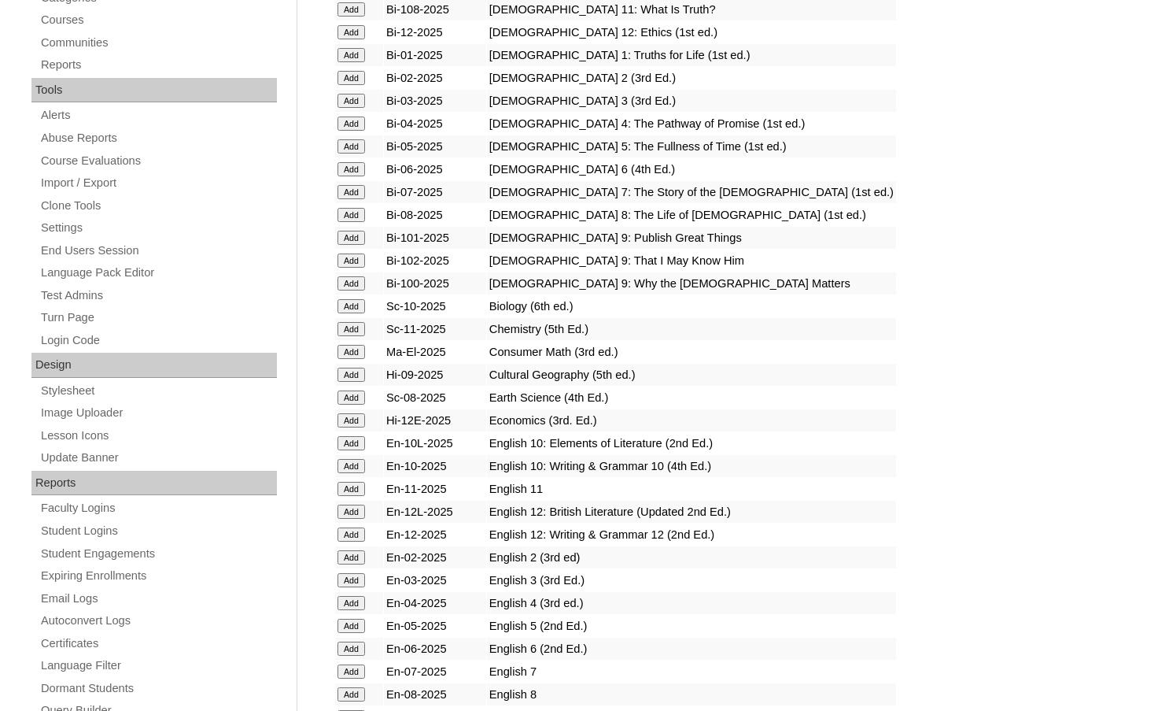
scroll to position [472, 0]
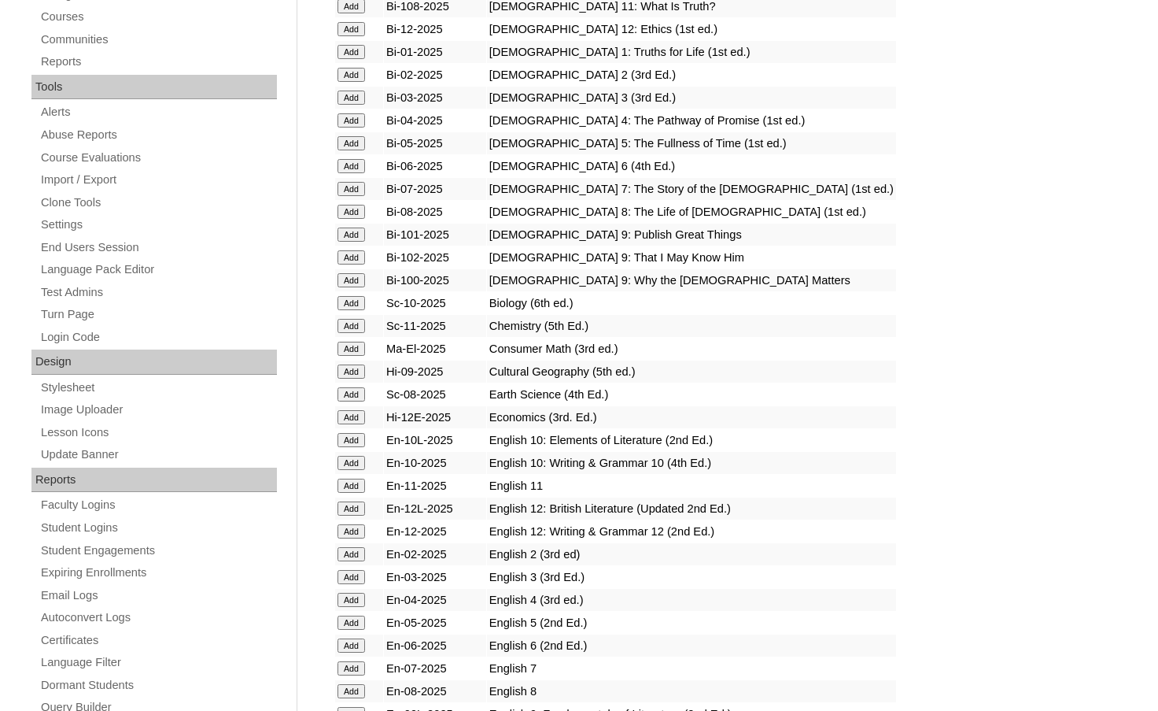
click at [360, 415] on input "Add" at bounding box center [352, 417] width 28 height 14
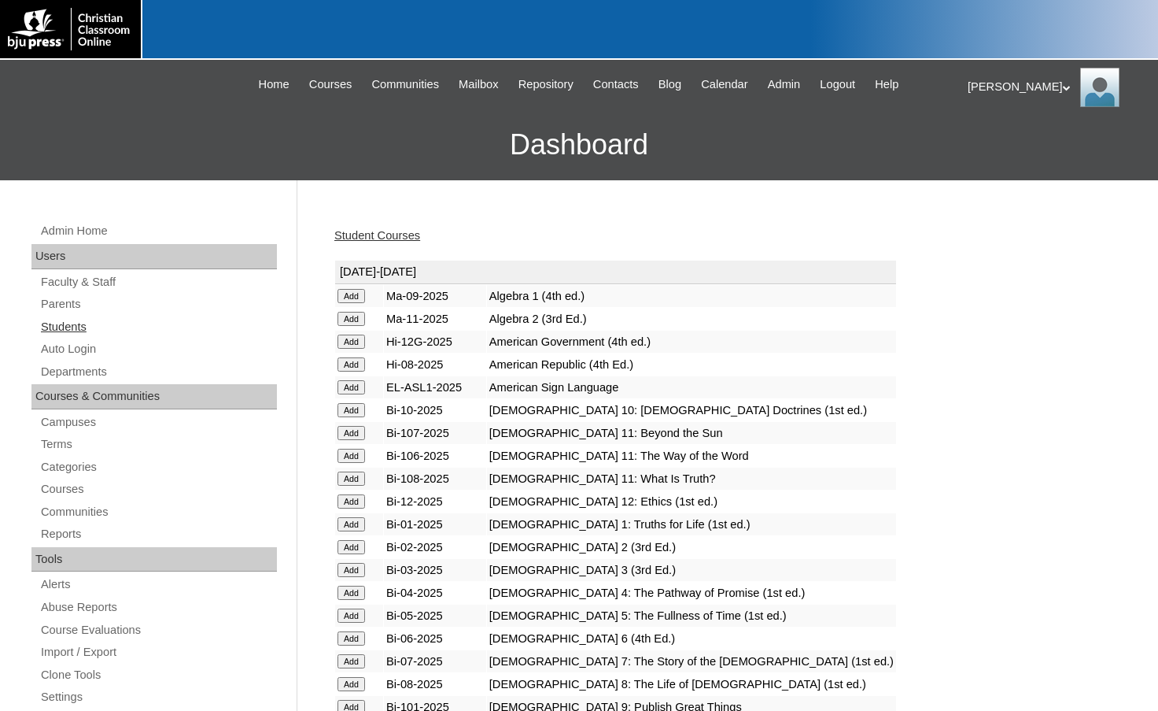
click at [122, 319] on link "Students" at bounding box center [158, 327] width 238 height 20
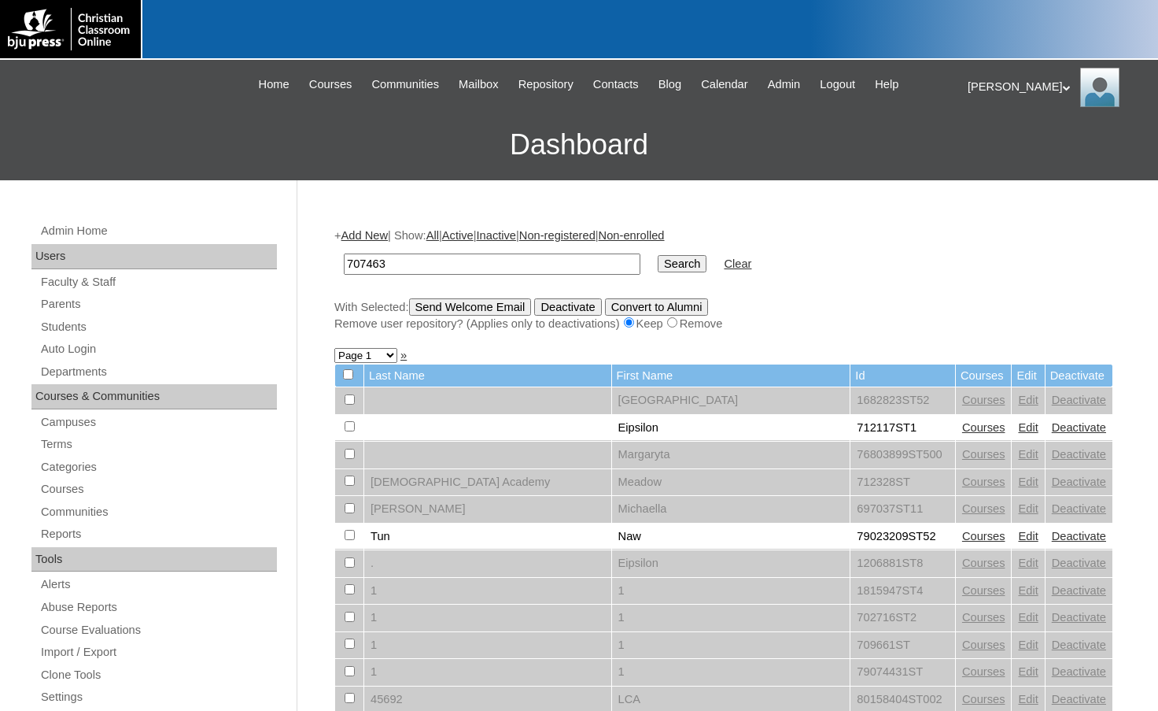
type input "707463"
click at [658, 255] on input "Search" at bounding box center [682, 263] width 49 height 17
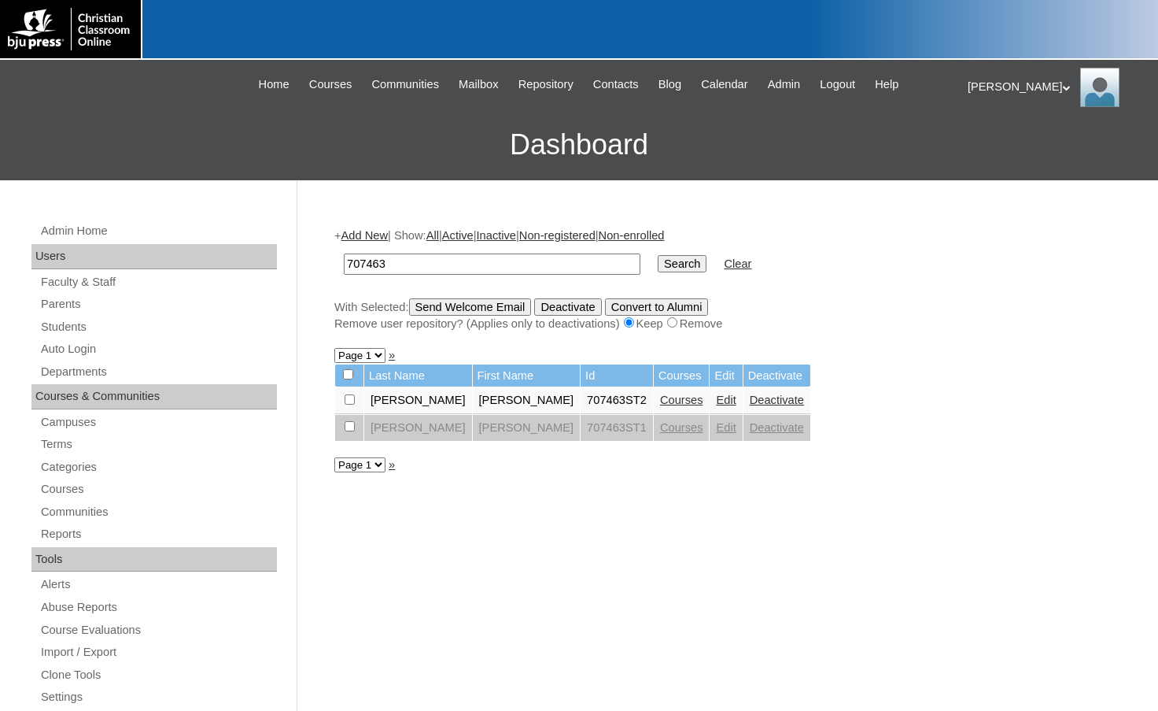
click at [351, 399] on input "checkbox" at bounding box center [350, 399] width 10 height 10
checkbox input "true"
click at [467, 311] on input "Send Welcome Email" at bounding box center [470, 306] width 123 height 17
